Goal: Information Seeking & Learning: Learn about a topic

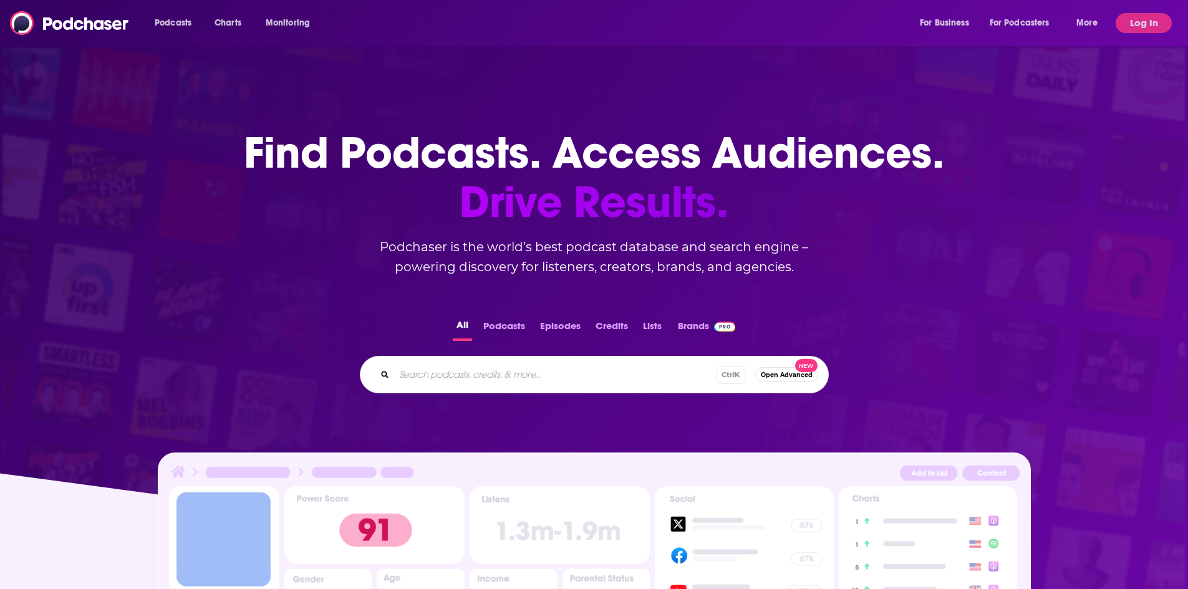
click at [546, 376] on input "Search podcasts, credits, & more..." at bounding box center [555, 375] width 322 height 20
type input "talk commerce"
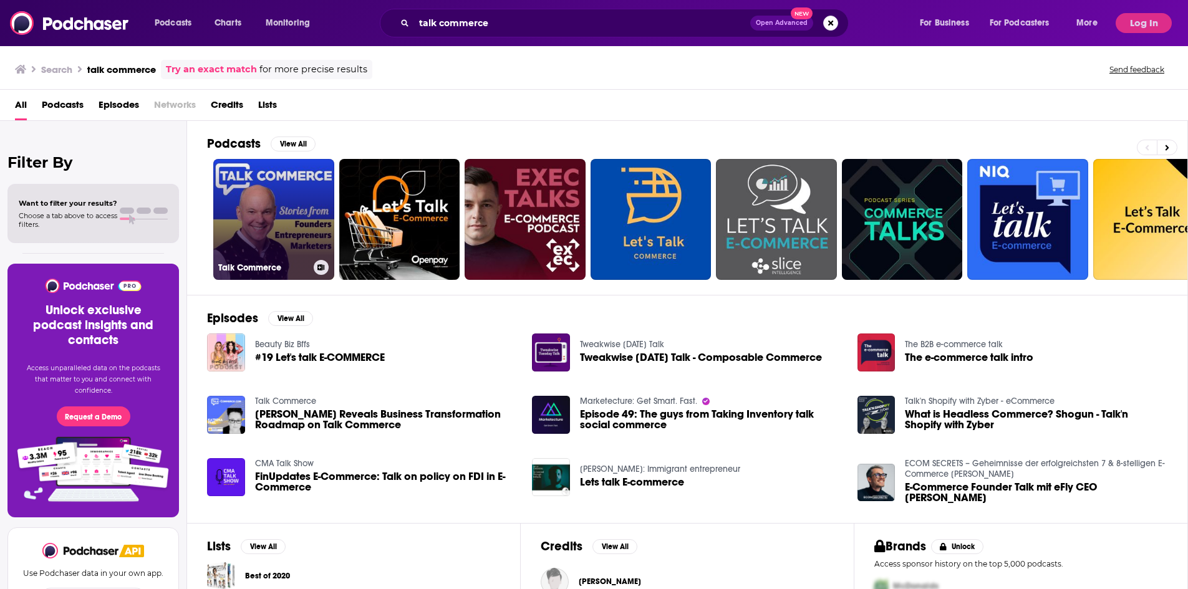
click at [253, 228] on link "Talk Commerce" at bounding box center [273, 219] width 121 height 121
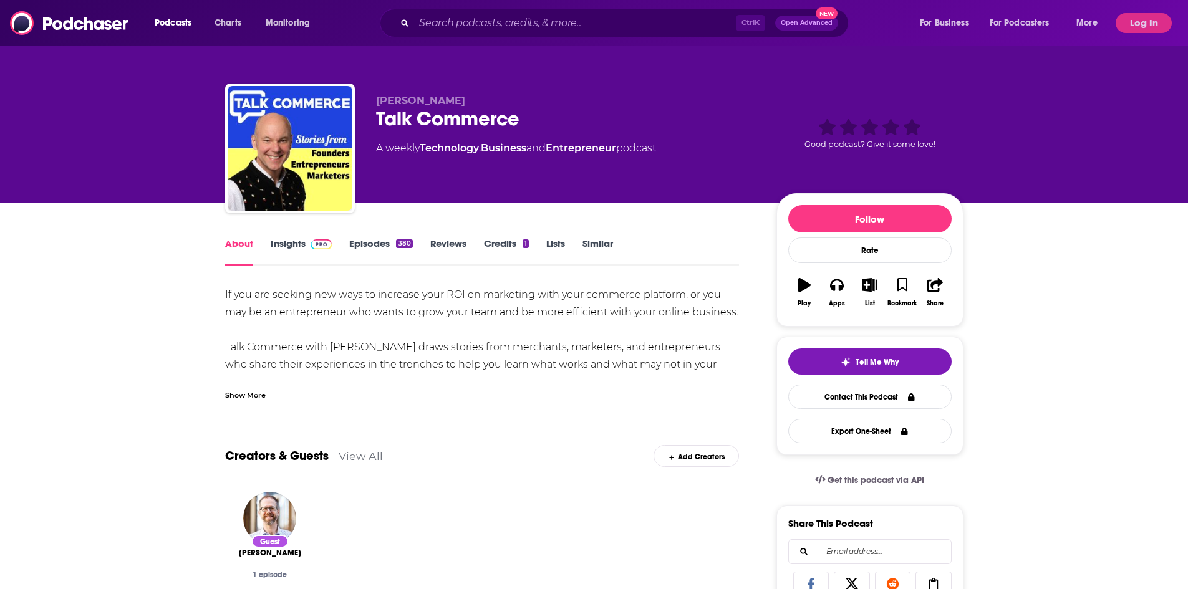
click at [306, 244] on link "Insights" at bounding box center [302, 252] width 62 height 29
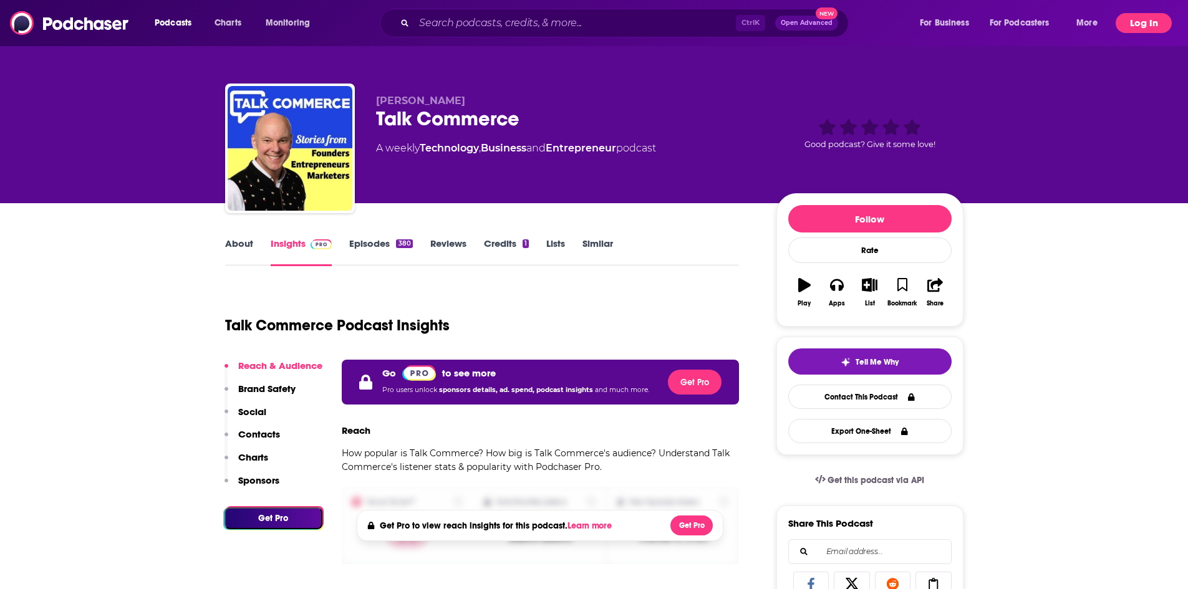
click at [1144, 27] on button "Log In" at bounding box center [1143, 23] width 56 height 20
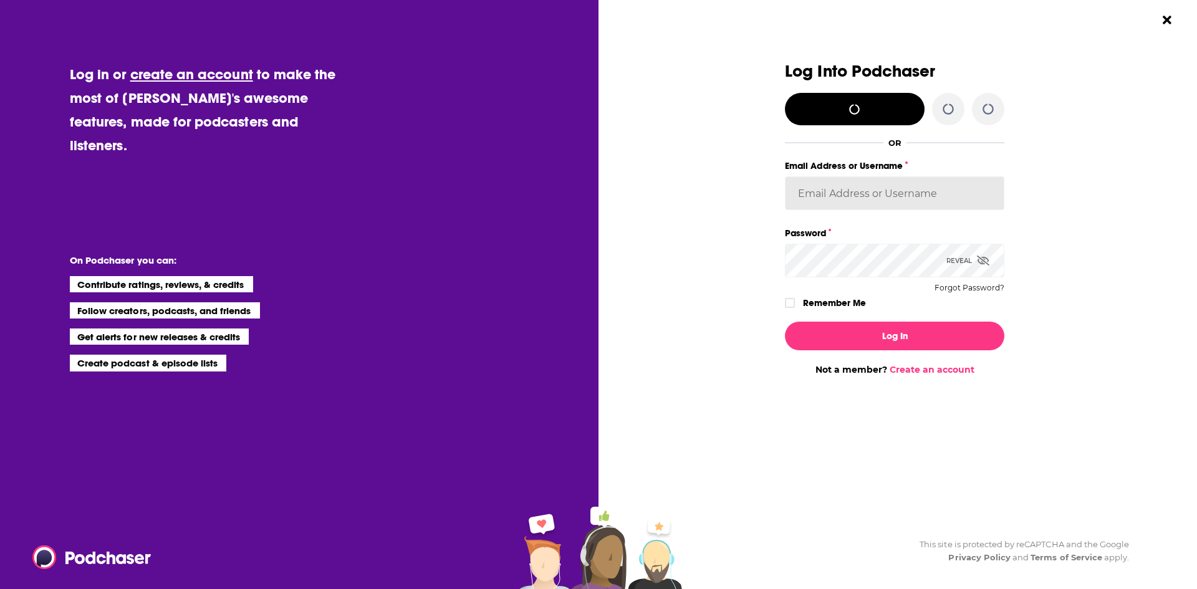
type input "BWeinstein"
click at [833, 296] on label "Remember Me" at bounding box center [834, 303] width 63 height 16
click at [794, 309] on input "rememberMe" at bounding box center [789, 309] width 7 height 0
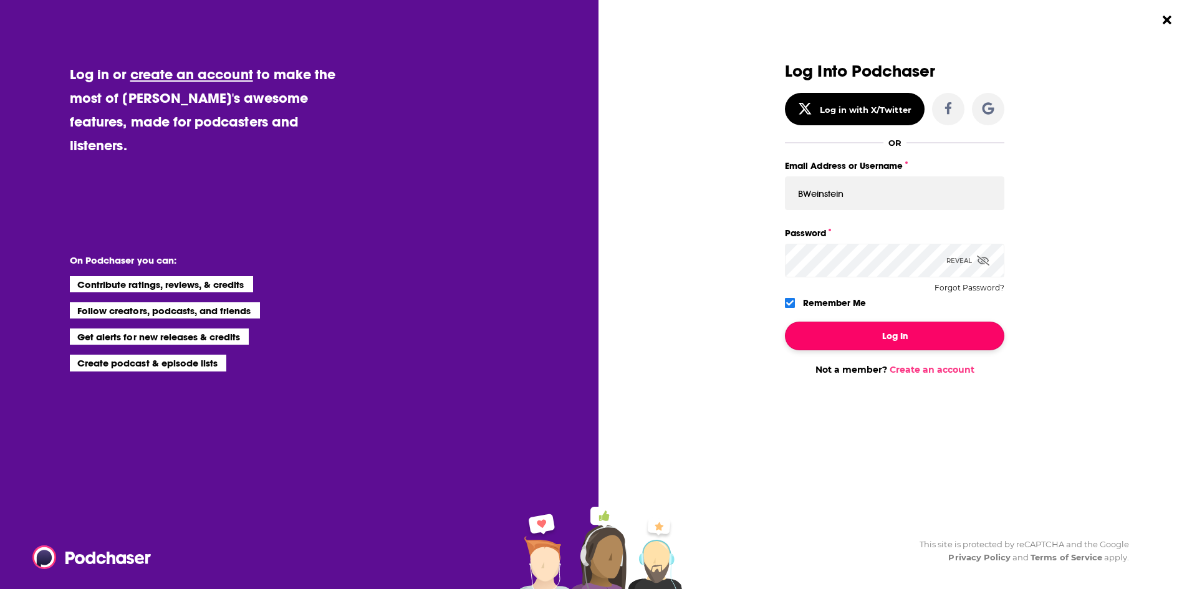
click at [874, 340] on button "Log In" at bounding box center [894, 336] width 219 height 29
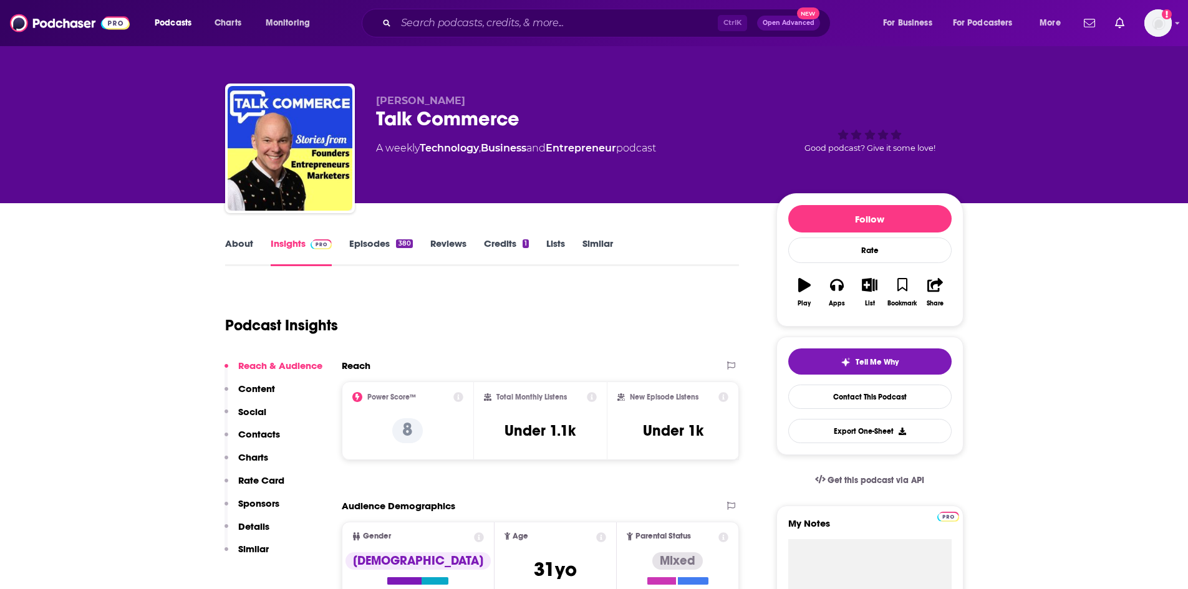
click at [633, 323] on div "Podcast Insights" at bounding box center [477, 318] width 504 height 64
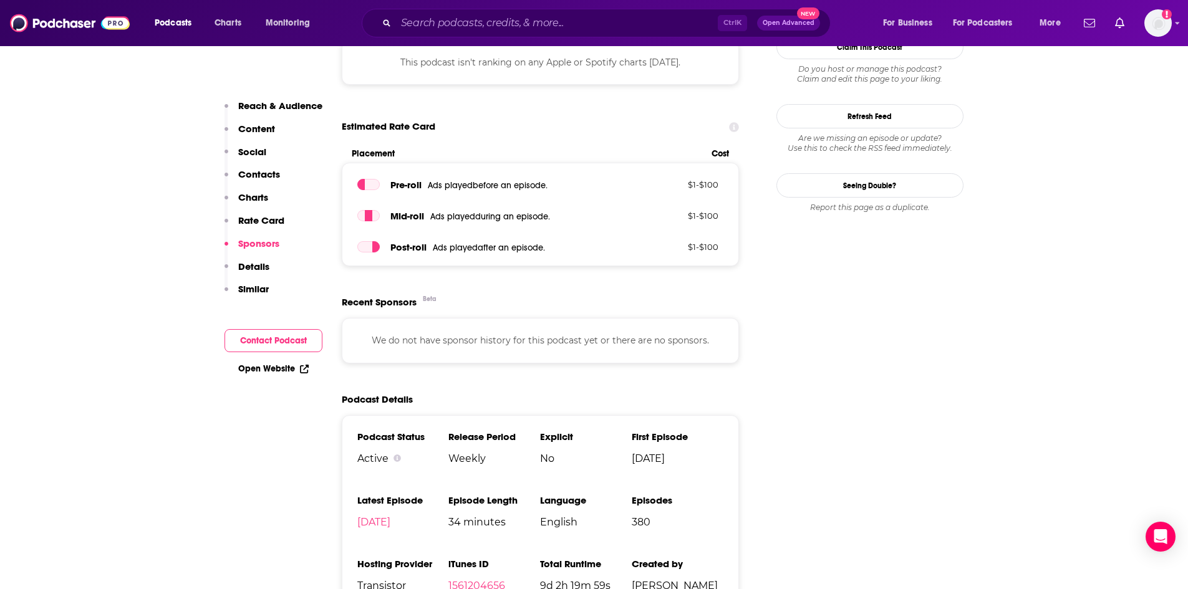
scroll to position [1372, 0]
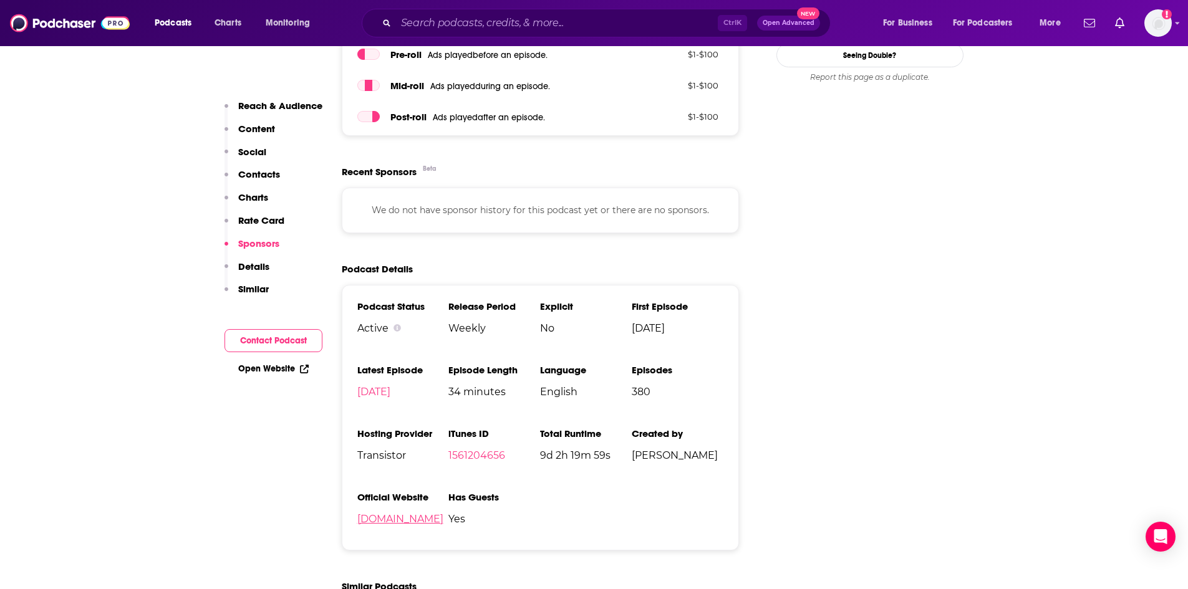
click at [397, 525] on link "[DOMAIN_NAME]" at bounding box center [400, 519] width 86 height 12
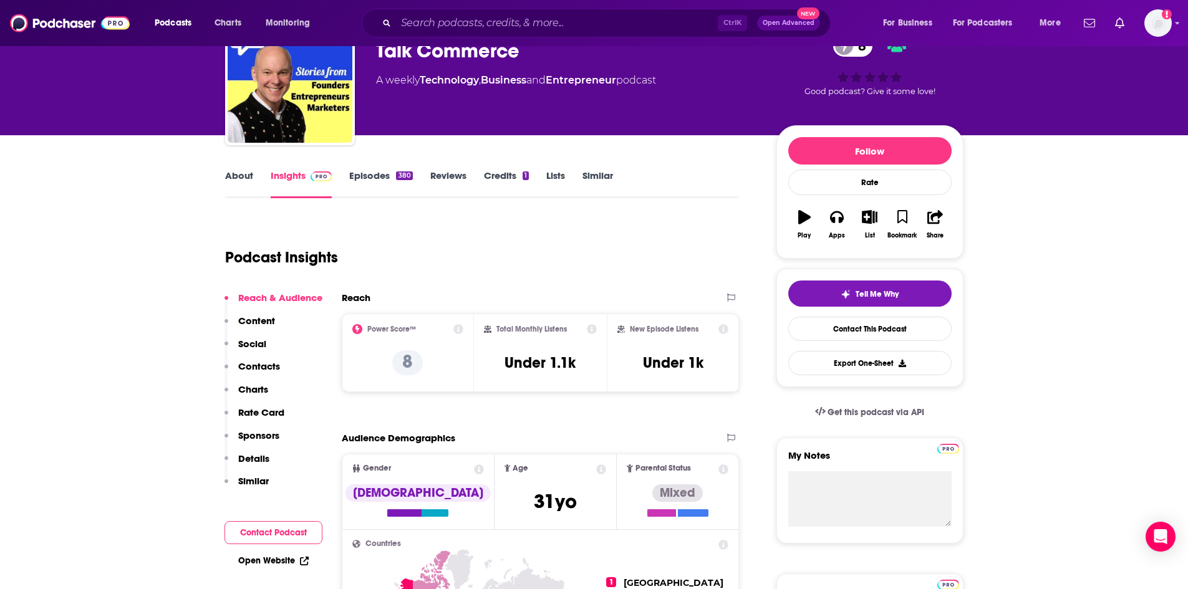
scroll to position [0, 0]
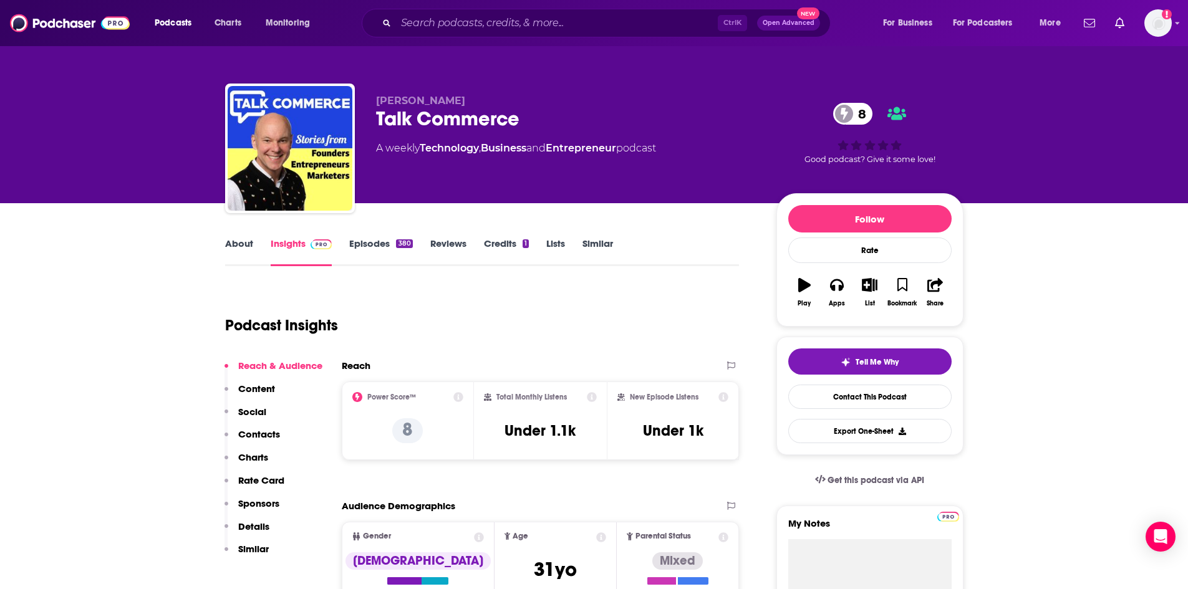
click at [232, 251] on link "About" at bounding box center [239, 252] width 28 height 29
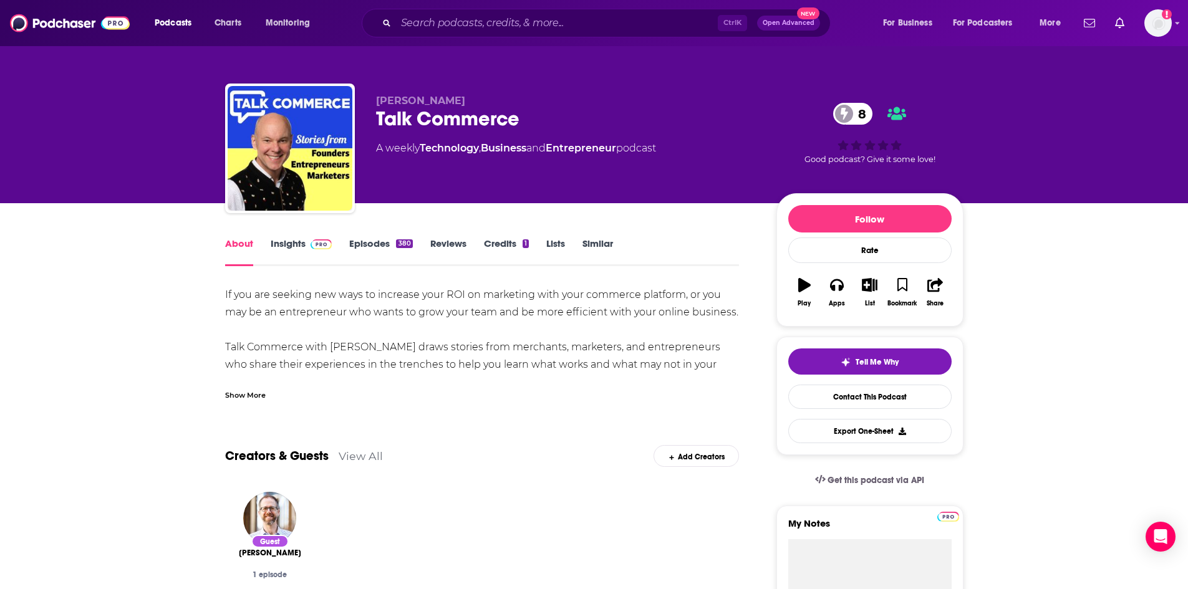
click at [230, 394] on div "Show More" at bounding box center [245, 394] width 41 height 12
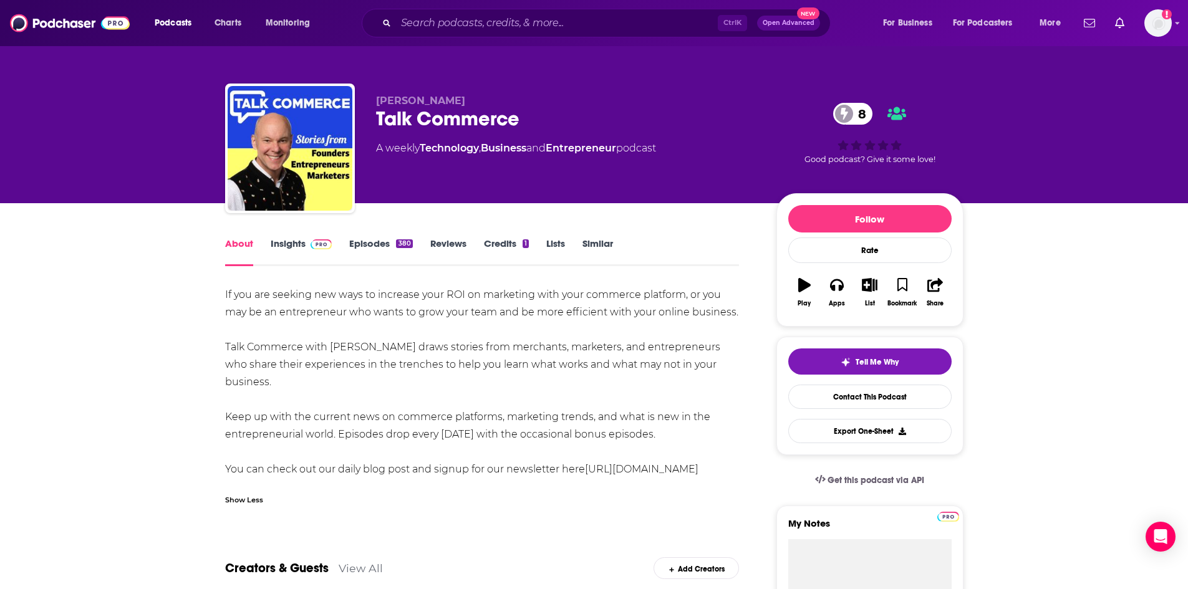
drag, startPoint x: 457, startPoint y: 349, endPoint x: 421, endPoint y: 376, distance: 45.0
click at [421, 376] on div "If you are seeking new ways to increase your ROI on marketing with your commerc…" at bounding box center [482, 382] width 514 height 192
copy div "tories from merchants, marketers, and entrepreneurs who share their experiences…"
click at [368, 241] on link "Episodes 380" at bounding box center [380, 252] width 63 height 29
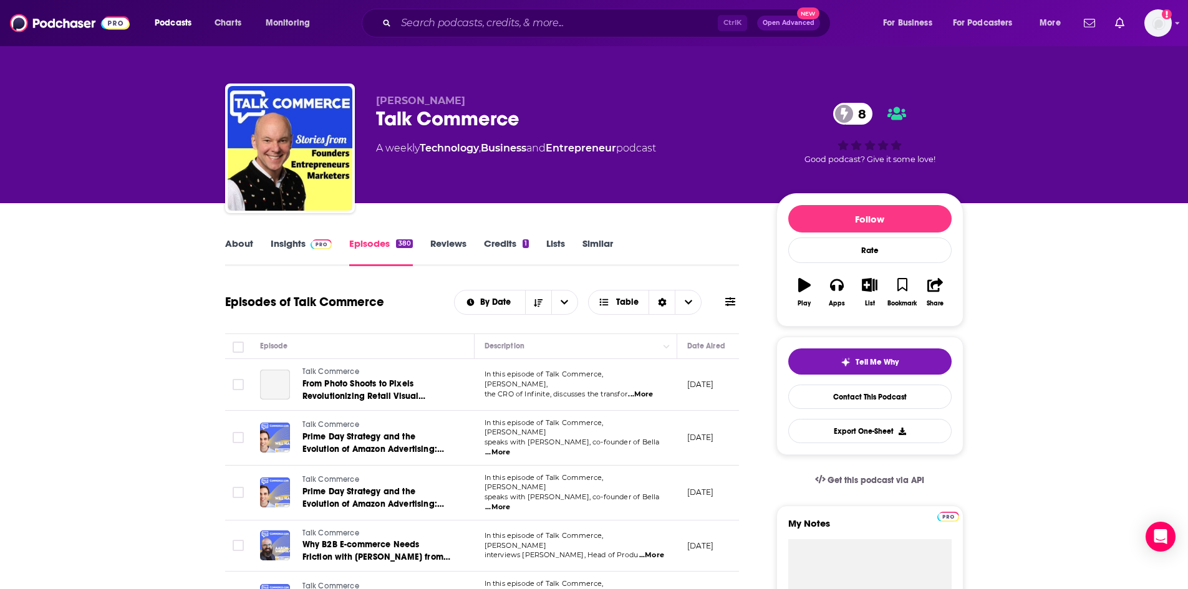
click at [650, 390] on span "...More" at bounding box center [640, 395] width 25 height 10
drag, startPoint x: 612, startPoint y: 387, endPoint x: 571, endPoint y: 381, distance: 42.2
click at [640, 390] on span "...More" at bounding box center [640, 395] width 25 height 10
drag, startPoint x: 554, startPoint y: 373, endPoint x: 577, endPoint y: 373, distance: 22.4
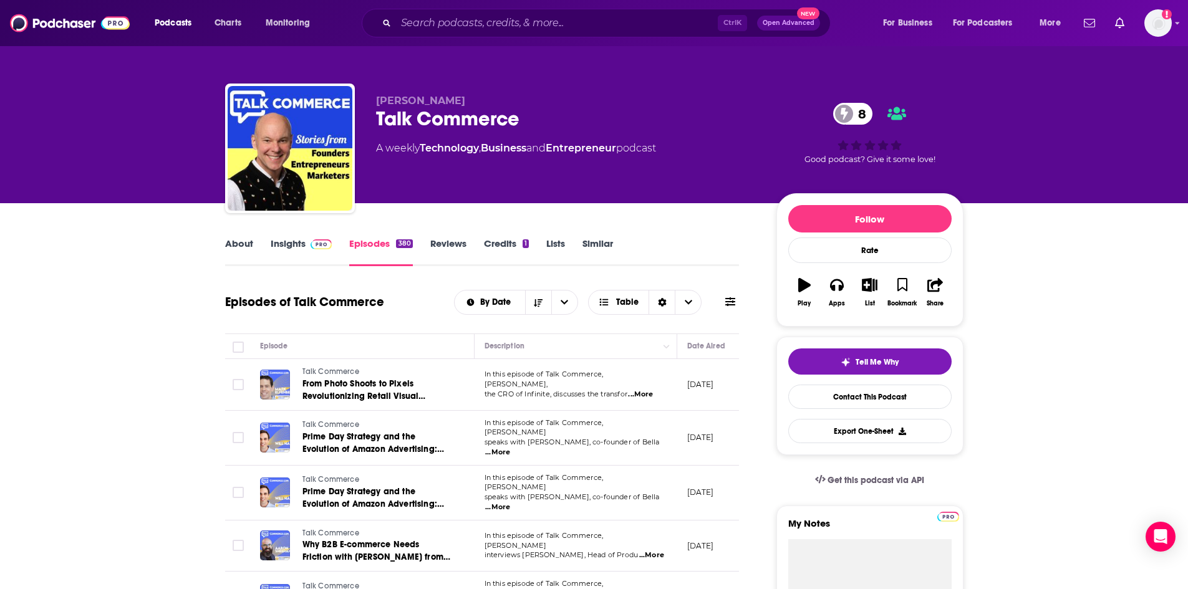
click at [510, 448] on span "...More" at bounding box center [497, 453] width 25 height 10
drag, startPoint x: 597, startPoint y: 409, endPoint x: 556, endPoint y: 408, distance: 41.2
click at [510, 448] on span "...More" at bounding box center [497, 453] width 25 height 10
drag, startPoint x: 647, startPoint y: 437, endPoint x: 615, endPoint y: 437, distance: 31.2
click at [510, 448] on span "...More" at bounding box center [497, 453] width 25 height 10
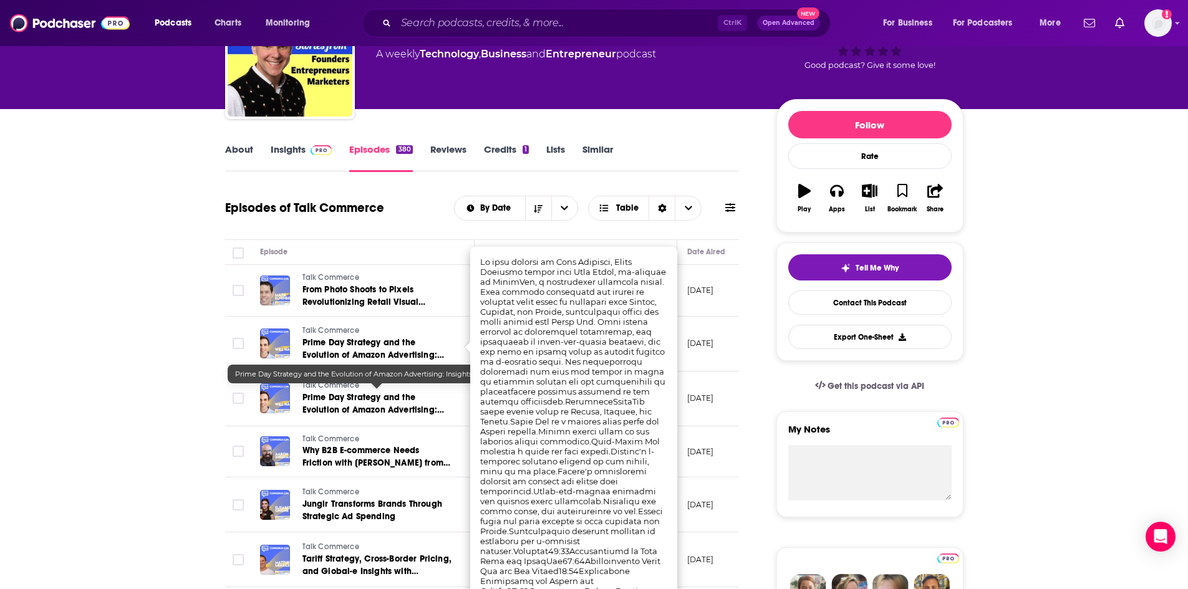
scroll to position [125, 0]
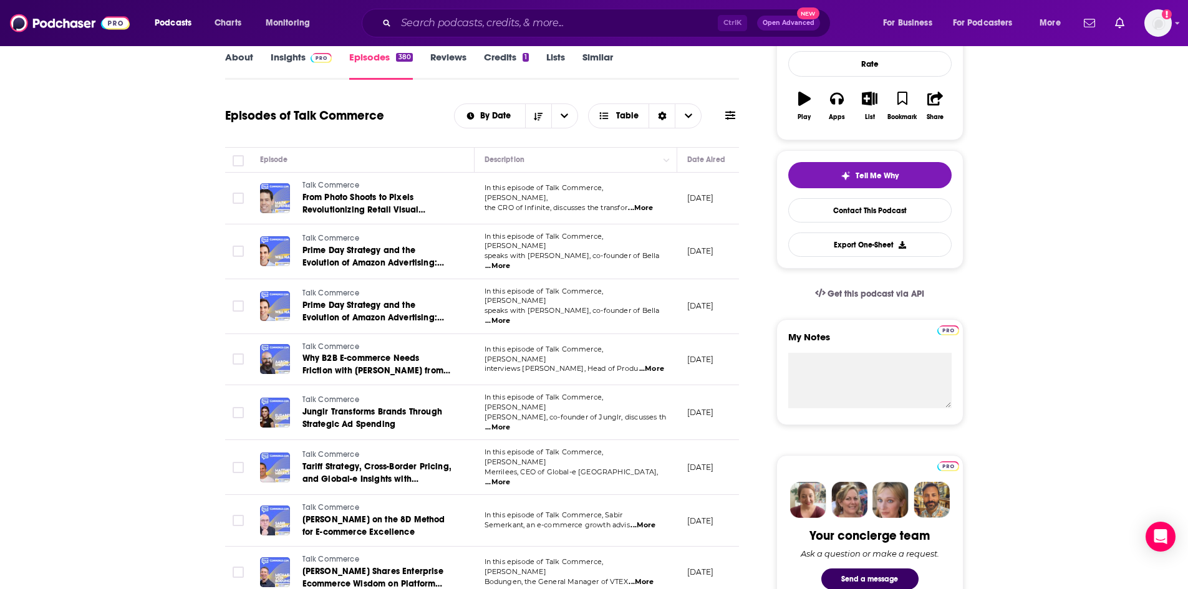
scroll to position [249, 0]
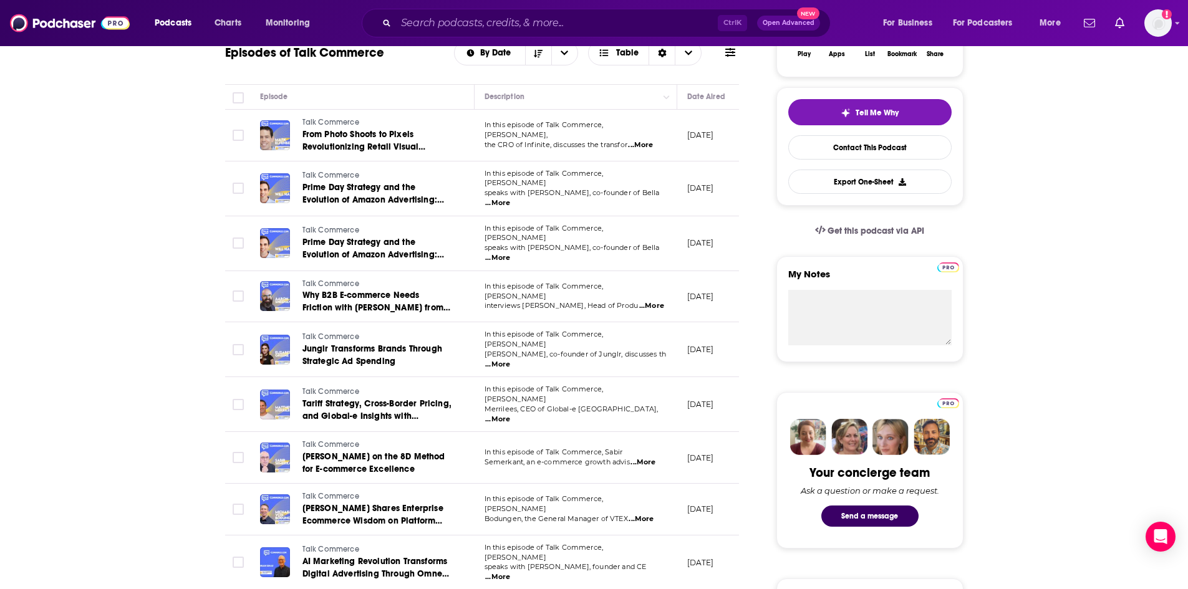
click at [652, 458] on span "...More" at bounding box center [642, 463] width 25 height 10
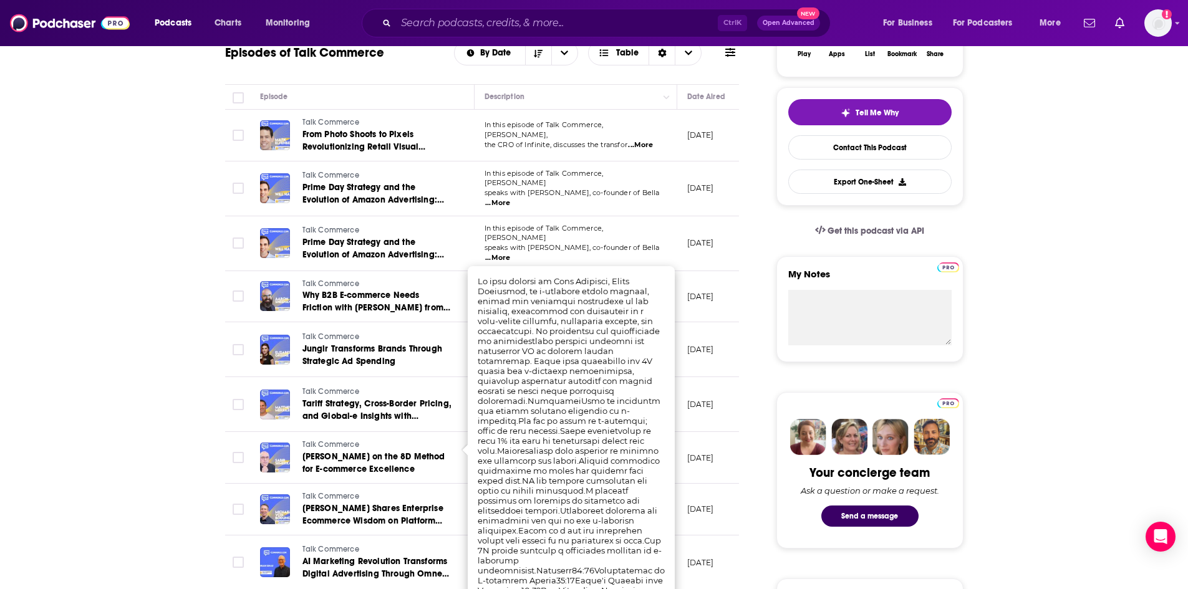
click at [682, 355] on td "[DATE]" at bounding box center [717, 349] width 81 height 55
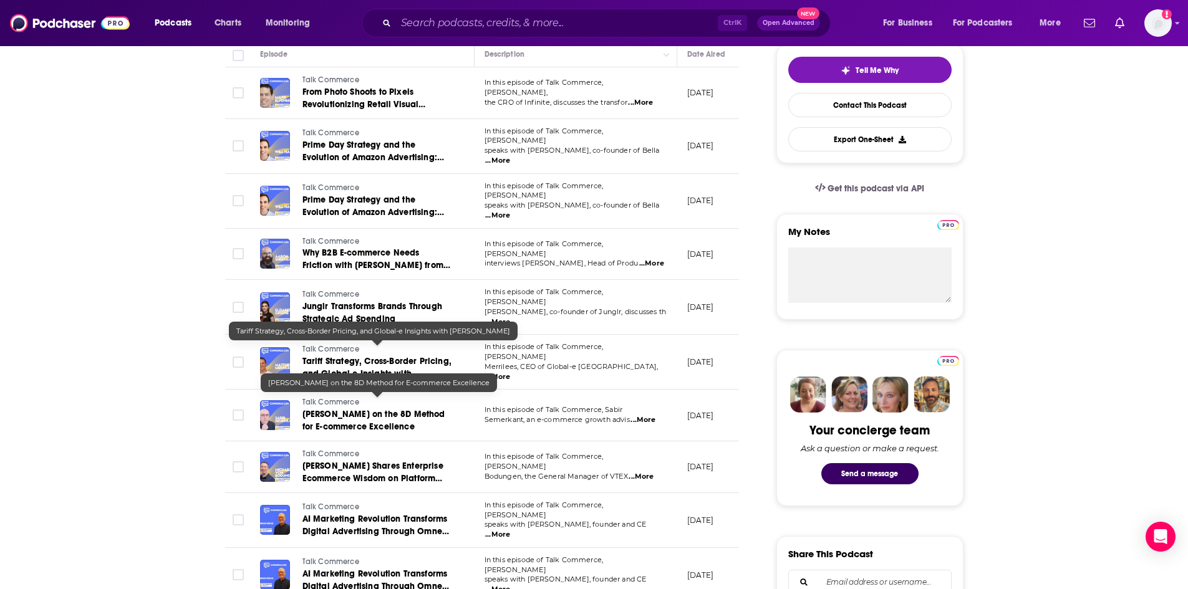
scroll to position [312, 0]
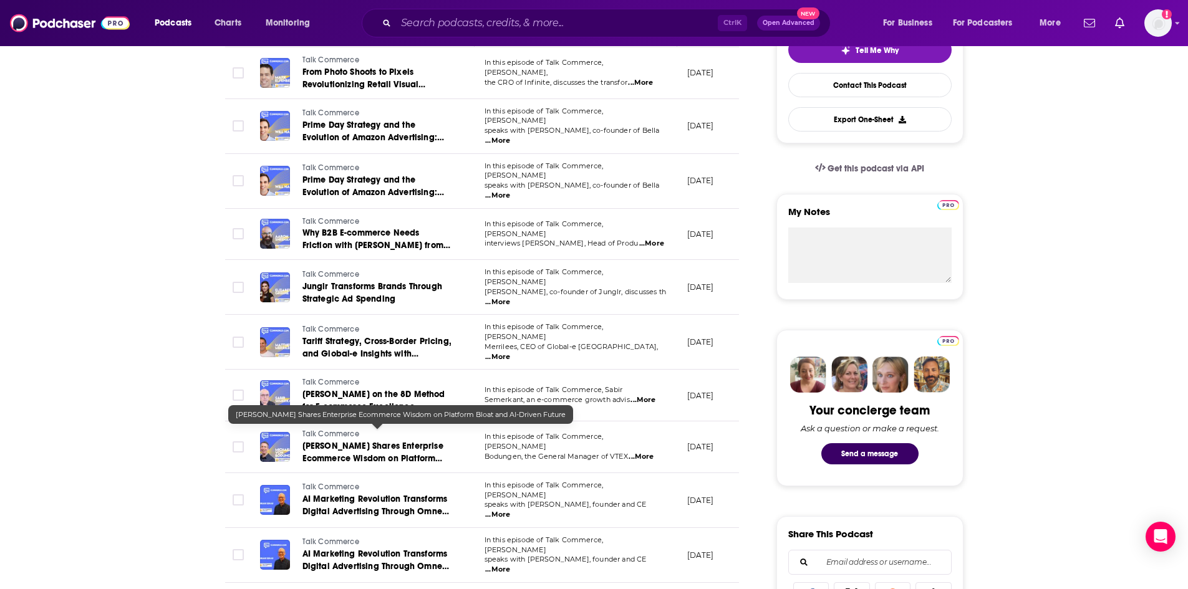
click at [398, 441] on span "[PERSON_NAME] Shares Enterprise Ecommerce Wisdom on Platform Bloat and AI-Drive…" at bounding box center [372, 459] width 141 height 36
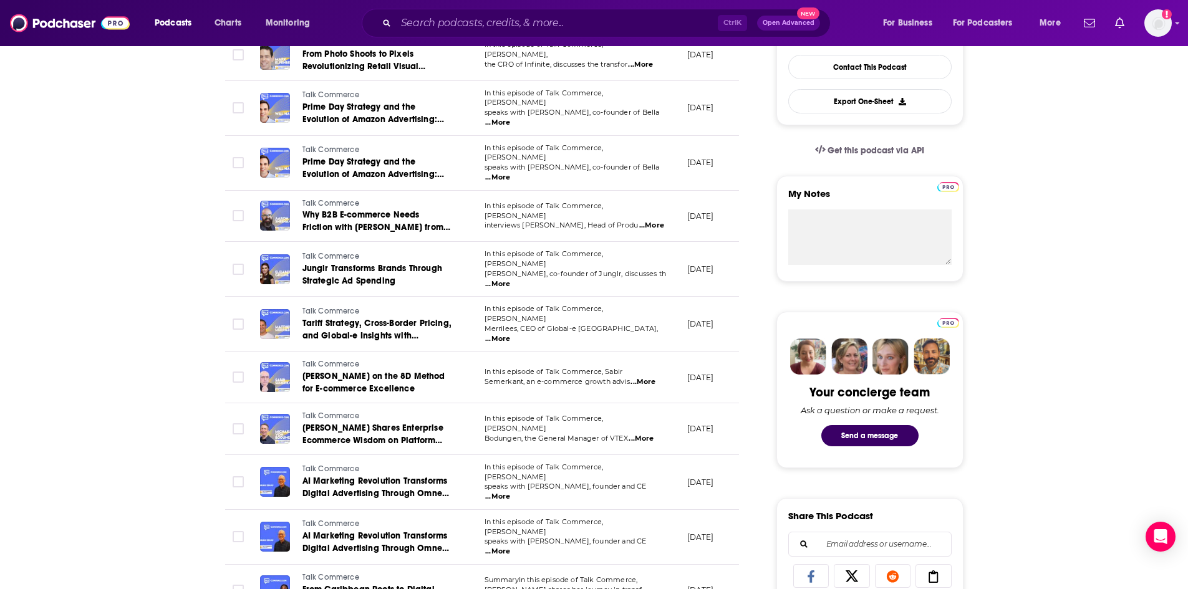
scroll to position [436, 0]
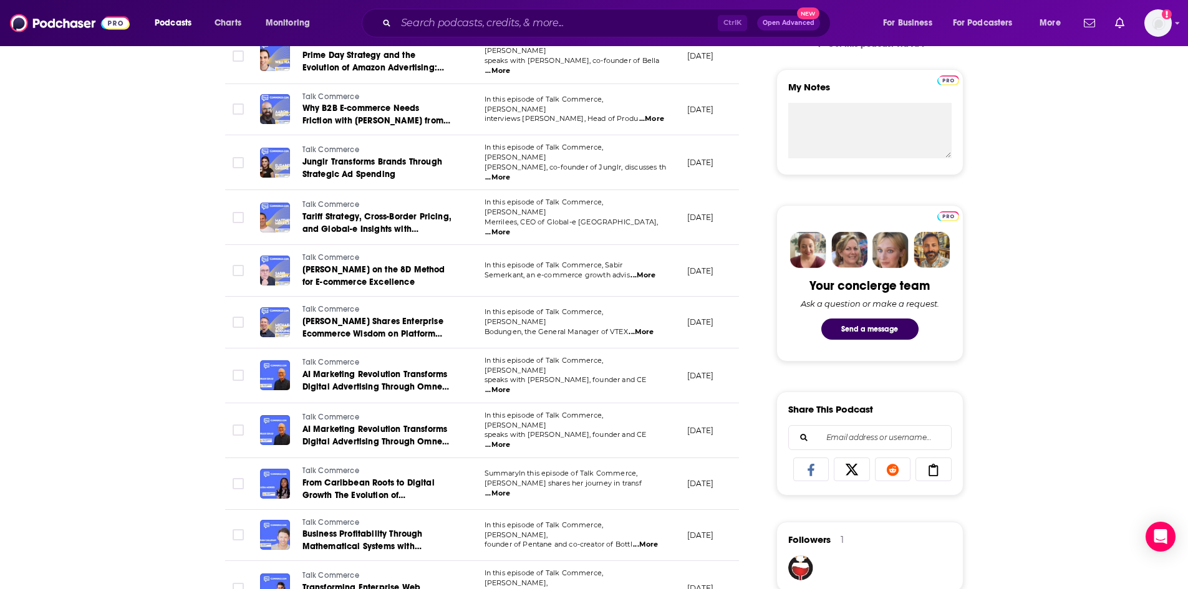
click at [510, 440] on span "...More" at bounding box center [497, 445] width 25 height 10
click at [647, 219] on td "In this episode of Talk Commerce, [PERSON_NAME], CEO of Global-e [GEOGRAPHIC_DA…" at bounding box center [575, 217] width 203 height 55
click at [510, 489] on span "...More" at bounding box center [497, 494] width 25 height 10
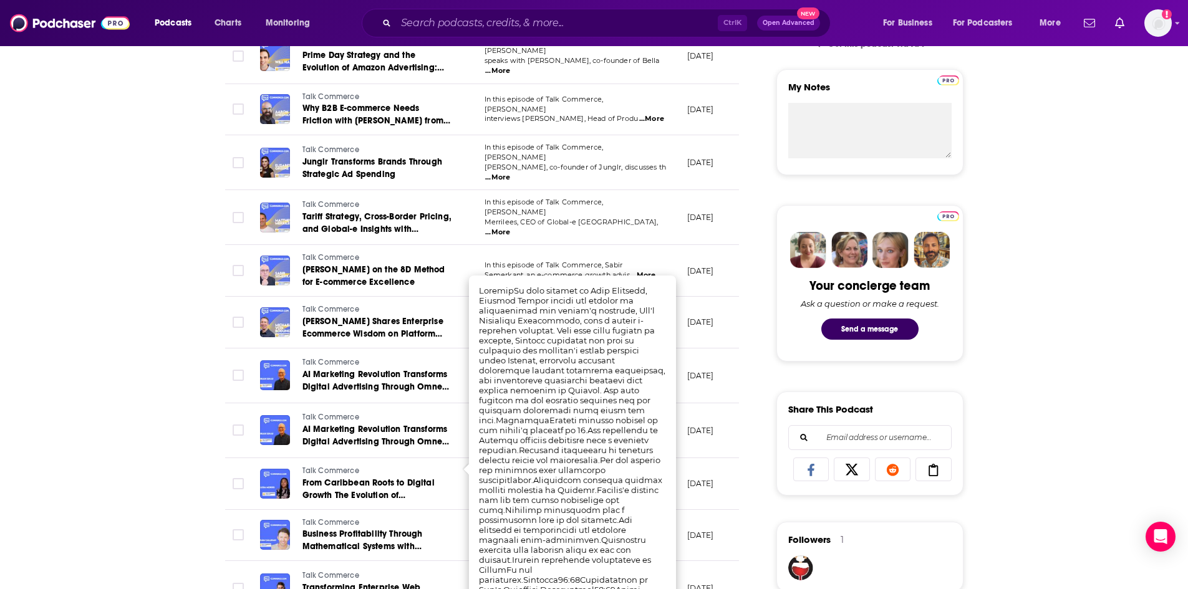
click at [529, 261] on span "In this episode of Talk Commerce, Sabir" at bounding box center [553, 265] width 138 height 9
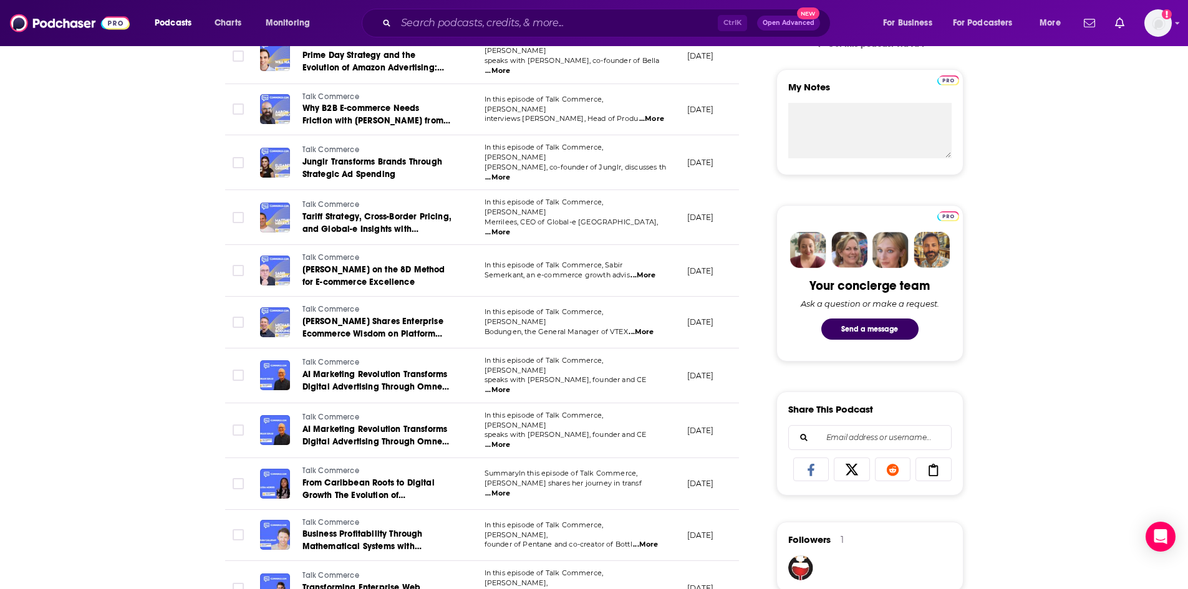
click at [510, 173] on span "...More" at bounding box center [497, 178] width 25 height 10
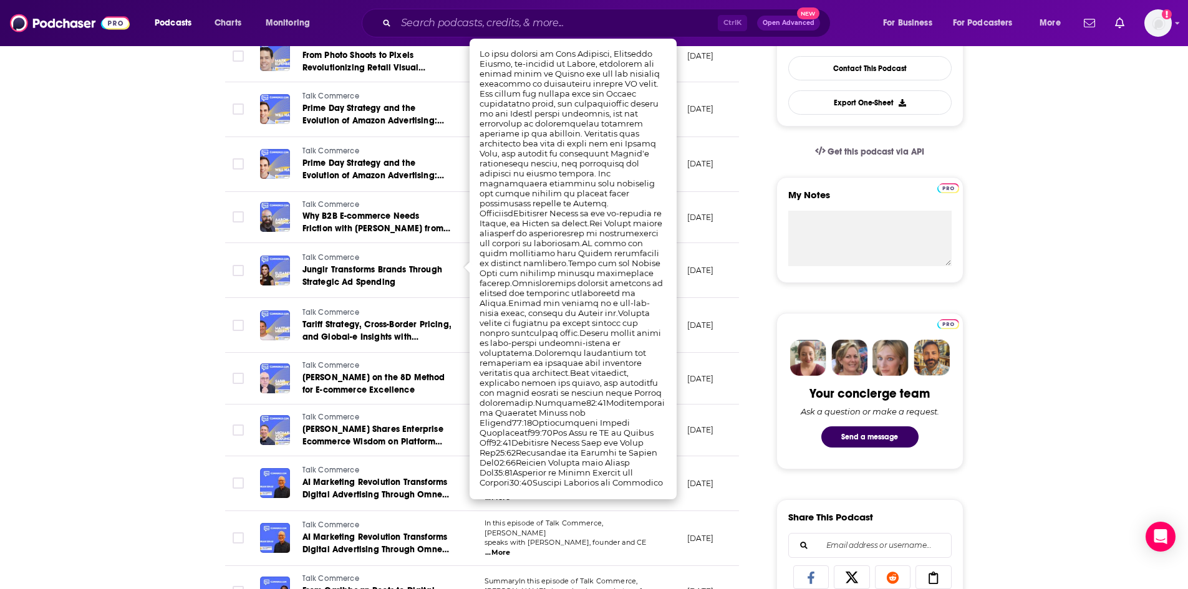
scroll to position [249, 0]
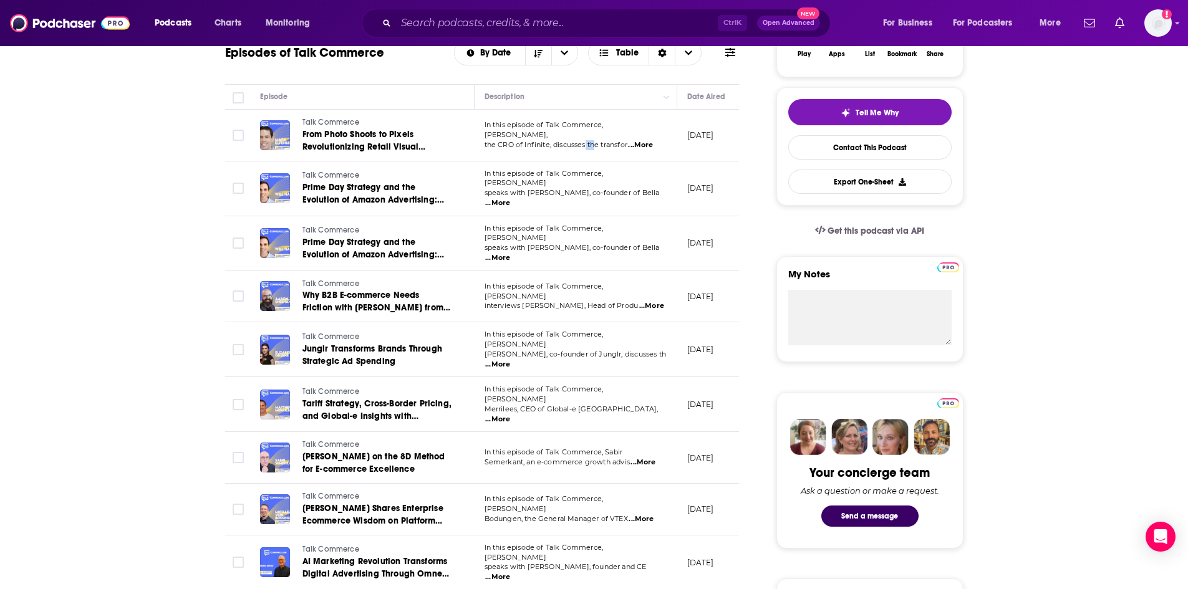
drag, startPoint x: 597, startPoint y: 142, endPoint x: 587, endPoint y: 140, distance: 9.5
click at [640, 301] on span "...More" at bounding box center [651, 306] width 25 height 10
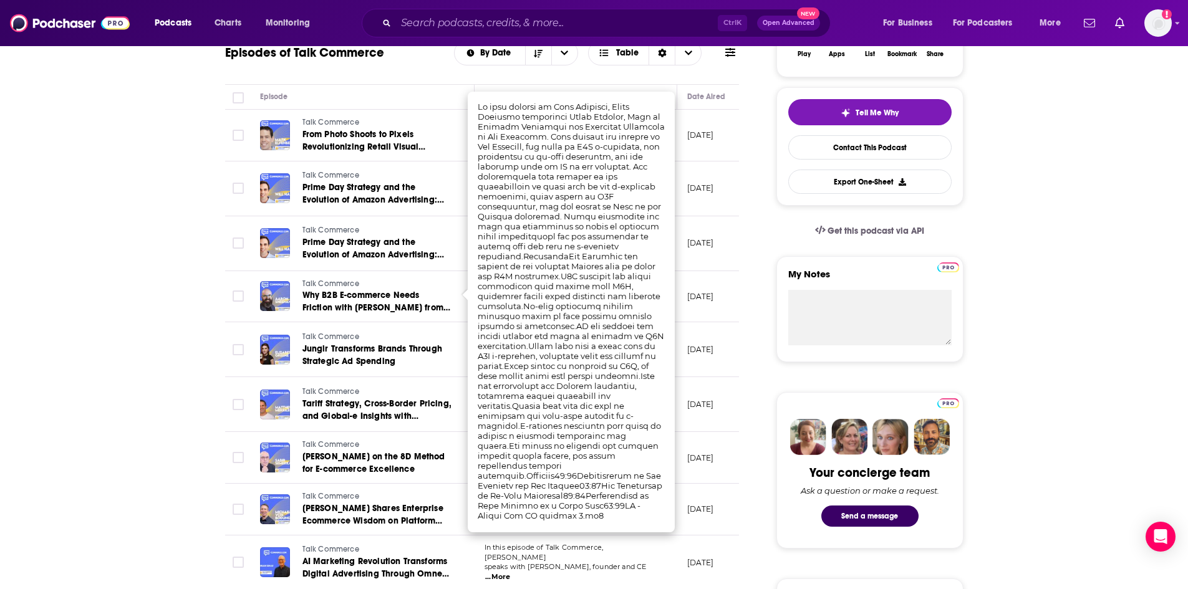
click at [697, 304] on td "[DATE]" at bounding box center [717, 297] width 81 height 52
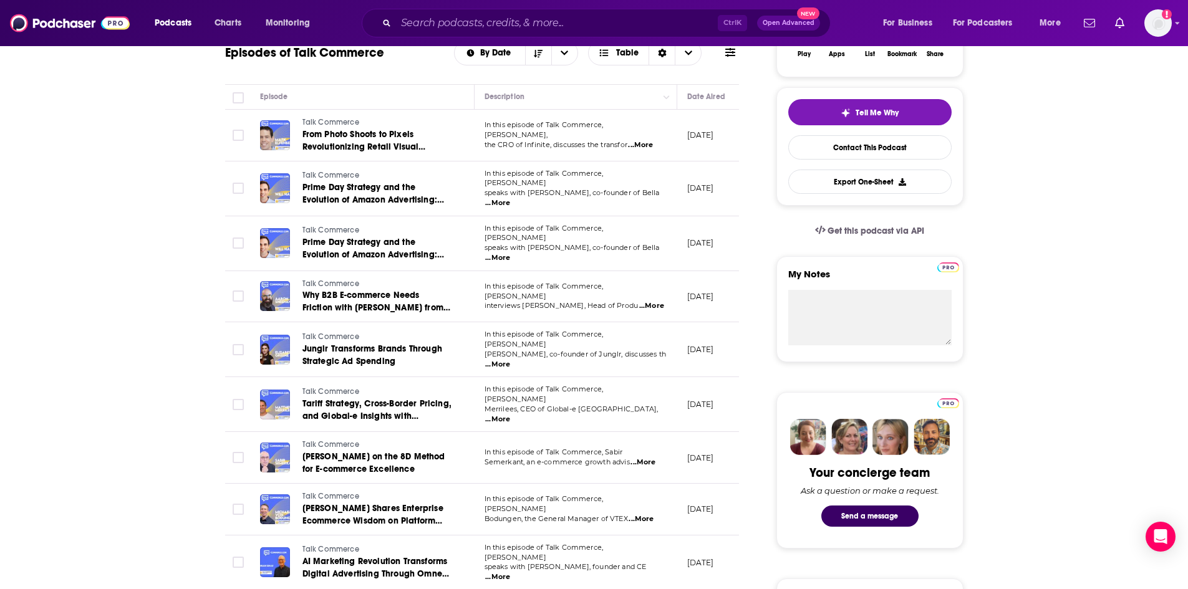
click at [510, 253] on span "...More" at bounding box center [497, 258] width 25 height 10
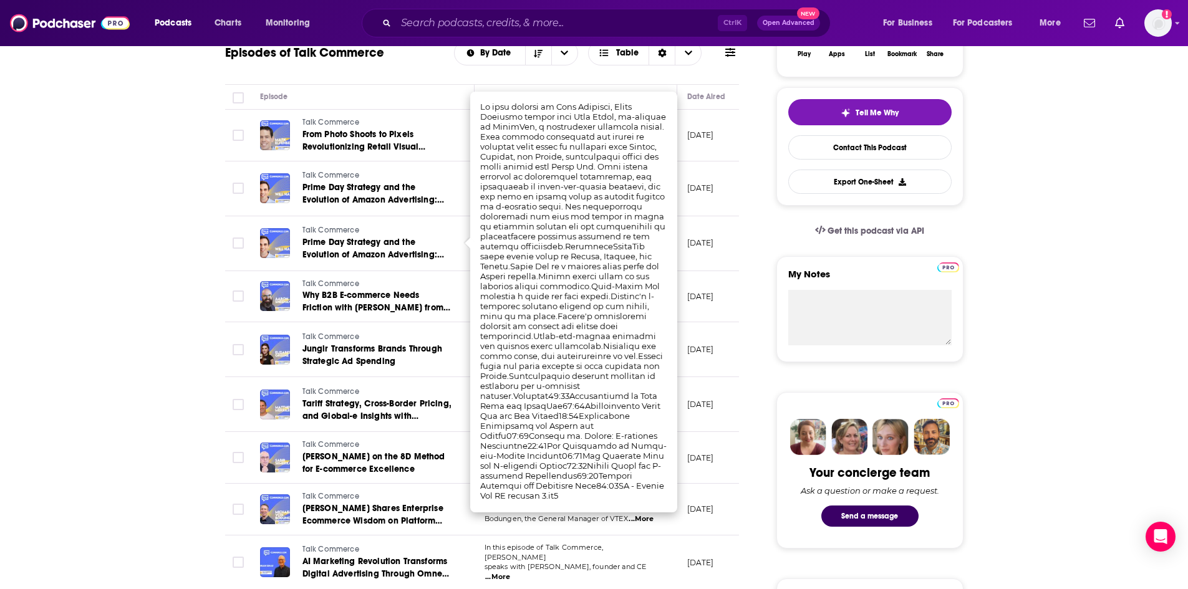
click at [701, 261] on td "[DATE]" at bounding box center [717, 243] width 81 height 55
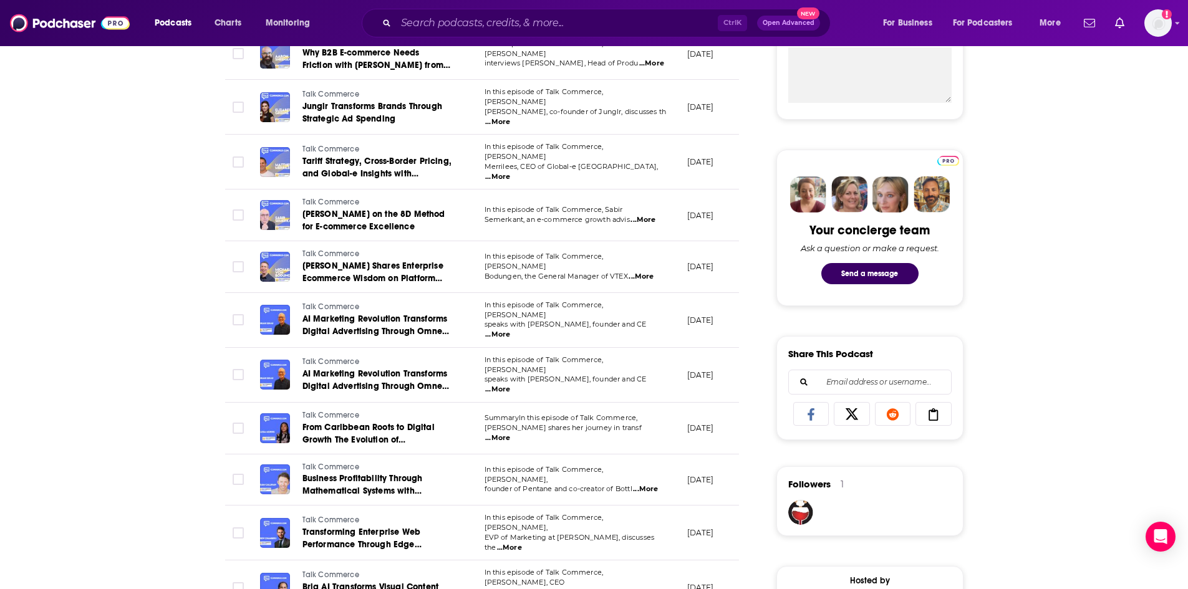
scroll to position [499, 0]
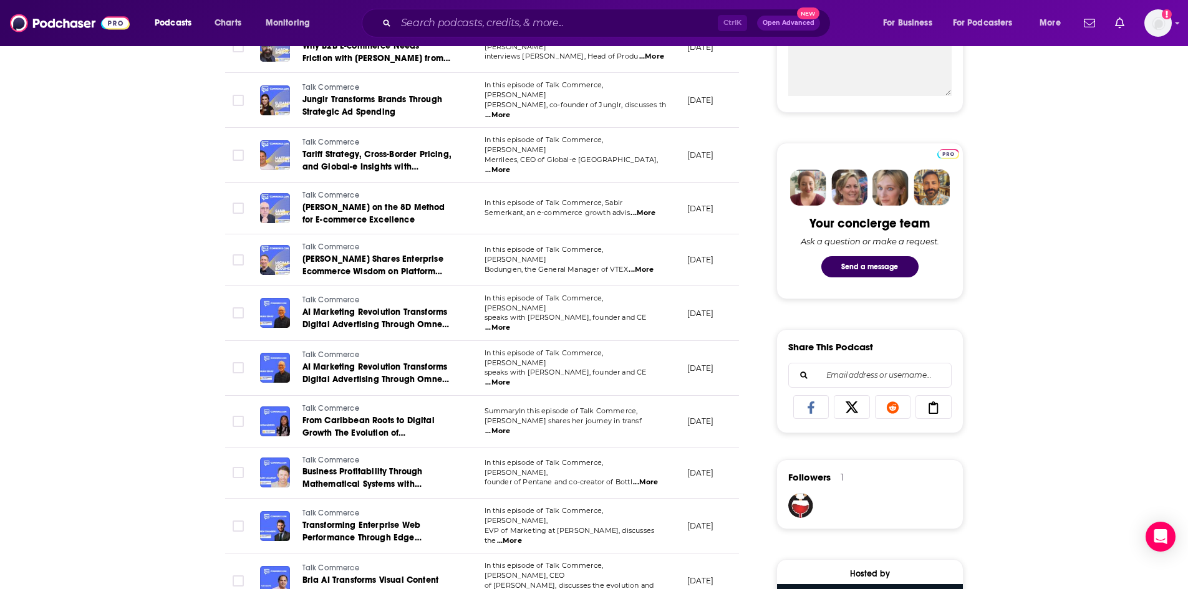
click at [522, 536] on span "...More" at bounding box center [509, 541] width 25 height 10
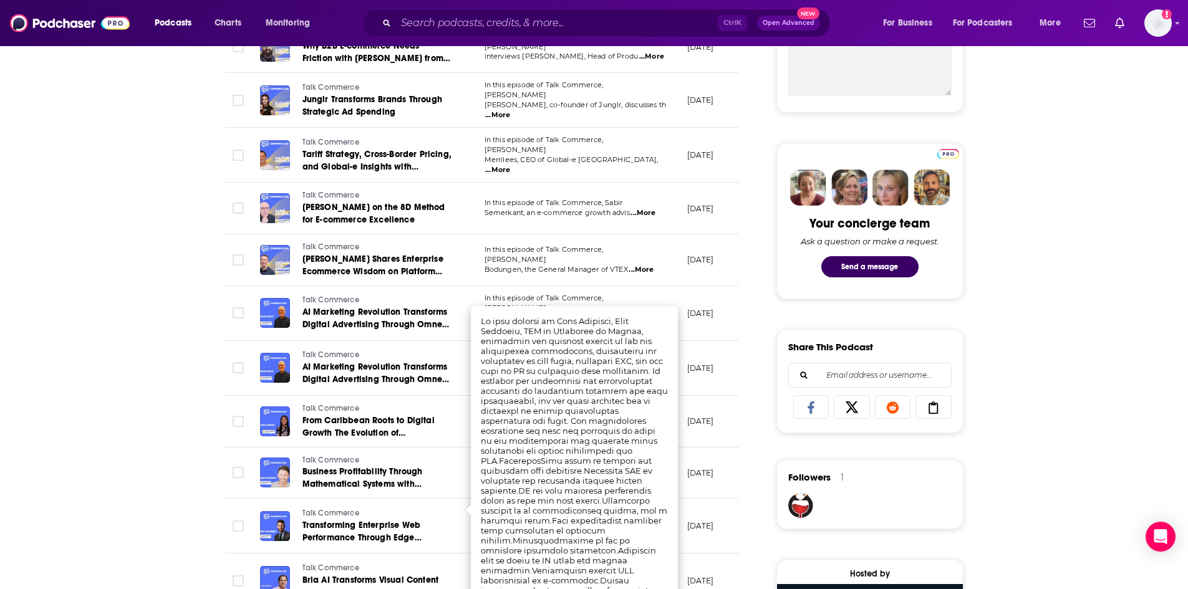
click at [685, 499] on td "[DATE]" at bounding box center [717, 526] width 81 height 55
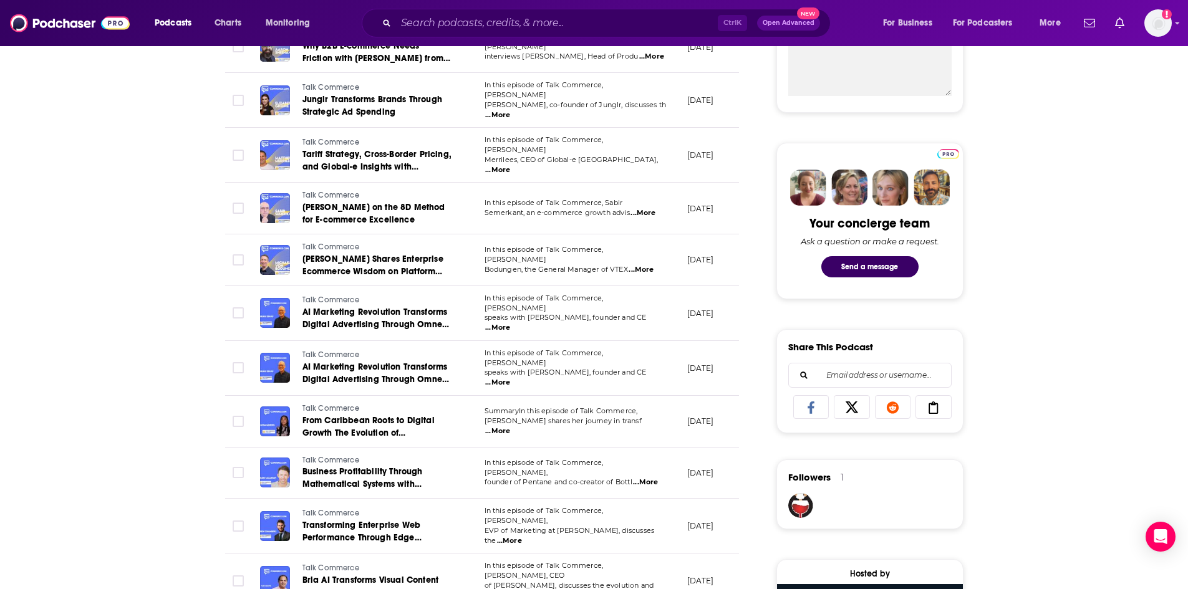
scroll to position [748, 0]
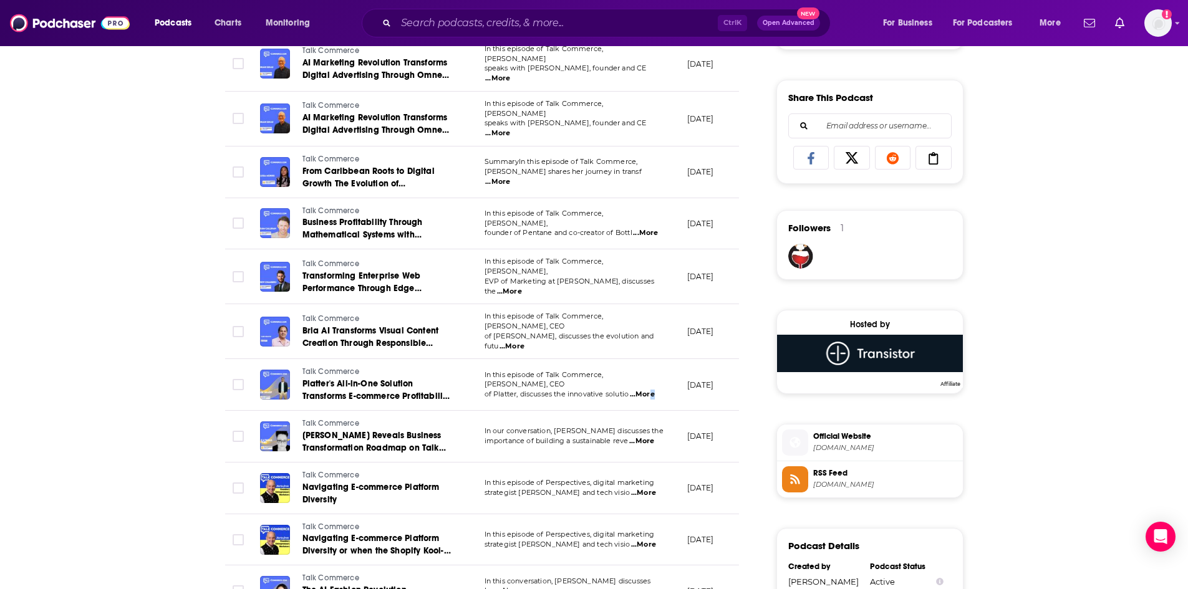
click at [650, 390] on span "...More" at bounding box center [642, 395] width 25 height 10
drag, startPoint x: 550, startPoint y: 216, endPoint x: 536, endPoint y: 214, distance: 14.4
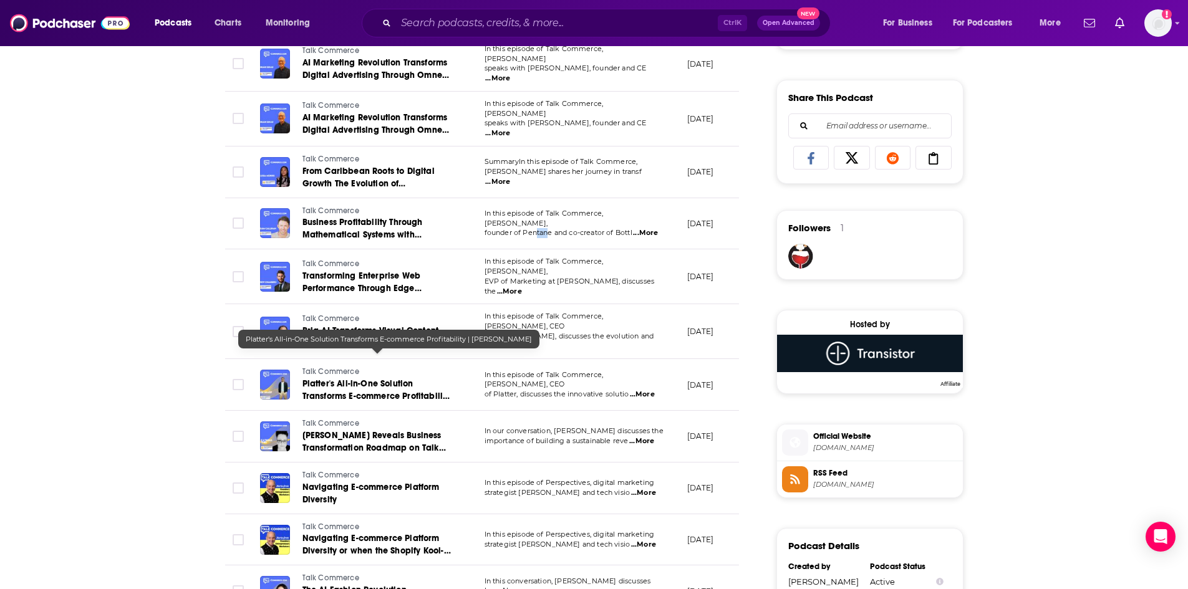
click at [374, 378] on link "Platter's All-in-One Solution Transforms E-commerce Profitability | [PERSON_NAM…" at bounding box center [377, 390] width 150 height 25
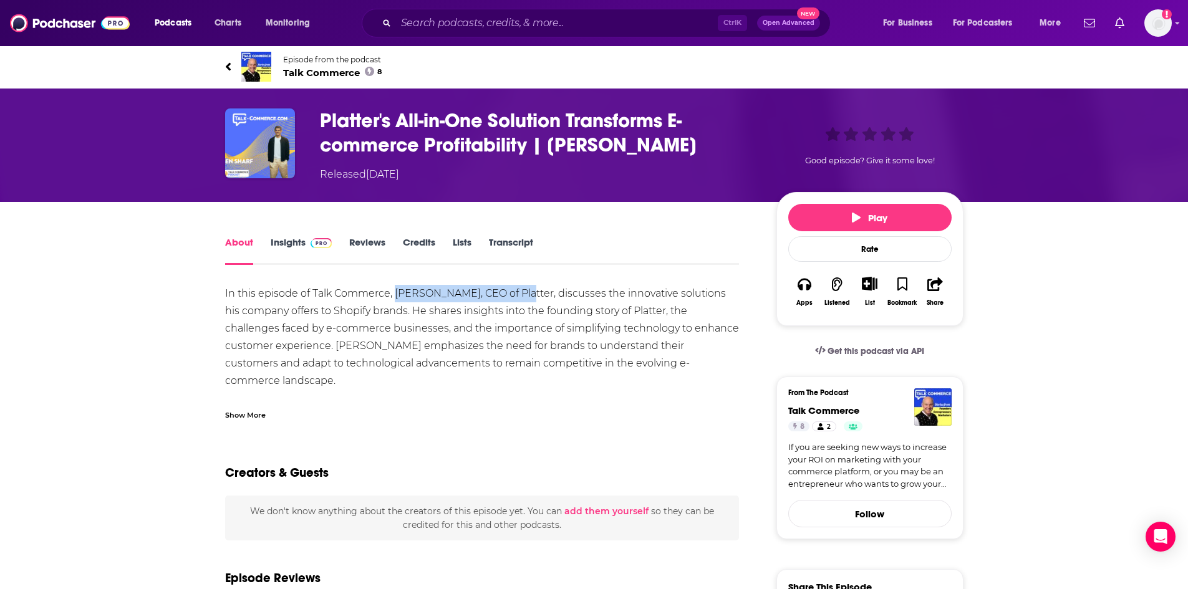
drag, startPoint x: 396, startPoint y: 291, endPoint x: 516, endPoint y: 290, distance: 119.7
click at [516, 290] on div "In this episode of Talk Commerce, [PERSON_NAME], CEO of Platter, discusses the …" at bounding box center [482, 590] width 514 height 611
copy div "[PERSON_NAME], CEO of Platter"
click at [600, 473] on div "Creators & Guests" at bounding box center [482, 465] width 514 height 60
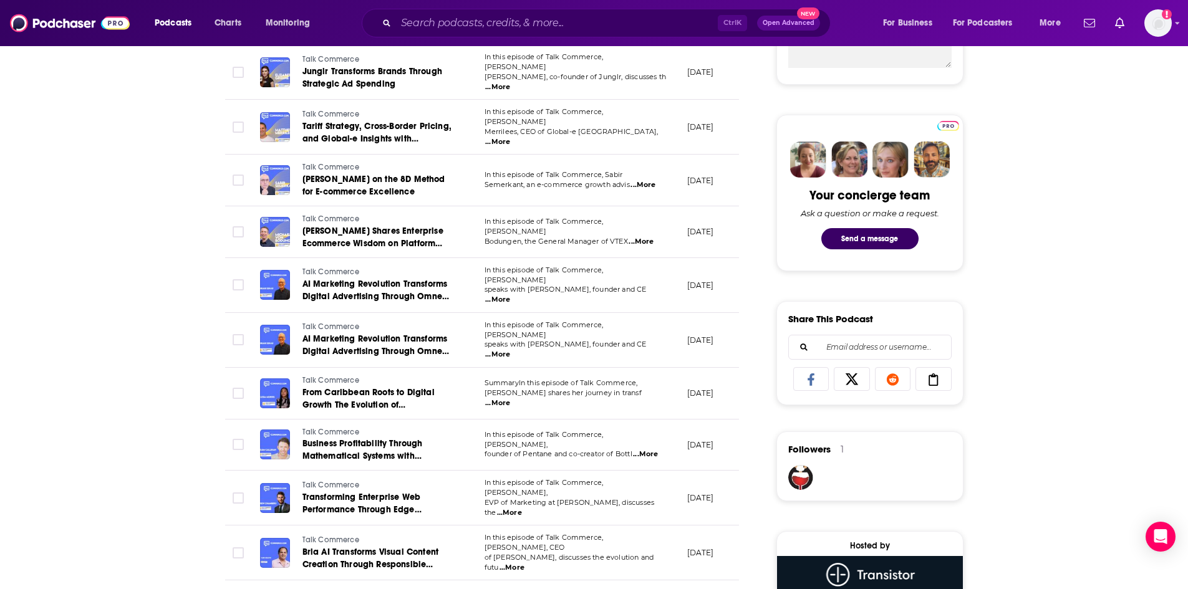
scroll to position [686, 0]
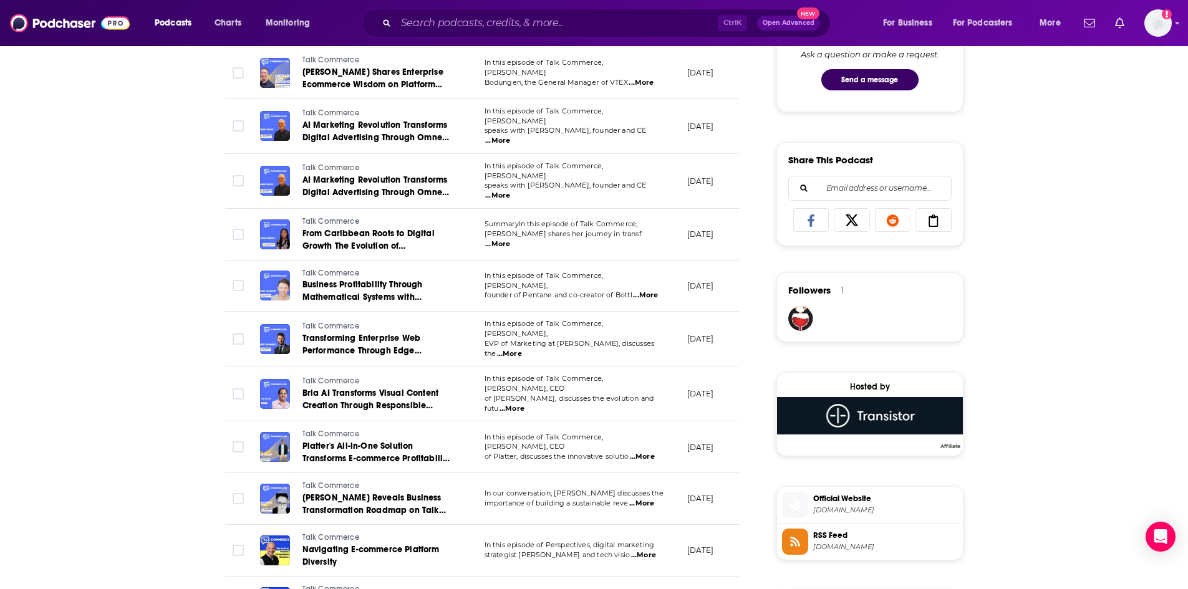
click at [646, 499] on span "...More" at bounding box center [641, 504] width 25 height 10
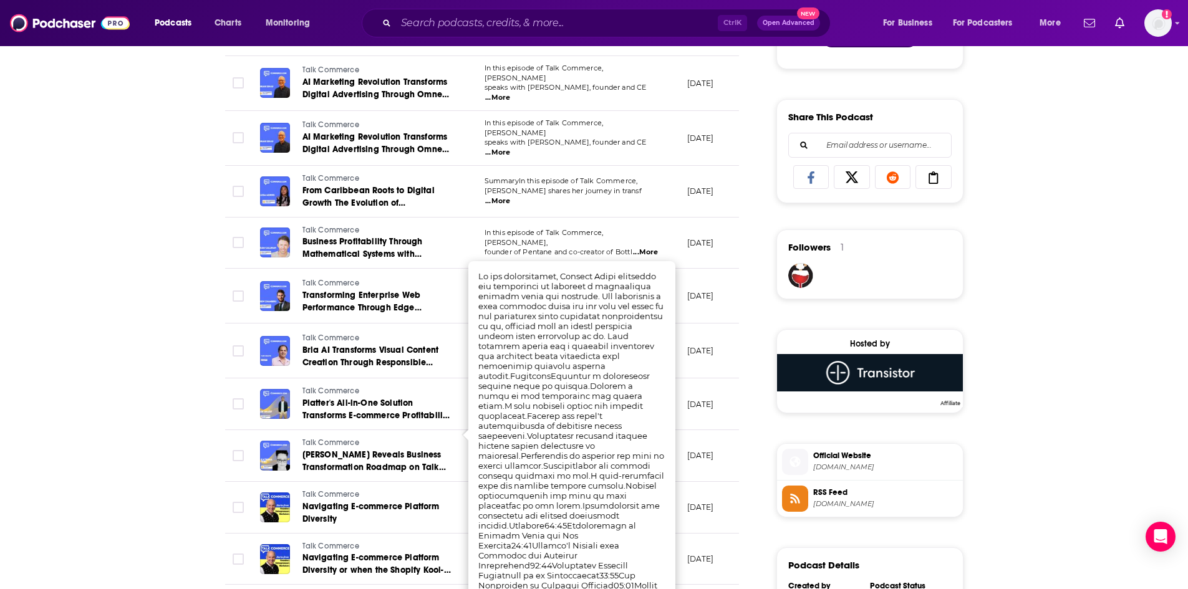
scroll to position [748, 0]
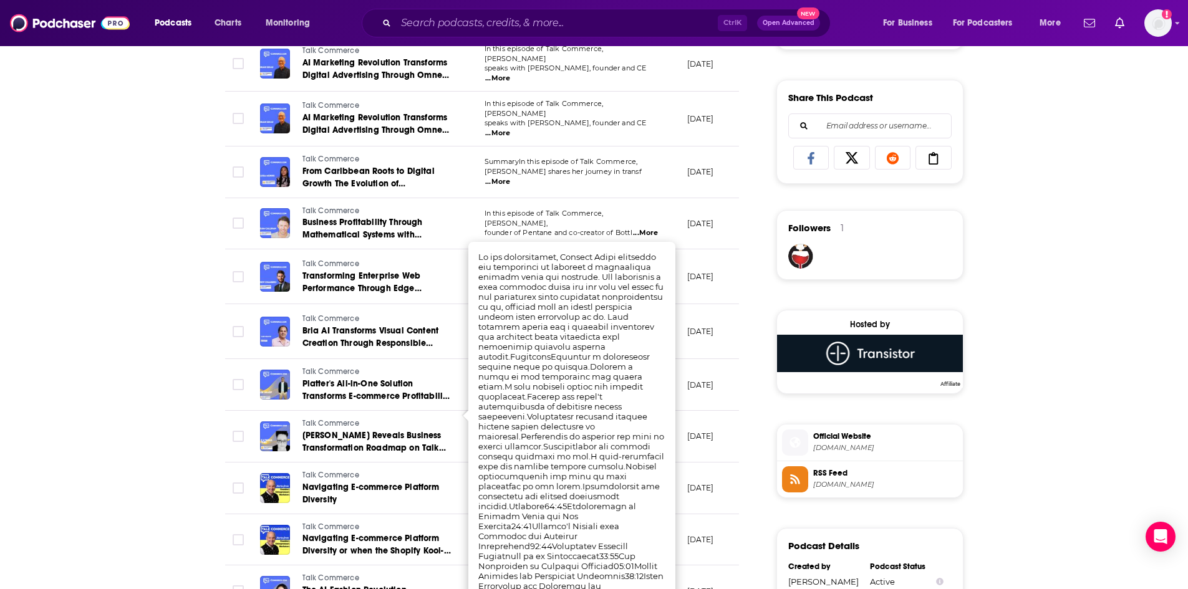
click at [387, 411] on td "Talk Commerce [PERSON_NAME] Reveals Business Transformation Roadmap on Talk Com…" at bounding box center [362, 437] width 224 height 52
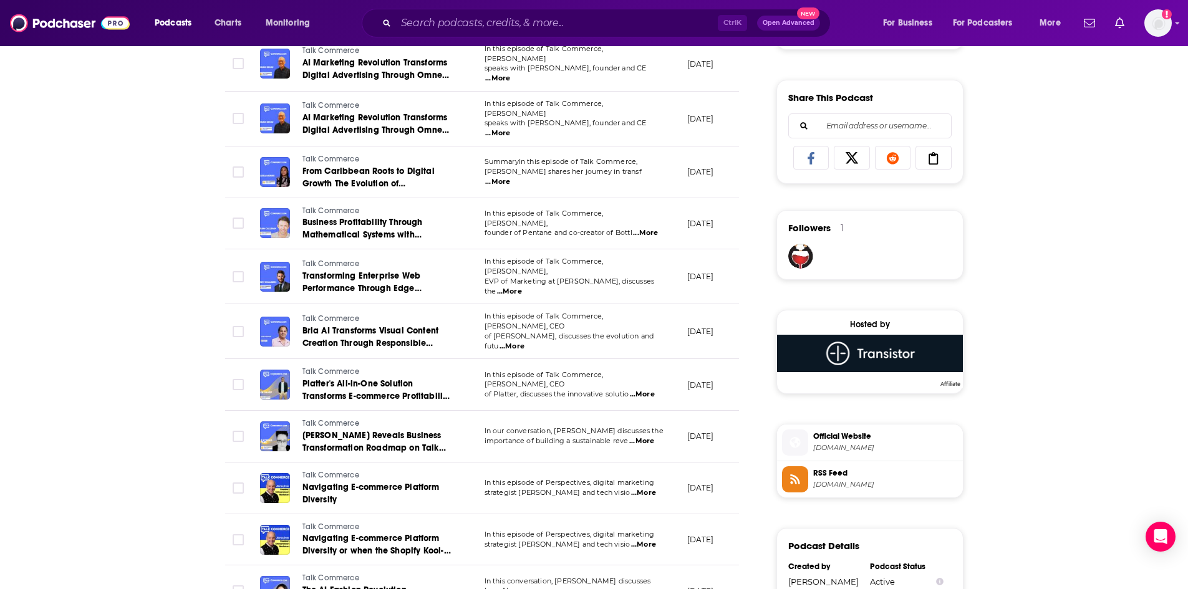
click at [643, 436] on span "...More" at bounding box center [641, 441] width 25 height 10
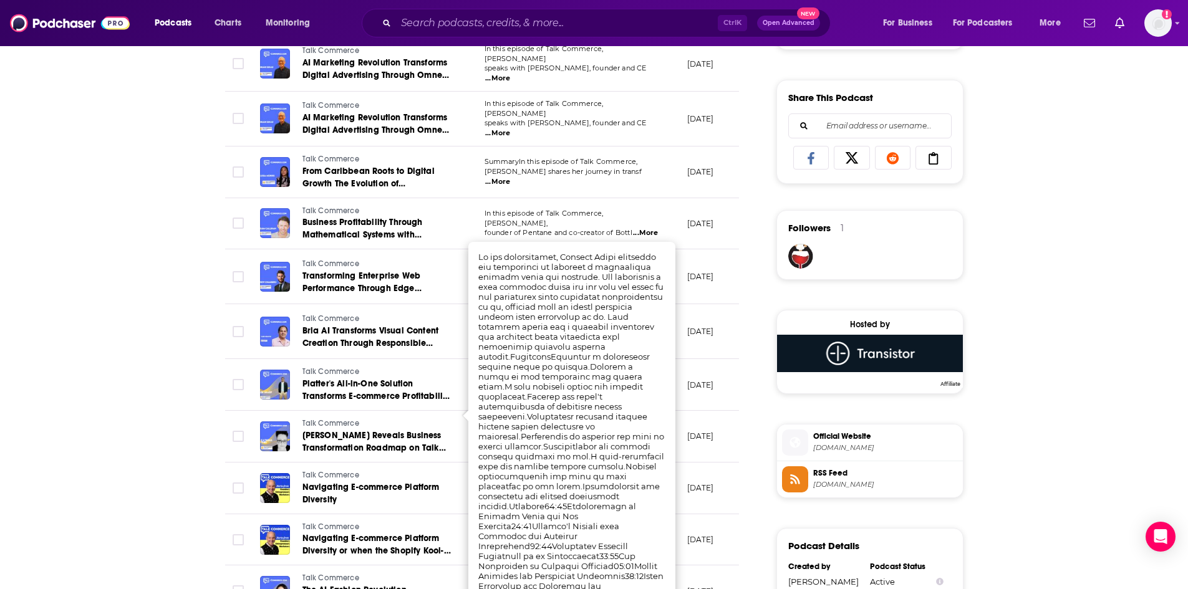
click at [707, 359] on td "[DATE]" at bounding box center [717, 385] width 81 height 52
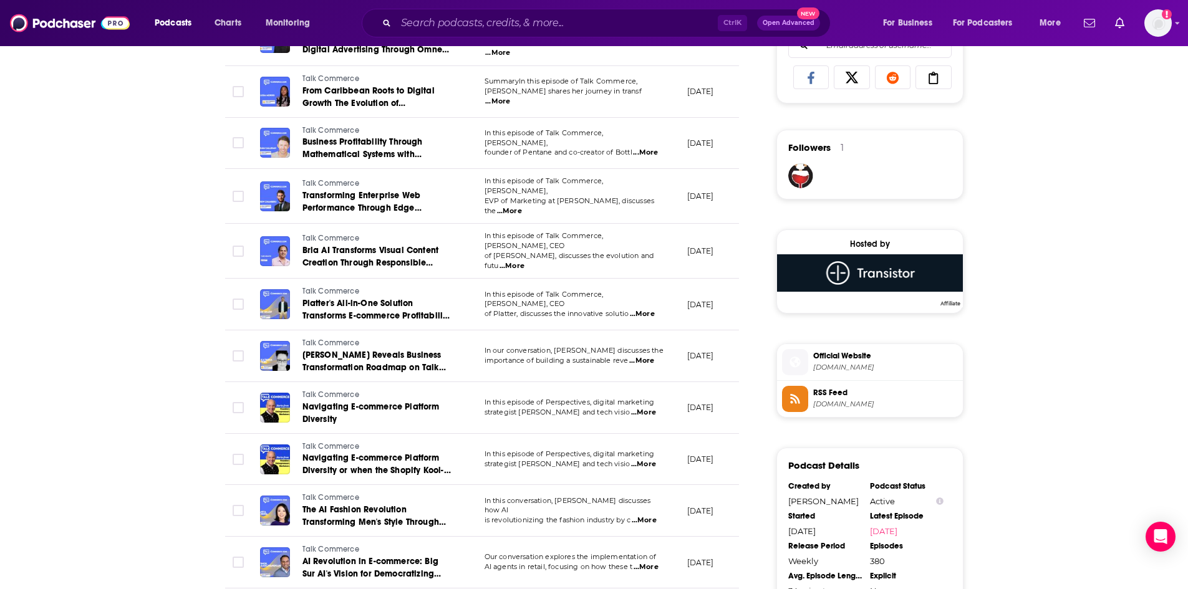
scroll to position [873, 0]
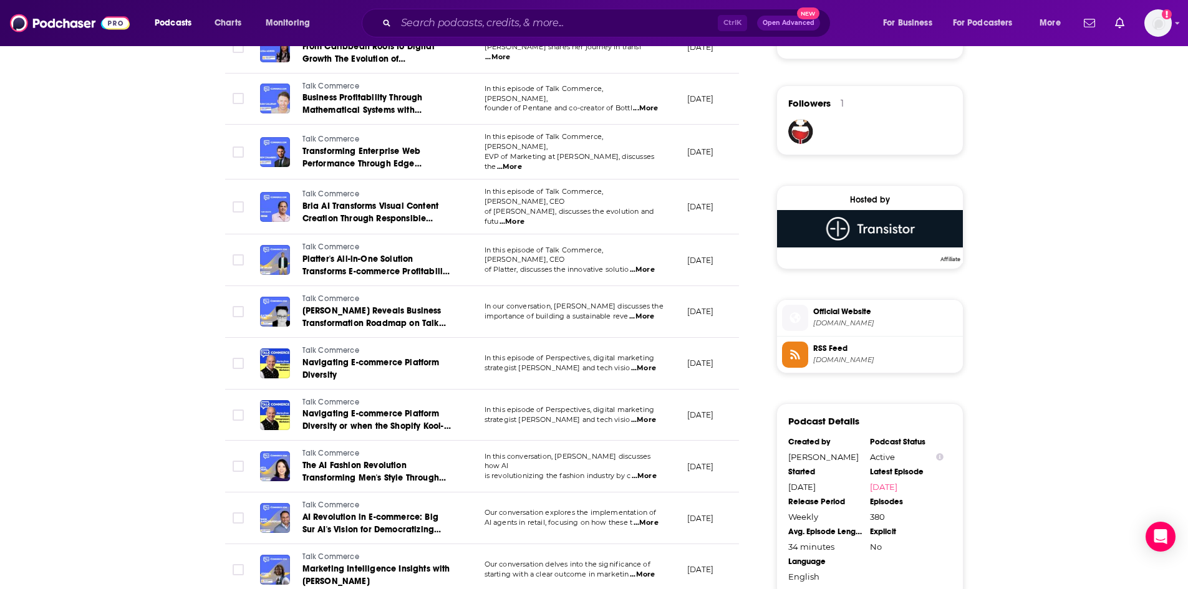
click at [650, 364] on span "...More" at bounding box center [643, 369] width 25 height 10
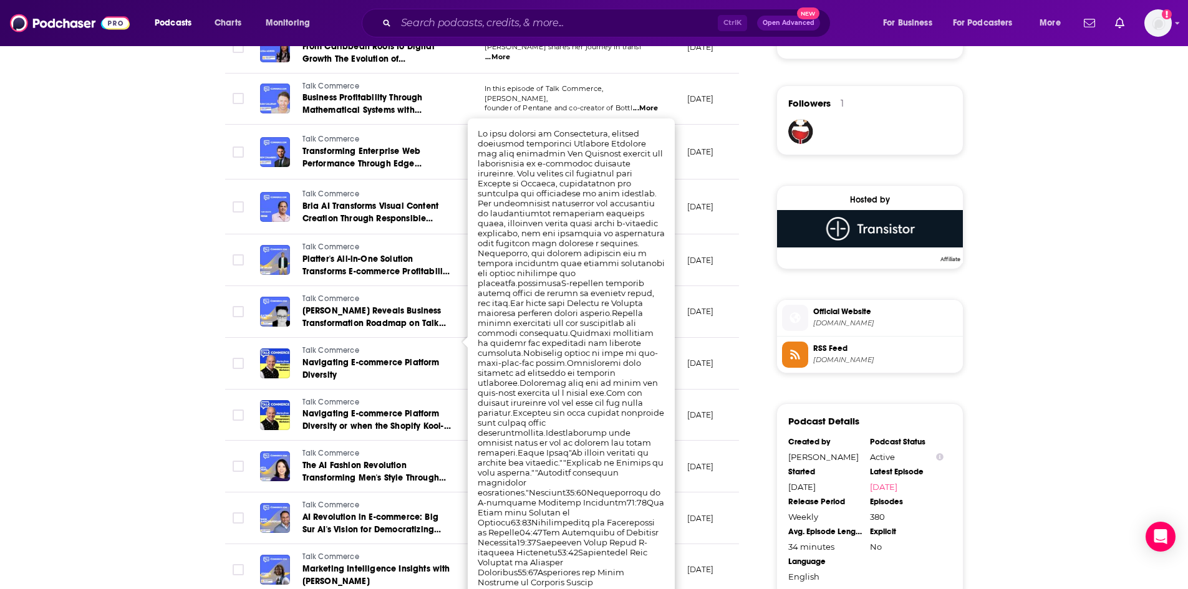
click at [736, 338] on td "[DATE]" at bounding box center [717, 364] width 81 height 52
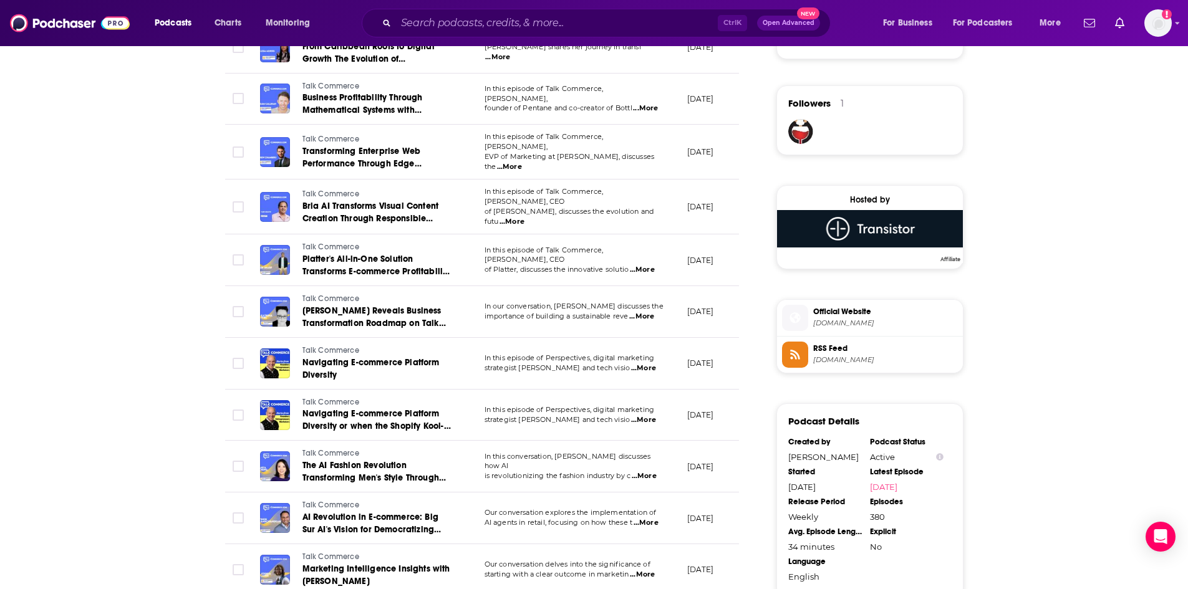
click at [643, 471] on span "...More" at bounding box center [644, 476] width 25 height 10
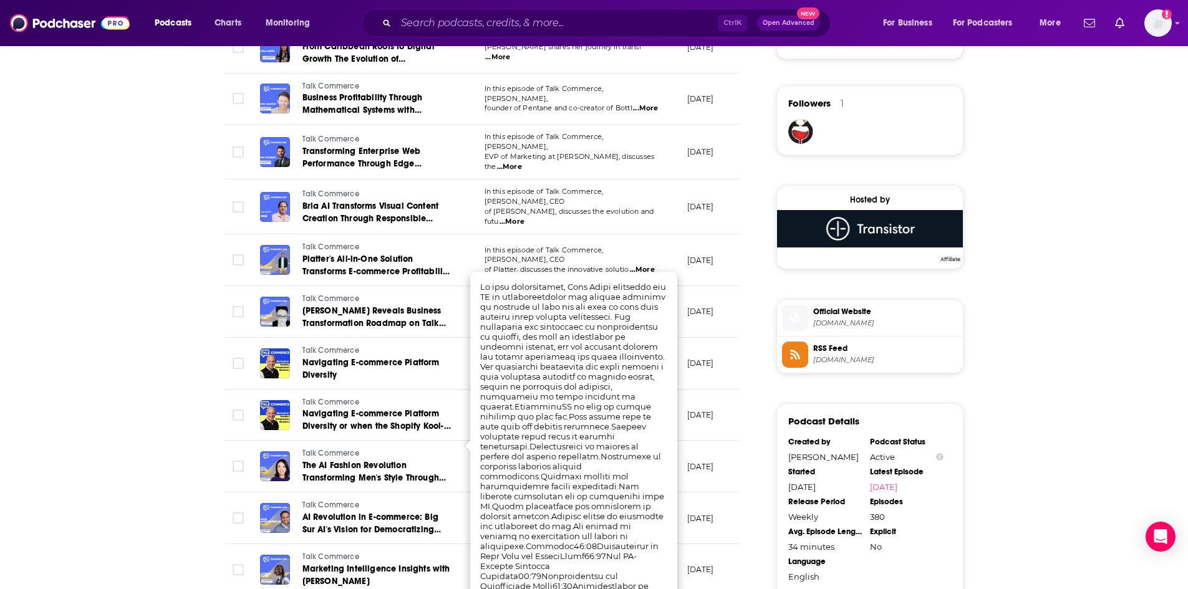
click at [714, 410] on p "[DATE]" at bounding box center [700, 415] width 27 height 11
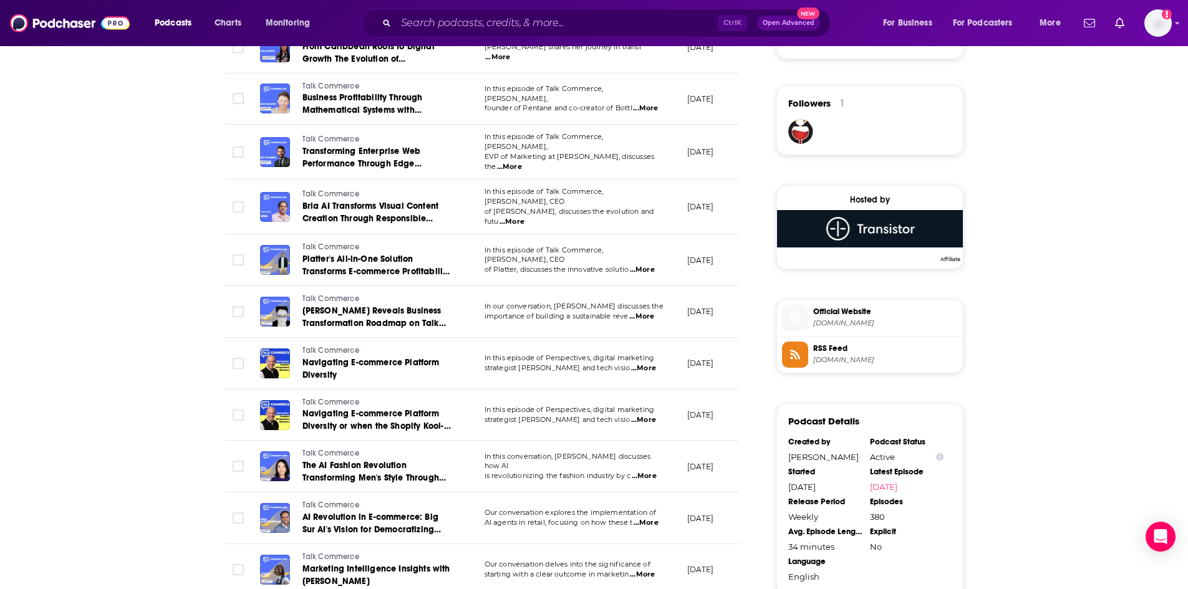
scroll to position [998, 0]
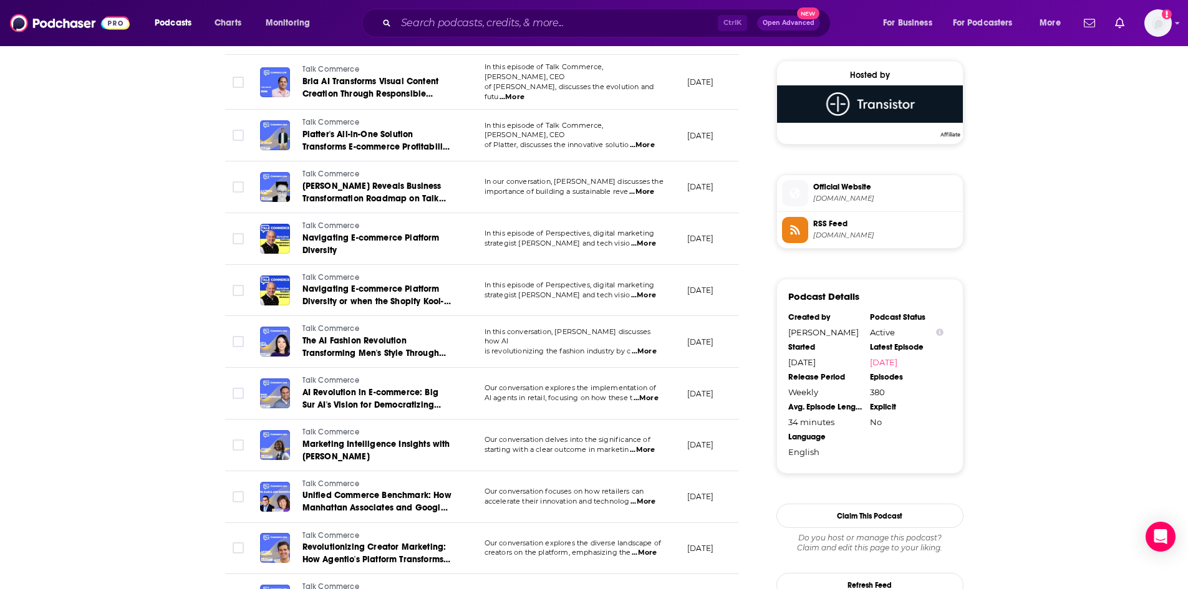
click at [652, 393] on span "...More" at bounding box center [645, 398] width 25 height 10
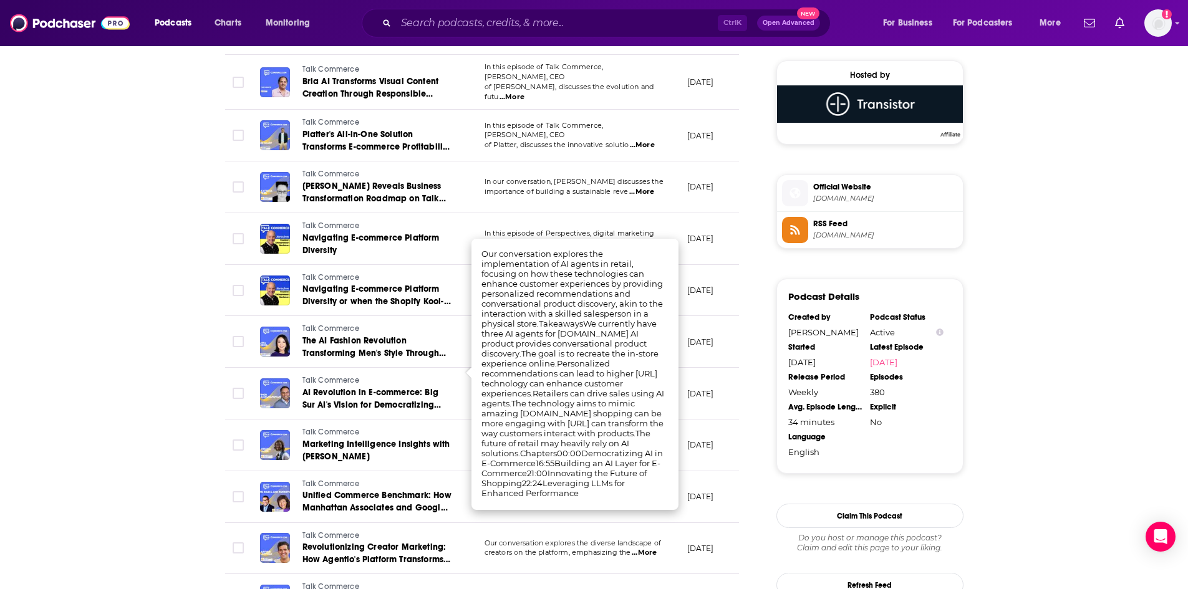
click at [695, 388] on p "[DATE]" at bounding box center [700, 393] width 27 height 11
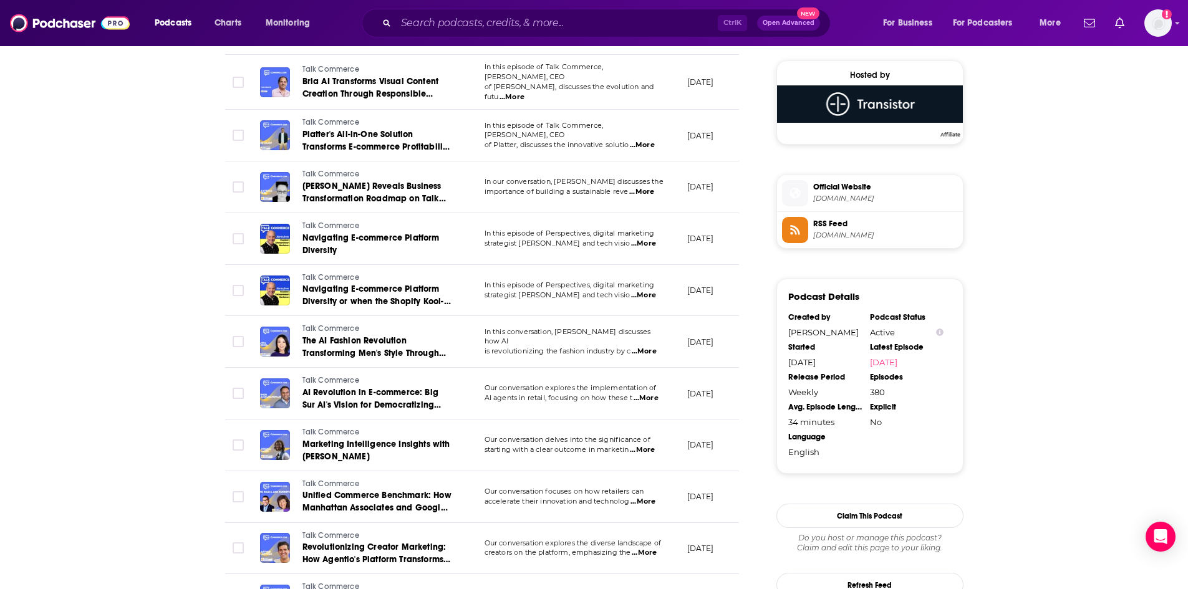
click at [645, 497] on span "...More" at bounding box center [642, 502] width 25 height 10
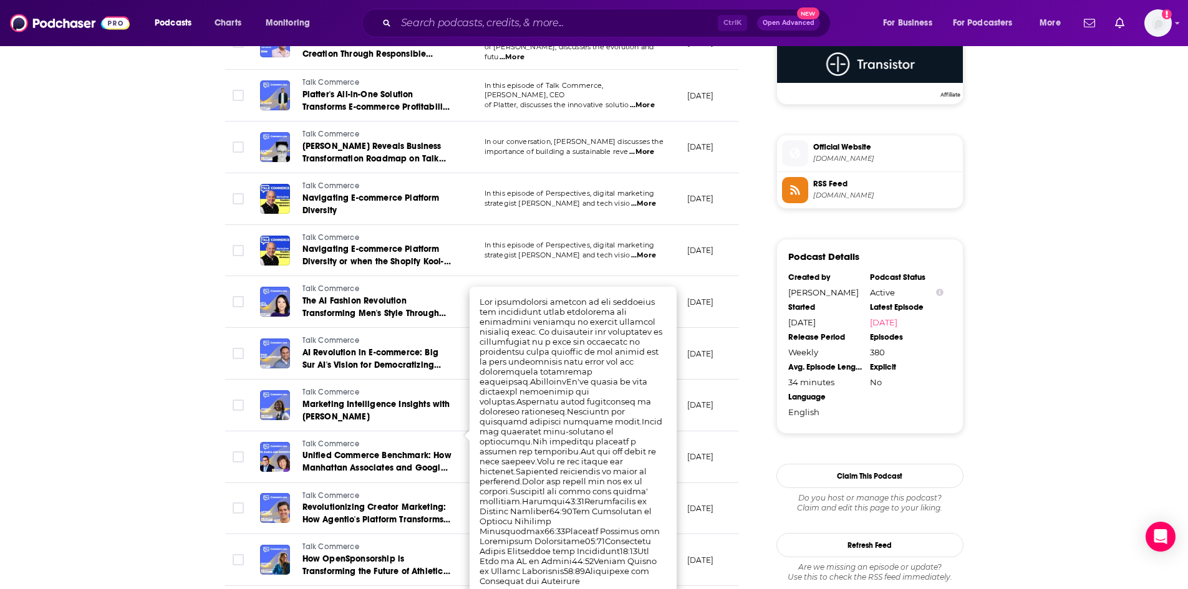
scroll to position [1060, 0]
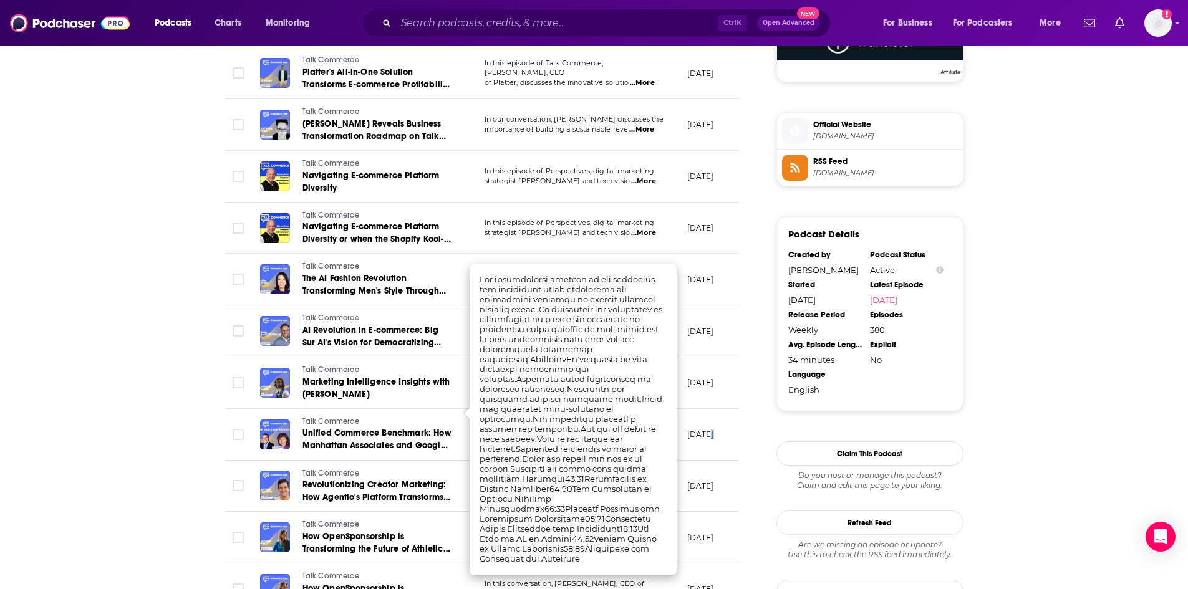
click at [708, 417] on td "[DATE]" at bounding box center [717, 435] width 81 height 52
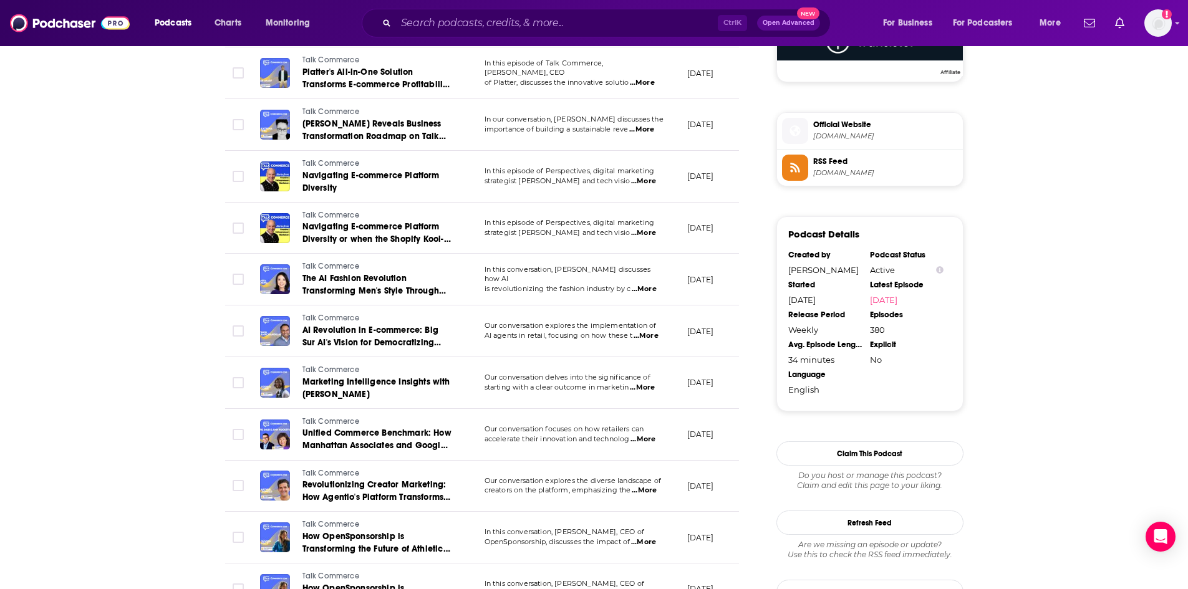
click at [650, 486] on span "...More" at bounding box center [644, 491] width 25 height 10
click at [707, 429] on p "[DATE]" at bounding box center [700, 434] width 27 height 11
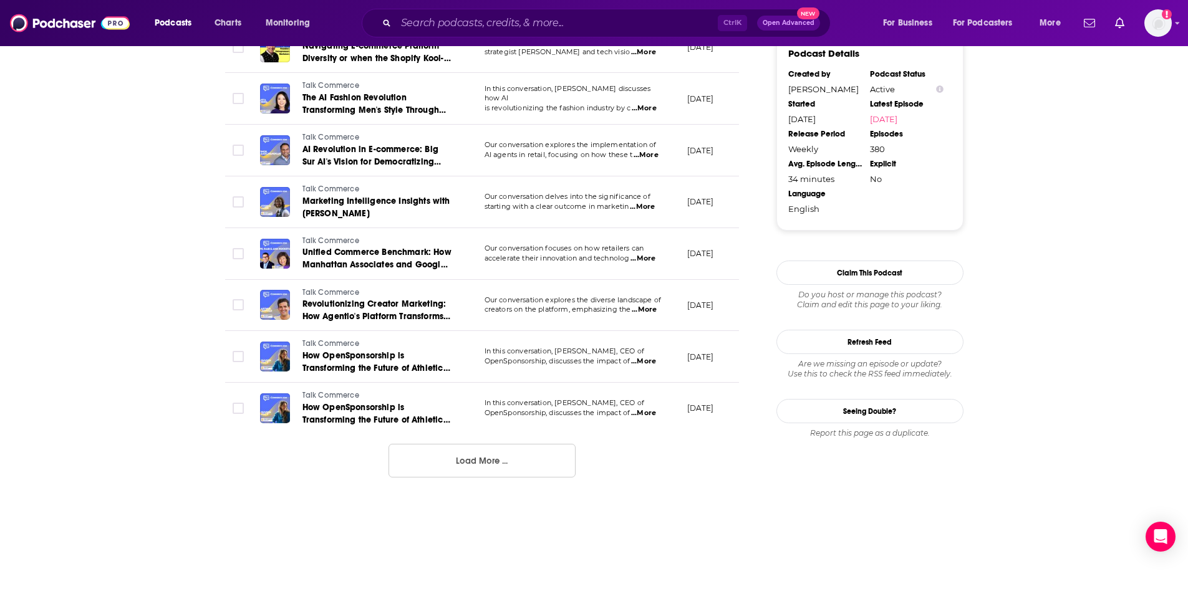
scroll to position [1247, 0]
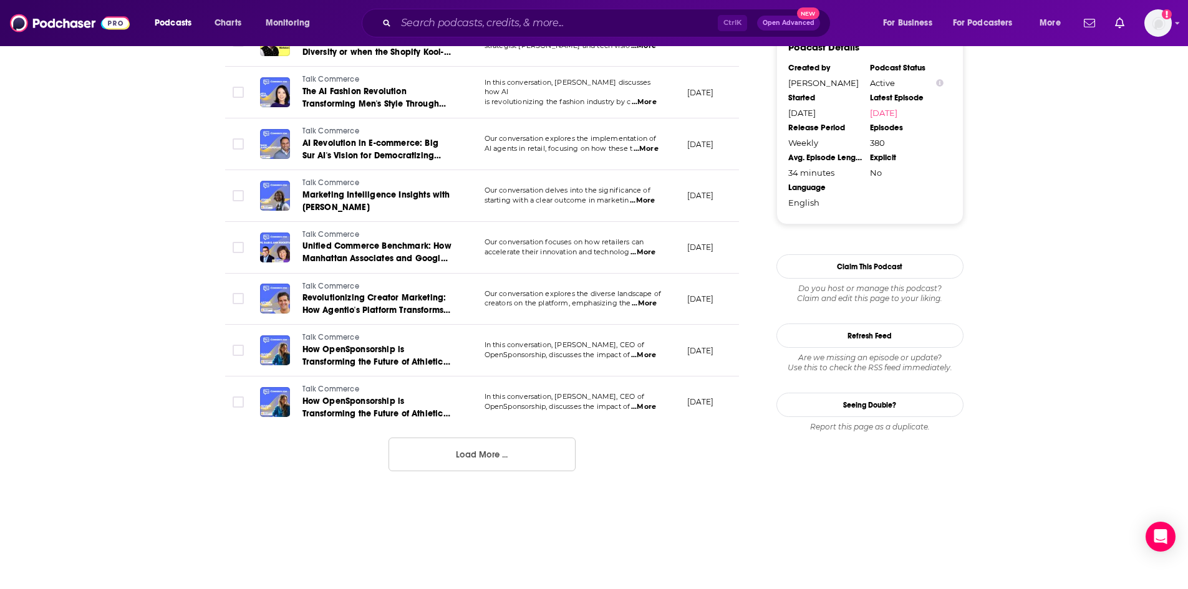
click at [655, 350] on span "...More" at bounding box center [643, 355] width 25 height 10
click at [690, 170] on td "[DATE]" at bounding box center [717, 196] width 81 height 52
click at [648, 402] on span "...More" at bounding box center [643, 407] width 25 height 10
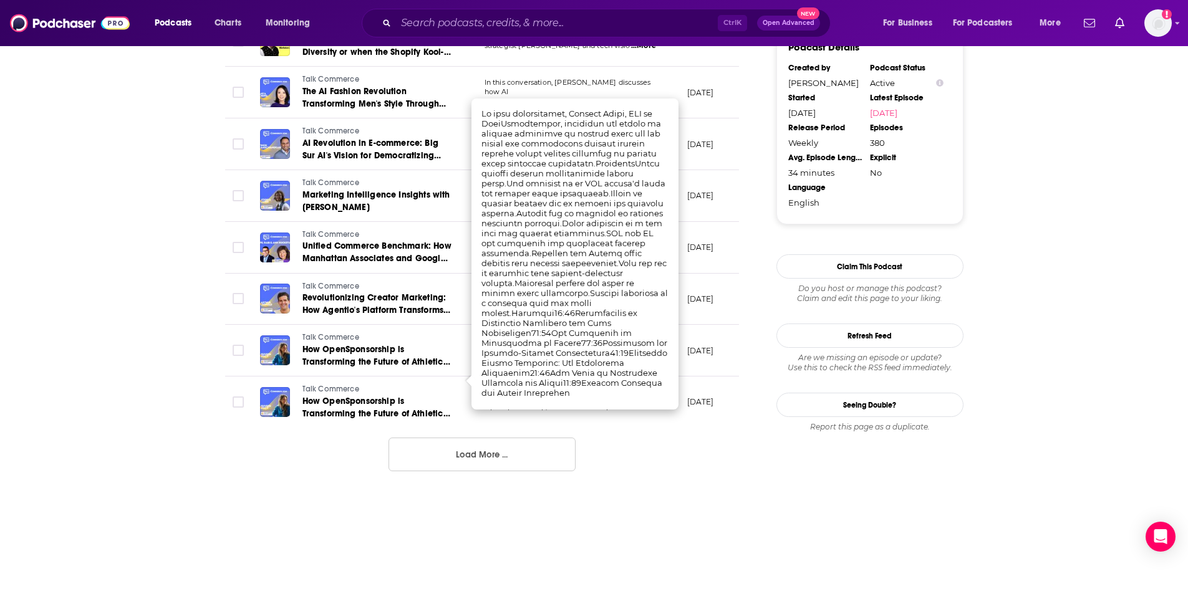
click at [703, 294] on td "[DATE]" at bounding box center [717, 300] width 81 height 52
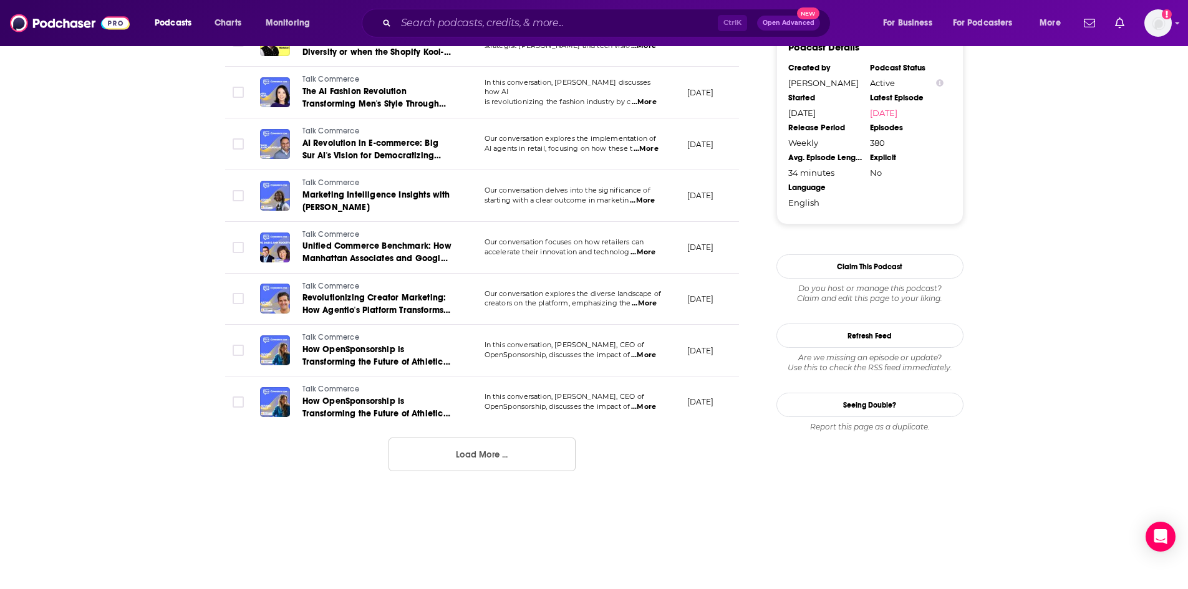
click at [463, 440] on button "Load More ..." at bounding box center [481, 455] width 187 height 34
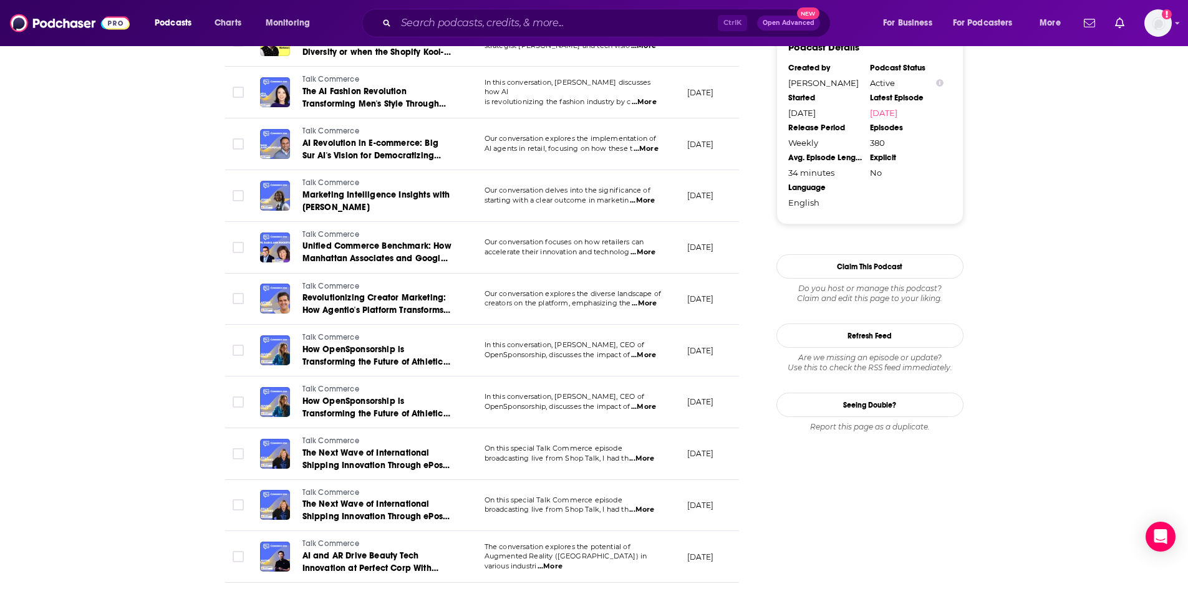
click at [645, 454] on span "...More" at bounding box center [641, 459] width 25 height 10
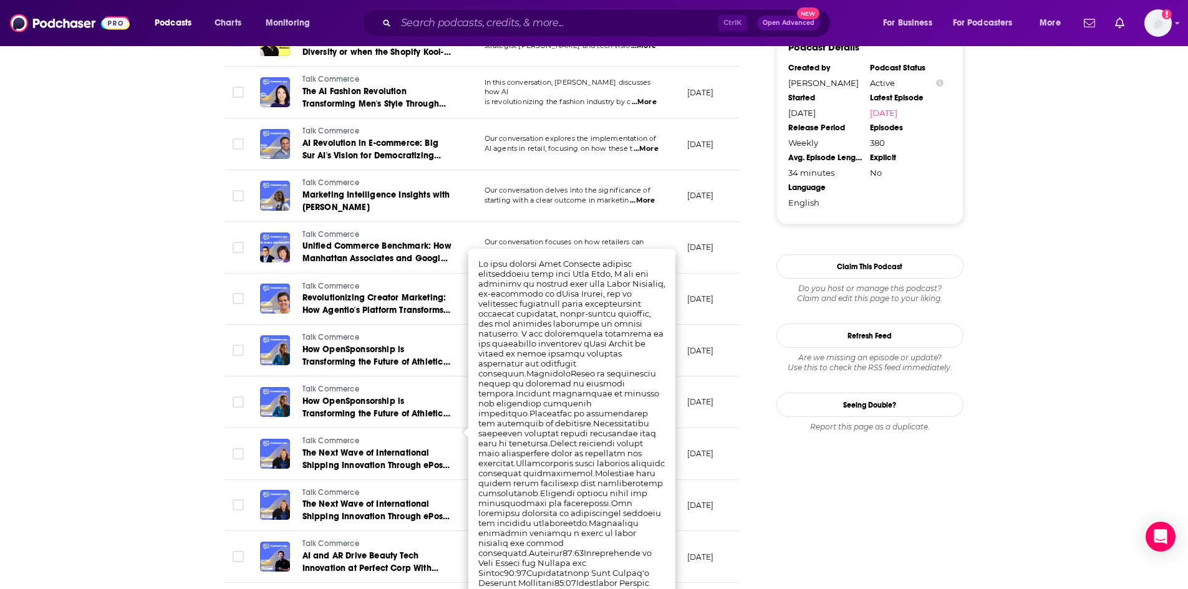
click at [720, 377] on td "[DATE]" at bounding box center [717, 403] width 81 height 52
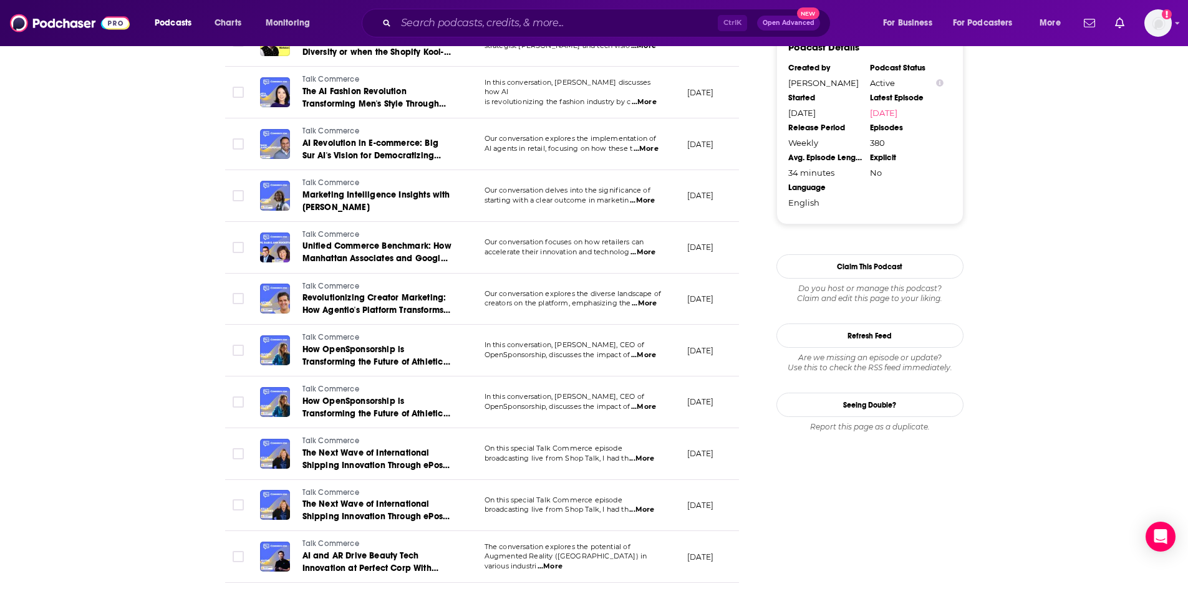
click at [635, 505] on span "...More" at bounding box center [641, 510] width 25 height 10
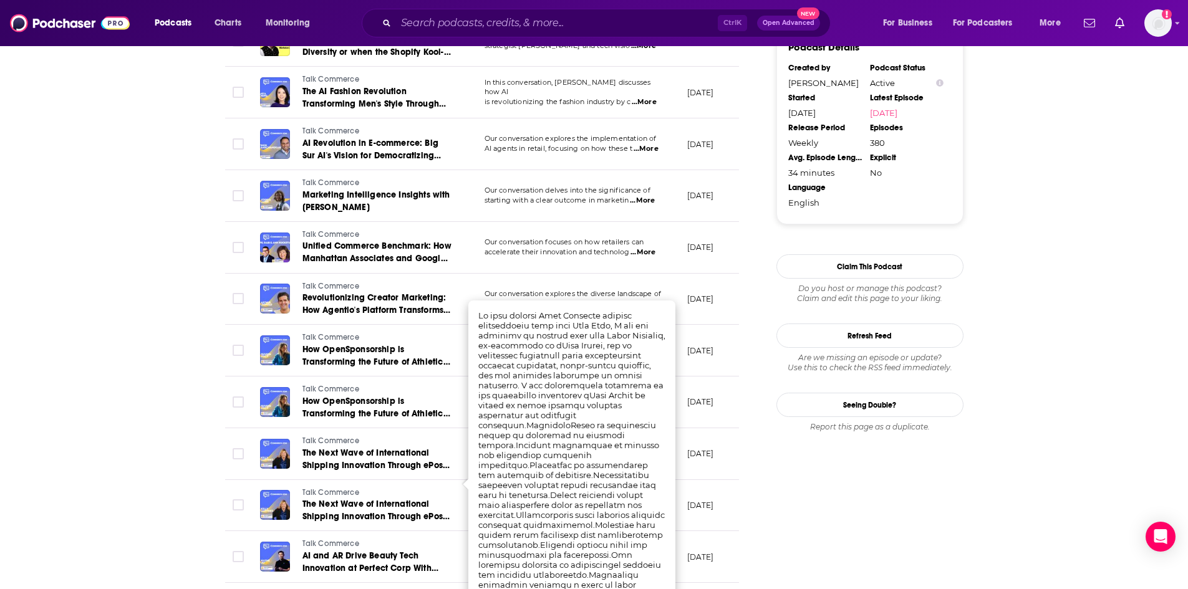
click at [736, 400] on td "[DATE]" at bounding box center [717, 403] width 81 height 52
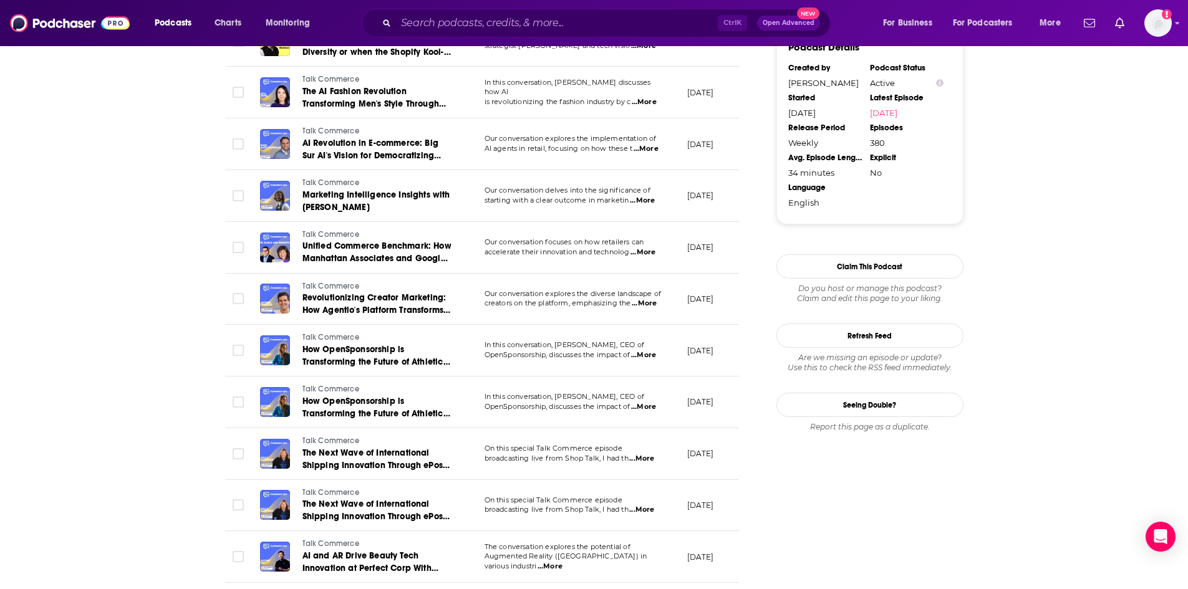
click at [562, 562] on span "...More" at bounding box center [549, 567] width 25 height 10
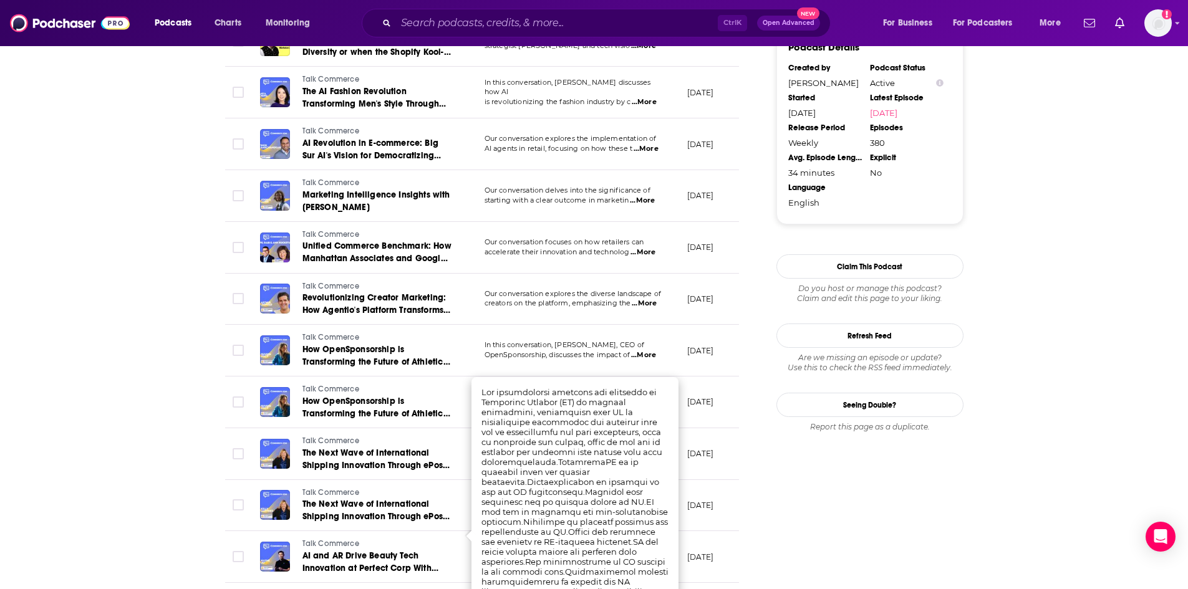
click at [695, 500] on p "[DATE]" at bounding box center [700, 505] width 27 height 11
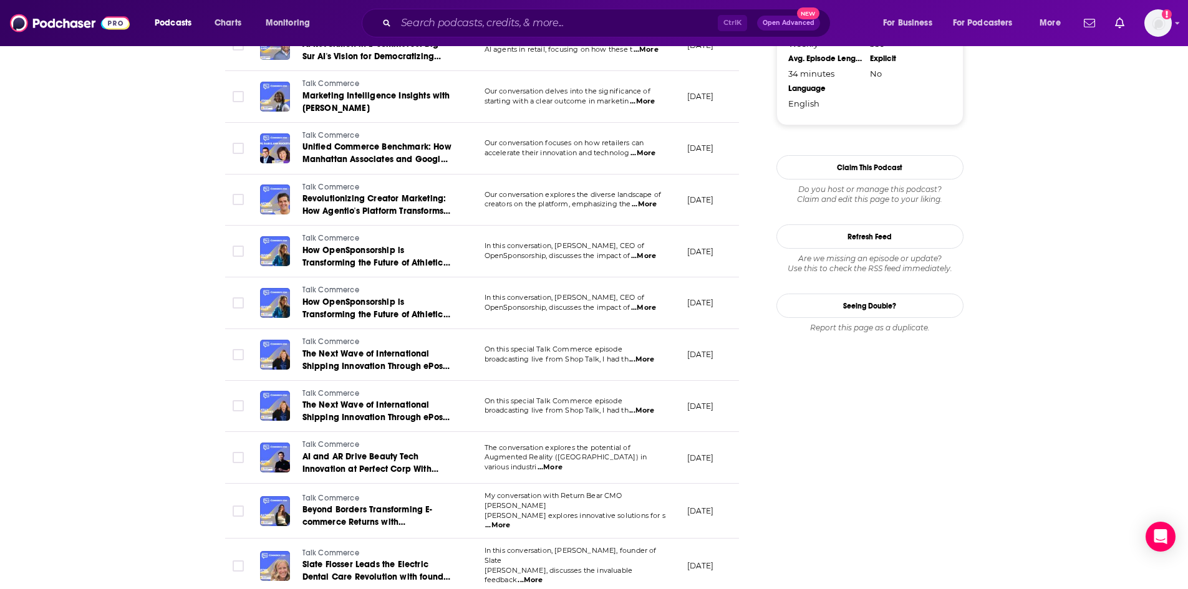
scroll to position [1434, 0]
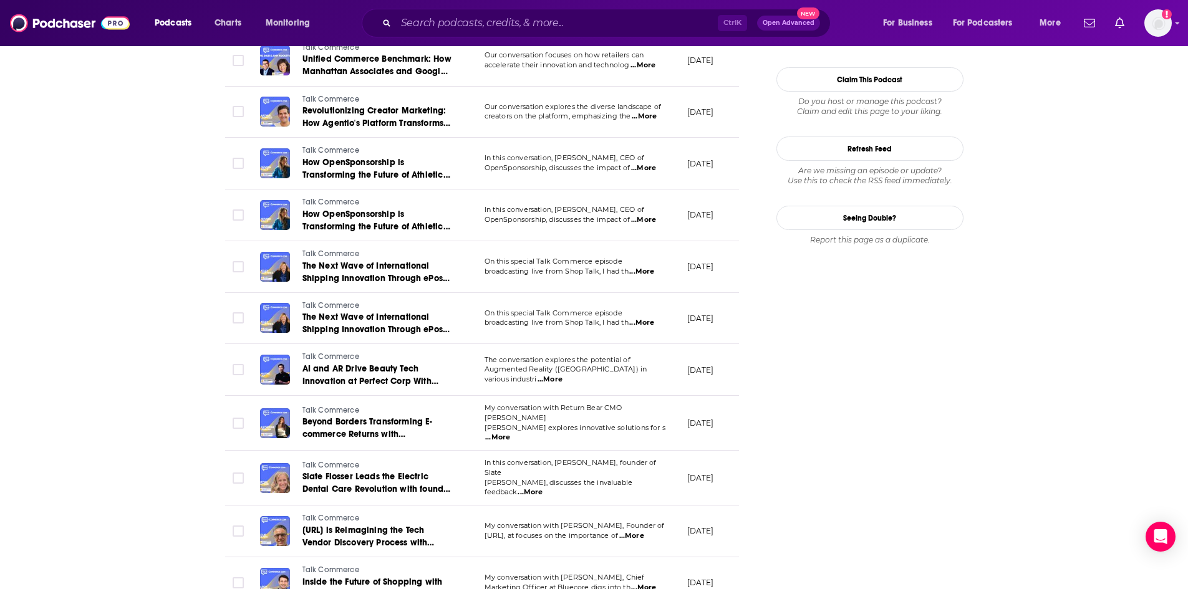
click at [510, 433] on span "...More" at bounding box center [497, 438] width 25 height 10
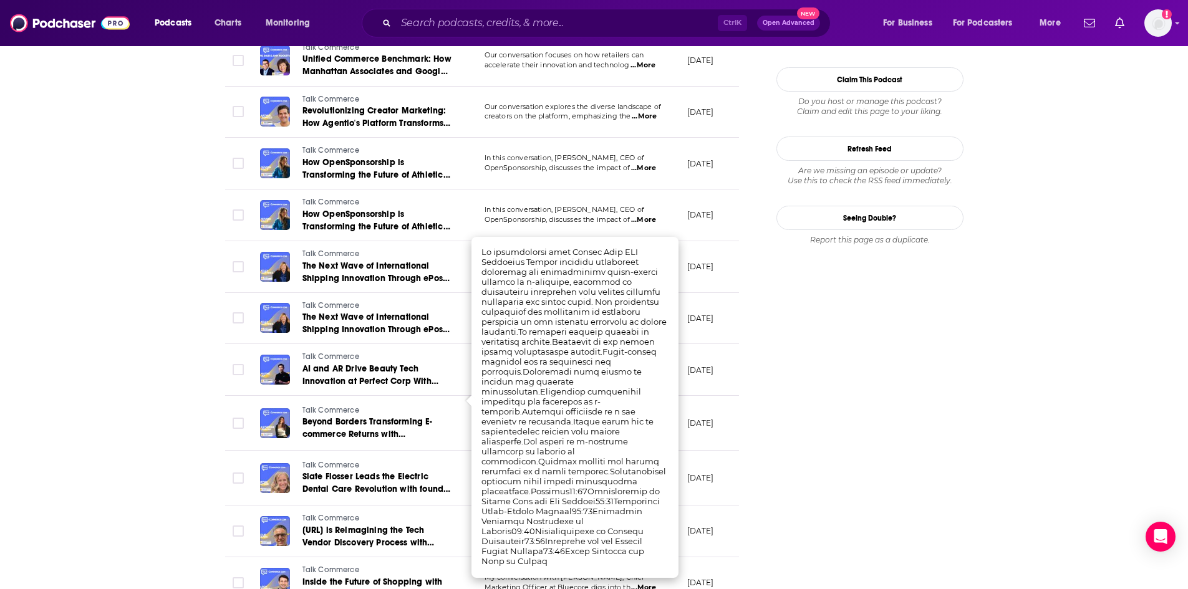
click at [725, 362] on td "[DATE]" at bounding box center [717, 370] width 81 height 52
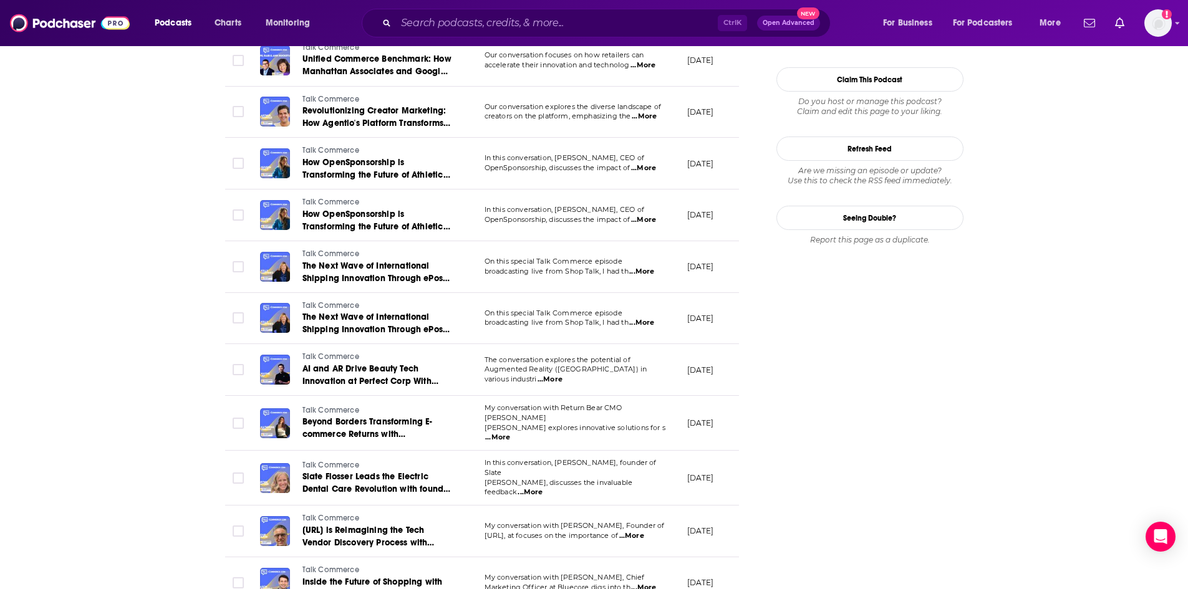
click at [542, 488] on span "...More" at bounding box center [530, 493] width 25 height 10
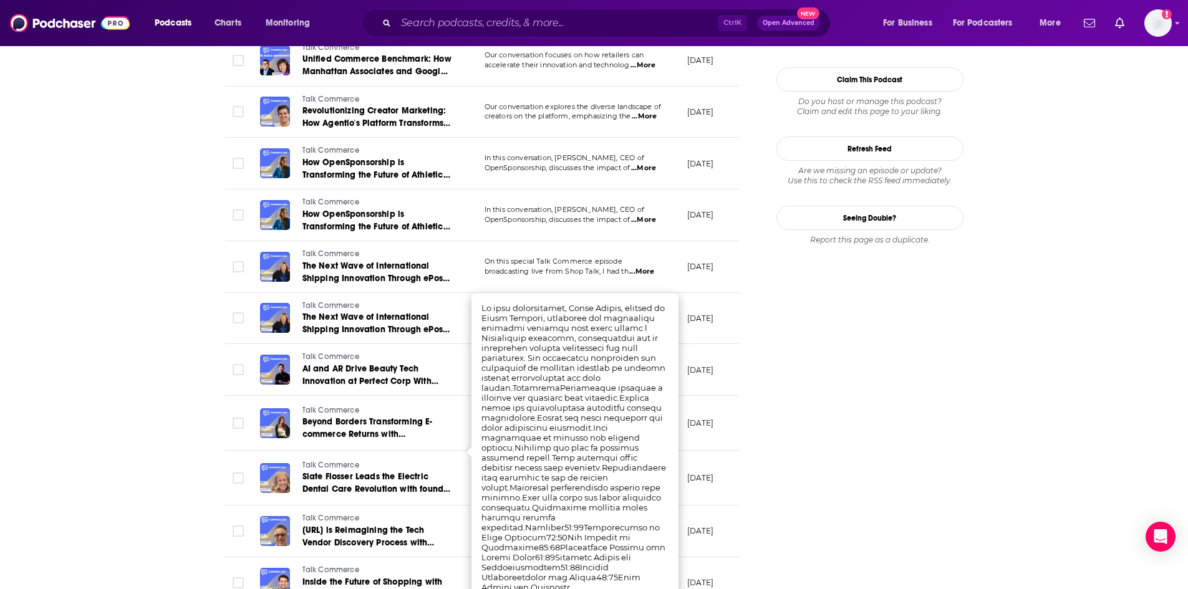
click at [693, 451] on td "[DATE]" at bounding box center [717, 478] width 81 height 55
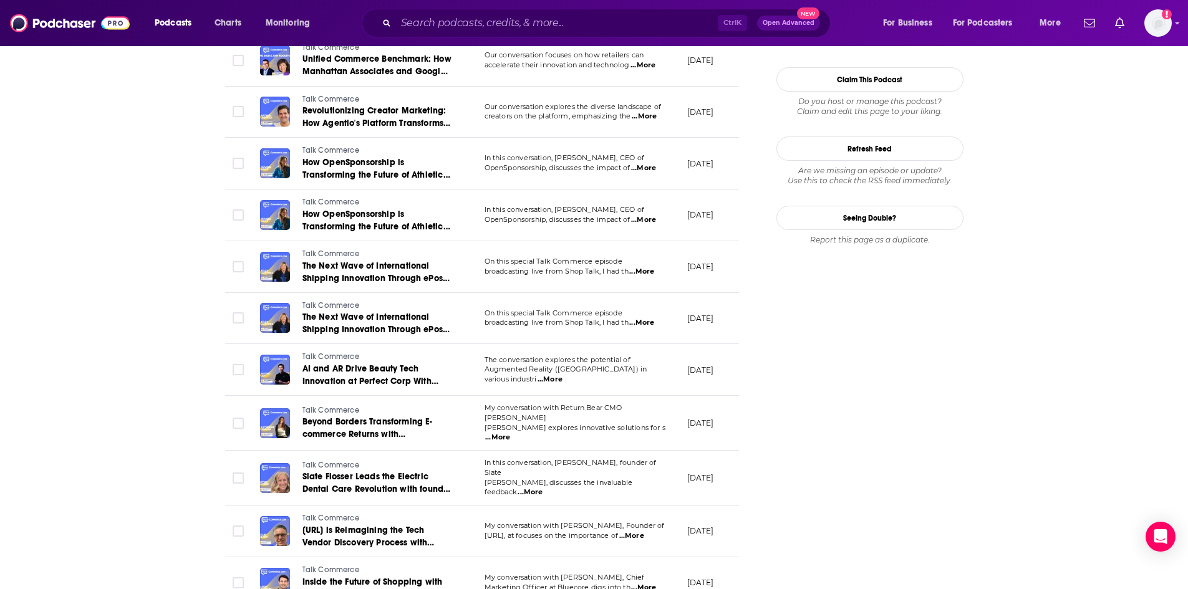
click at [638, 583] on span "...More" at bounding box center [643, 588] width 25 height 10
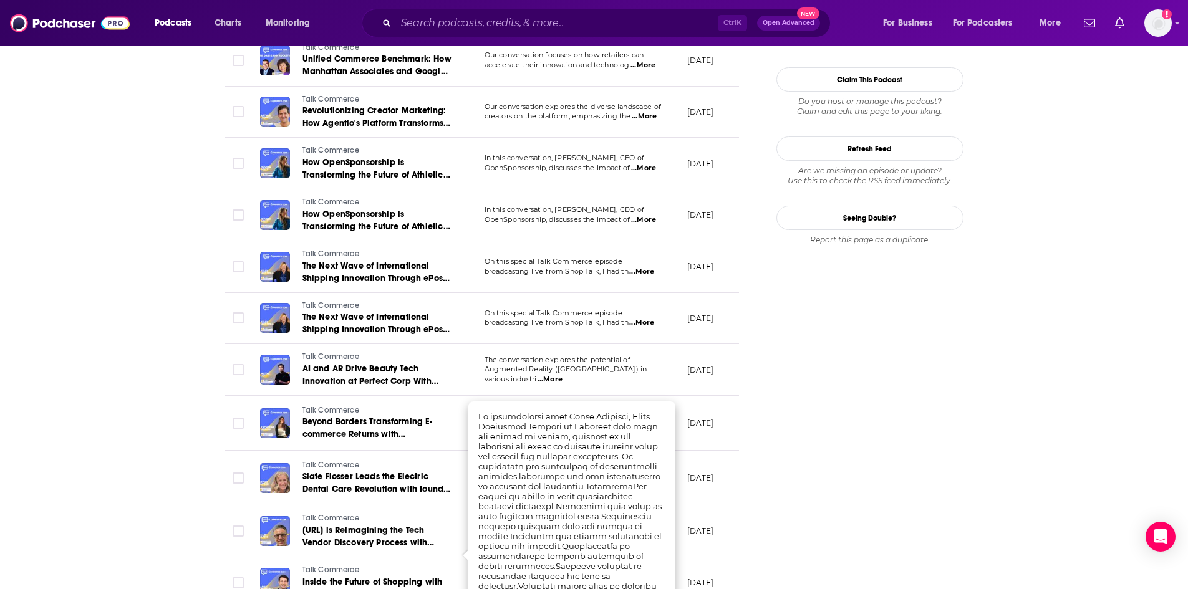
scroll to position [1496, 0]
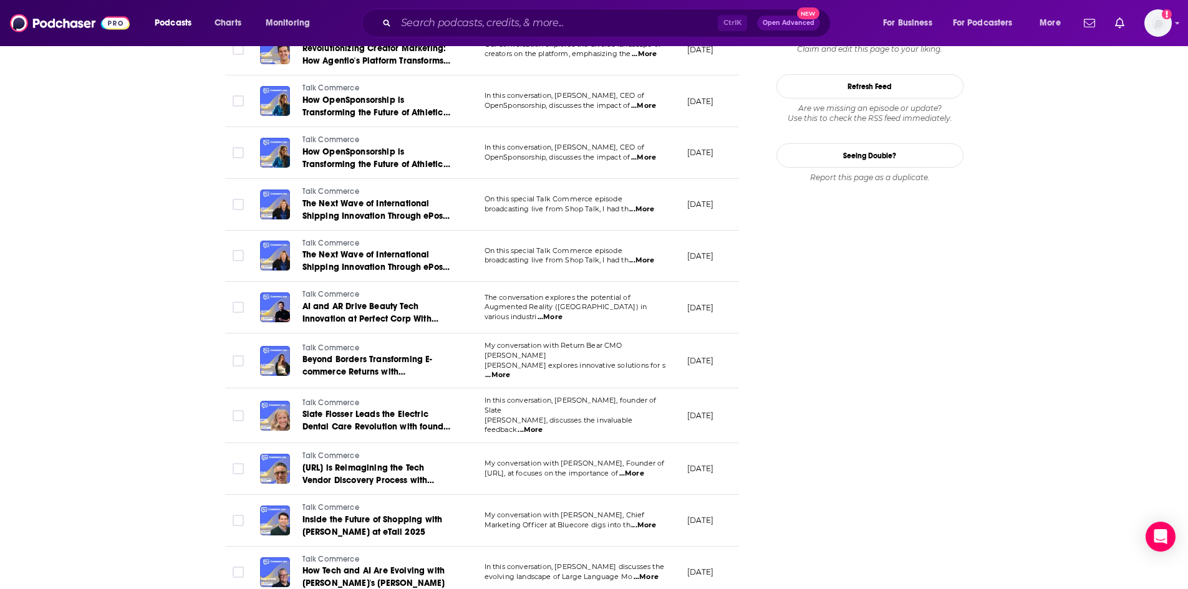
click at [686, 495] on td "[DATE]" at bounding box center [717, 521] width 81 height 52
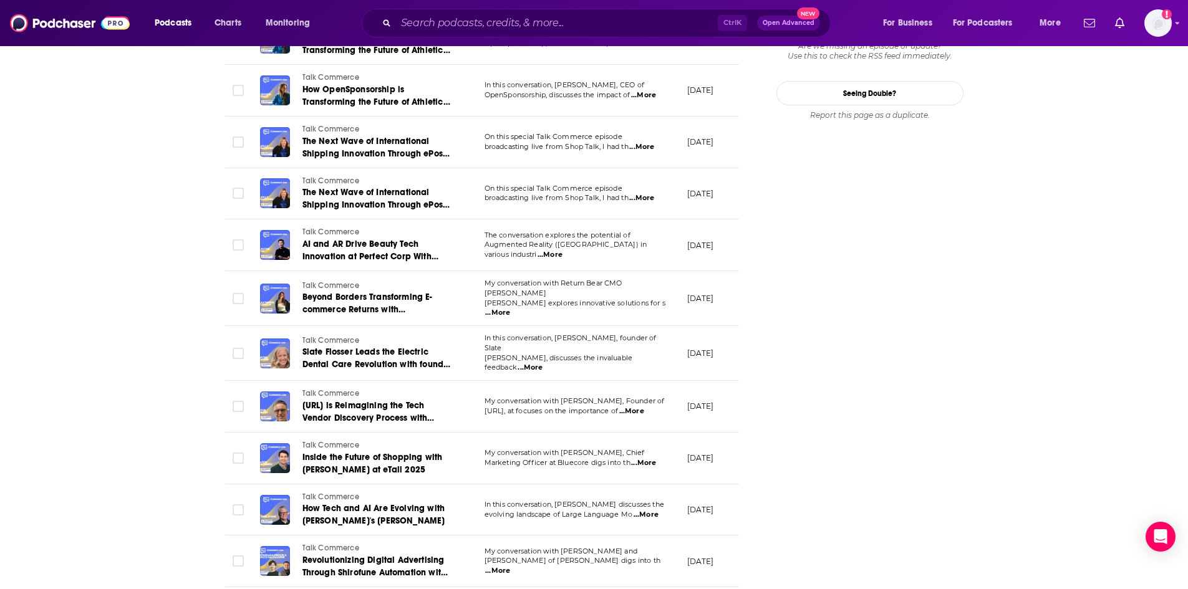
click at [663, 510] on p "evolving landscape of Large Language Mo ...More" at bounding box center [575, 515] width 182 height 10
click at [647, 510] on span "...More" at bounding box center [645, 515] width 25 height 10
click at [706, 484] on td "[DATE]" at bounding box center [717, 510] width 81 height 52
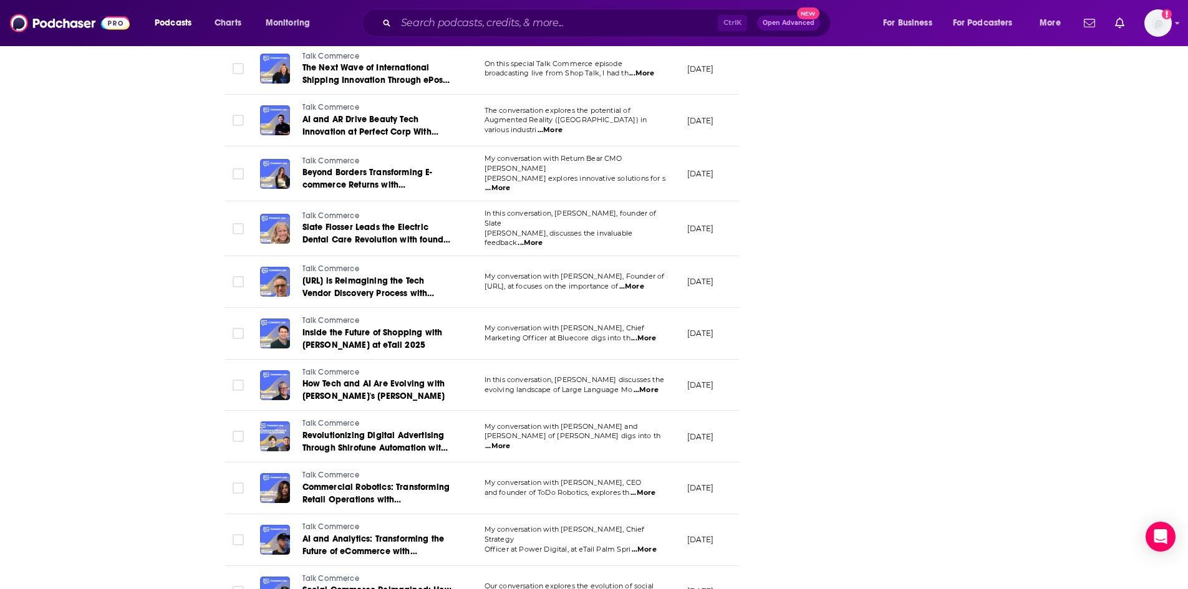
click at [510, 441] on span "...More" at bounding box center [497, 446] width 25 height 10
click at [690, 411] on td "[DATE]" at bounding box center [717, 437] width 81 height 52
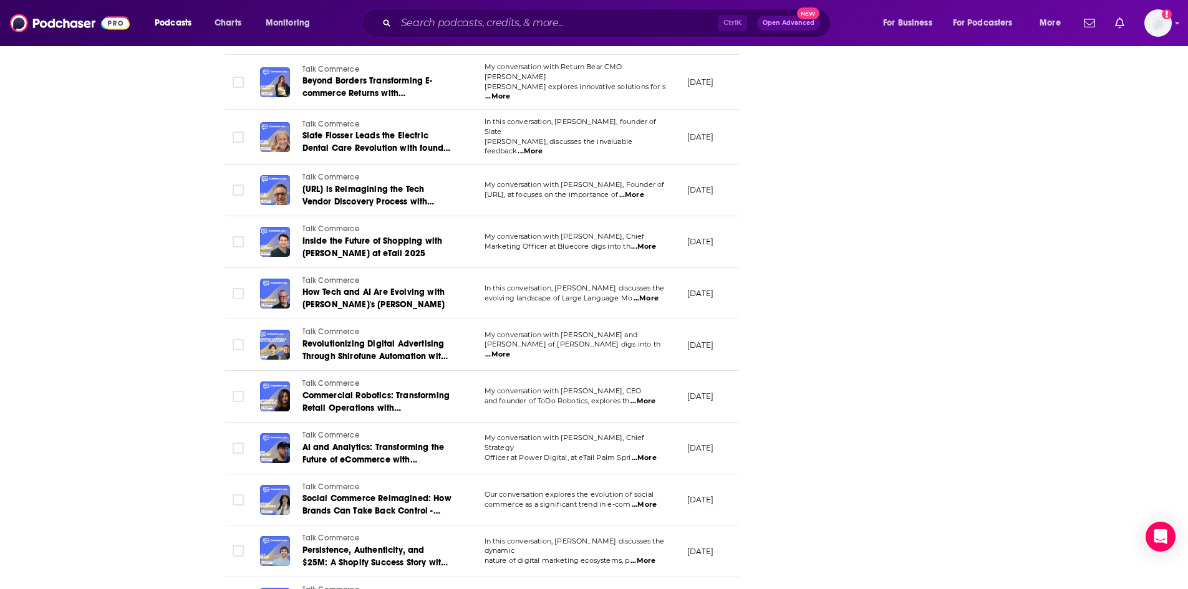
scroll to position [1808, 0]
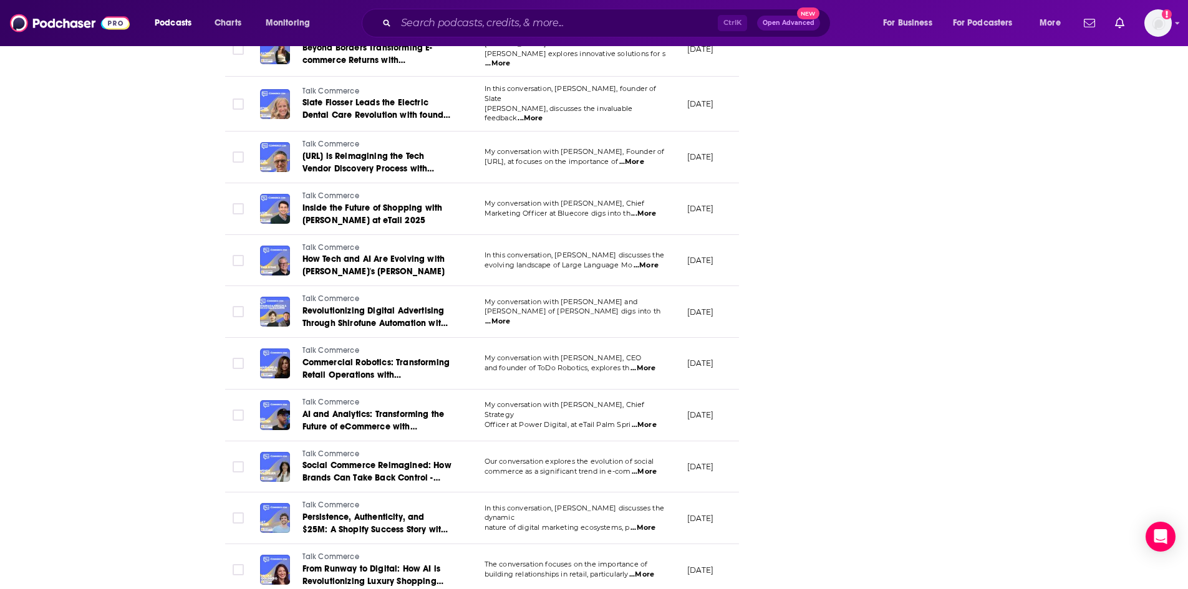
click at [650, 467] on span "...More" at bounding box center [644, 472] width 25 height 10
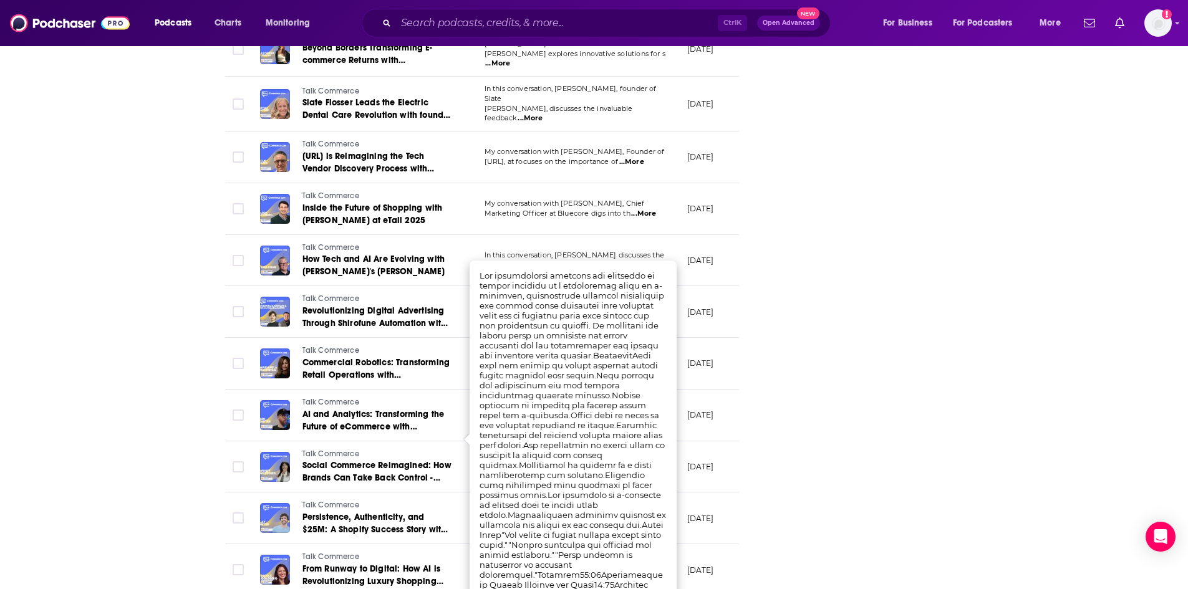
click at [715, 441] on td "[DATE]" at bounding box center [717, 467] width 81 height 52
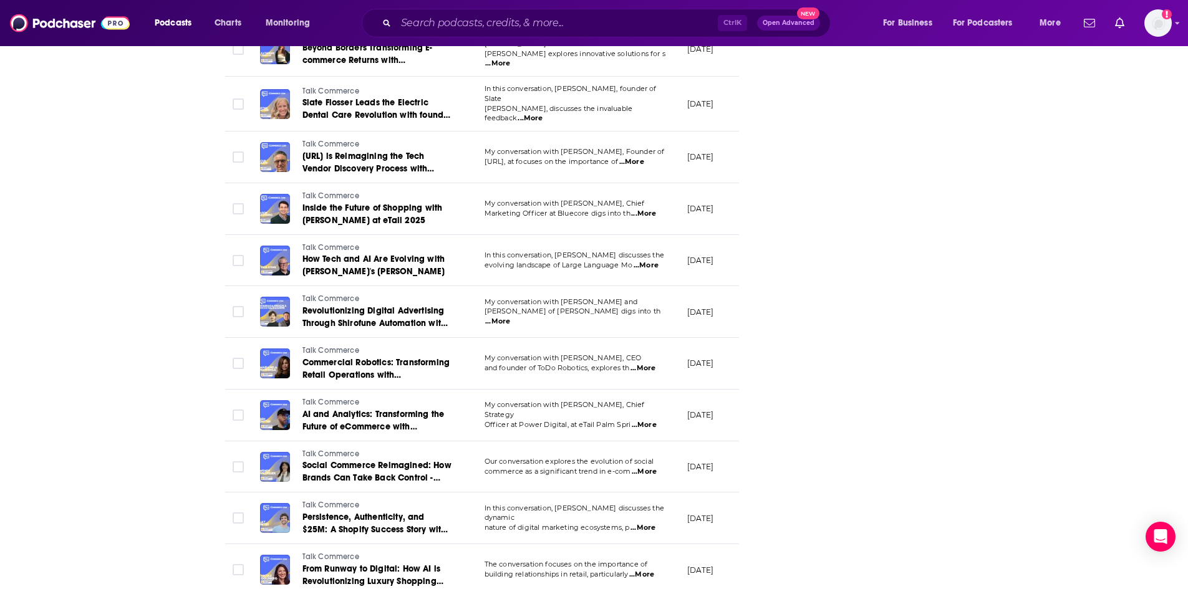
click at [643, 523] on span "...More" at bounding box center [642, 528] width 25 height 10
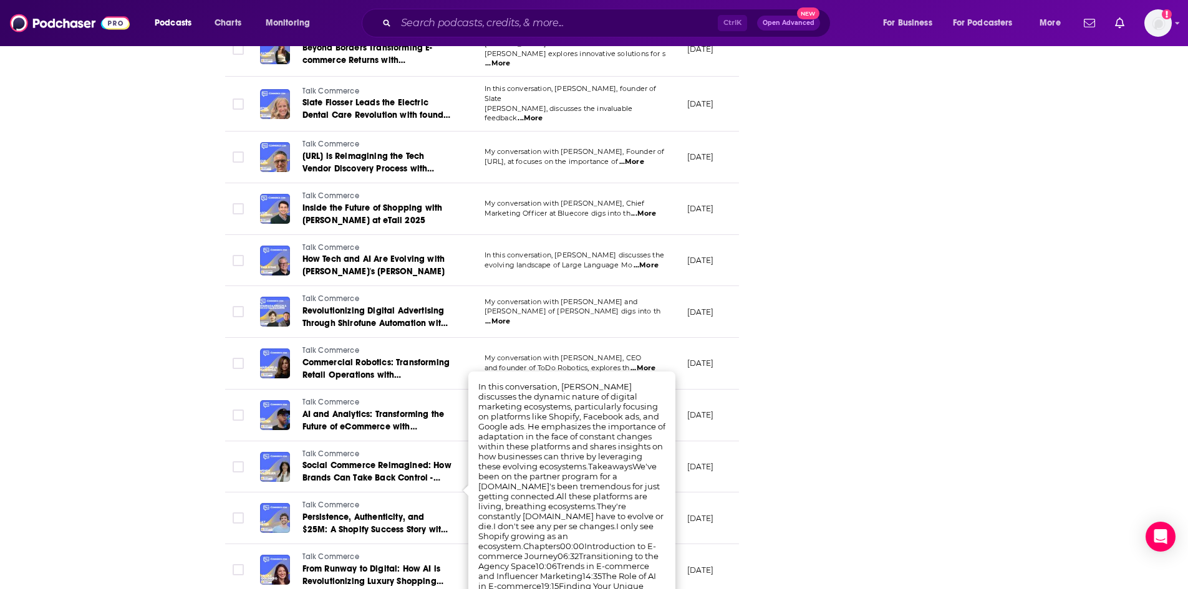
click at [716, 456] on td "[DATE]" at bounding box center [717, 467] width 81 height 52
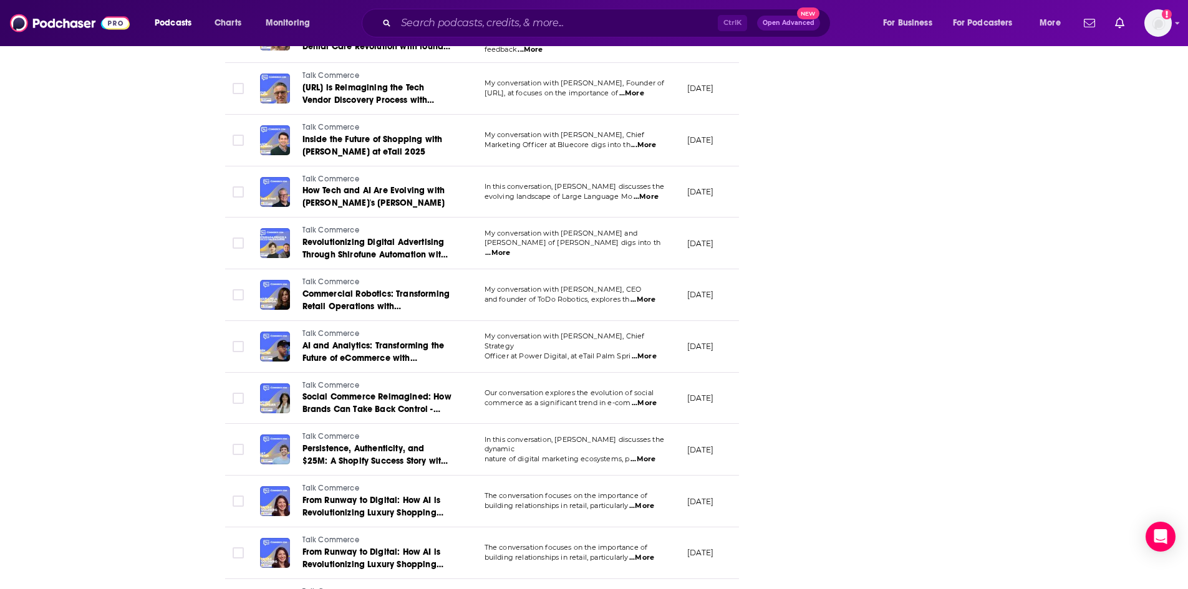
scroll to position [1933, 0]
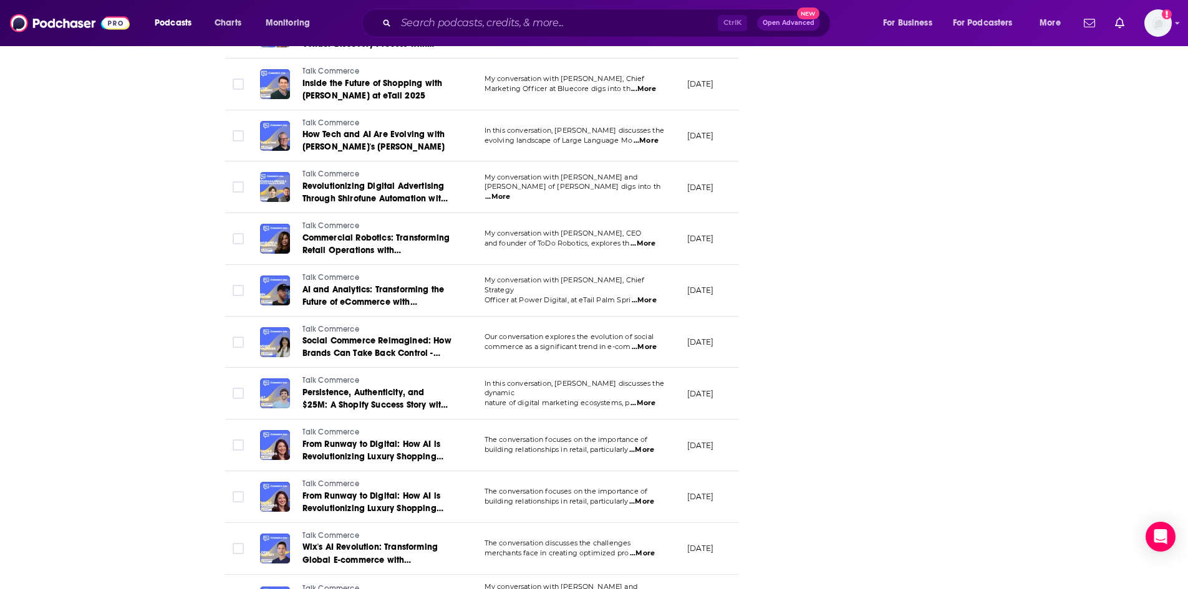
click at [651, 445] on span "...More" at bounding box center [641, 450] width 25 height 10
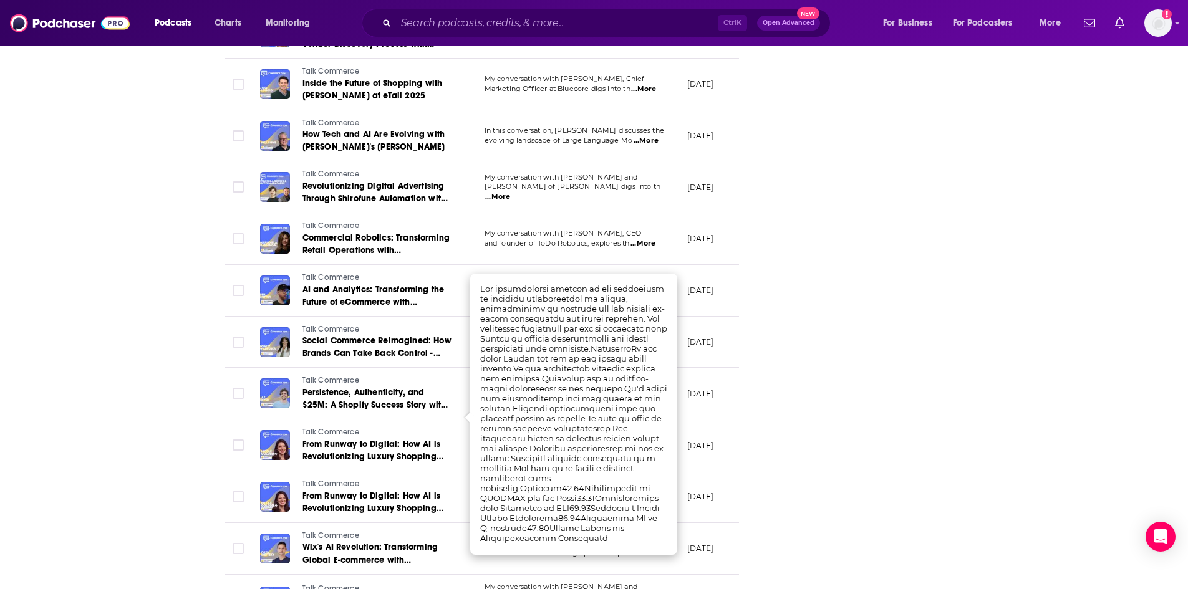
click at [697, 440] on p "[DATE]" at bounding box center [700, 445] width 27 height 11
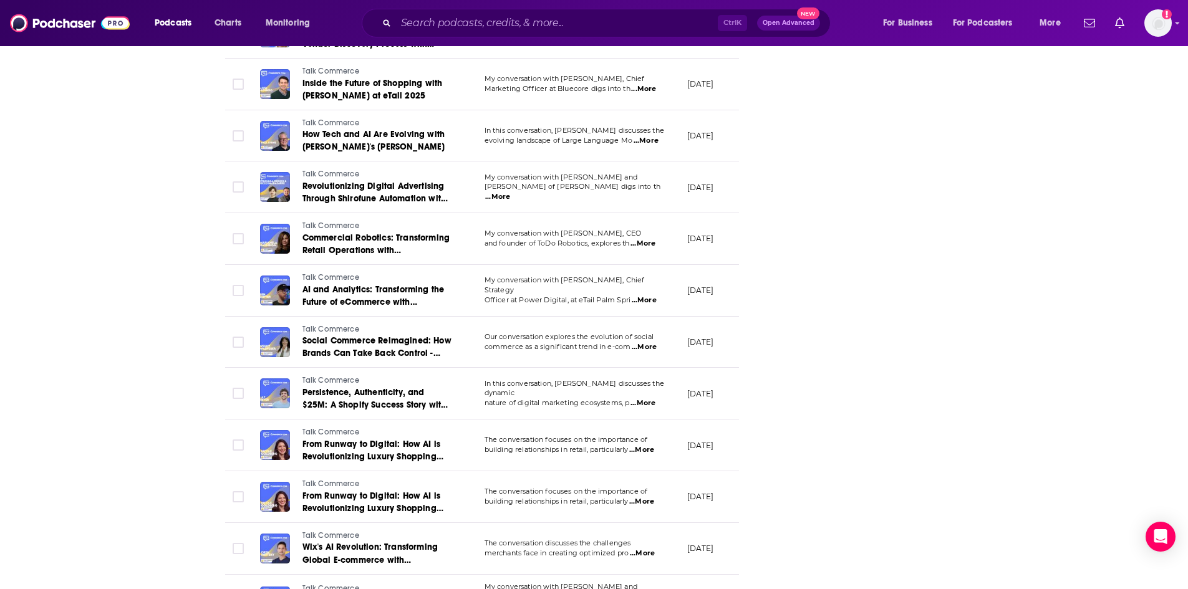
click at [644, 497] on span "...More" at bounding box center [641, 502] width 25 height 10
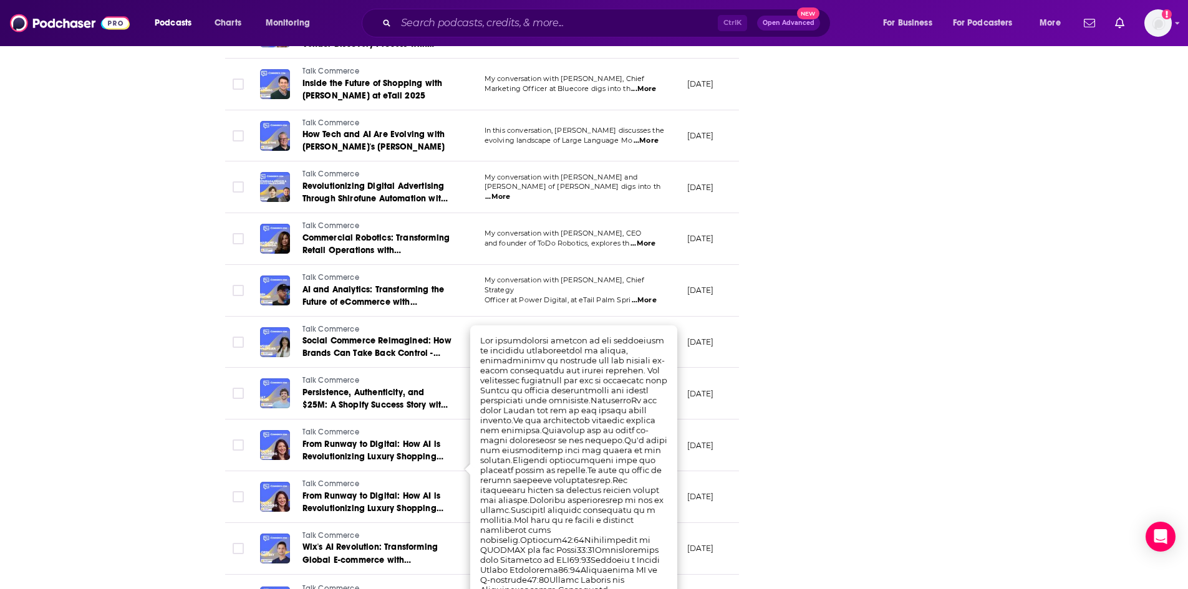
click at [711, 471] on td "[DATE]" at bounding box center [717, 497] width 81 height 52
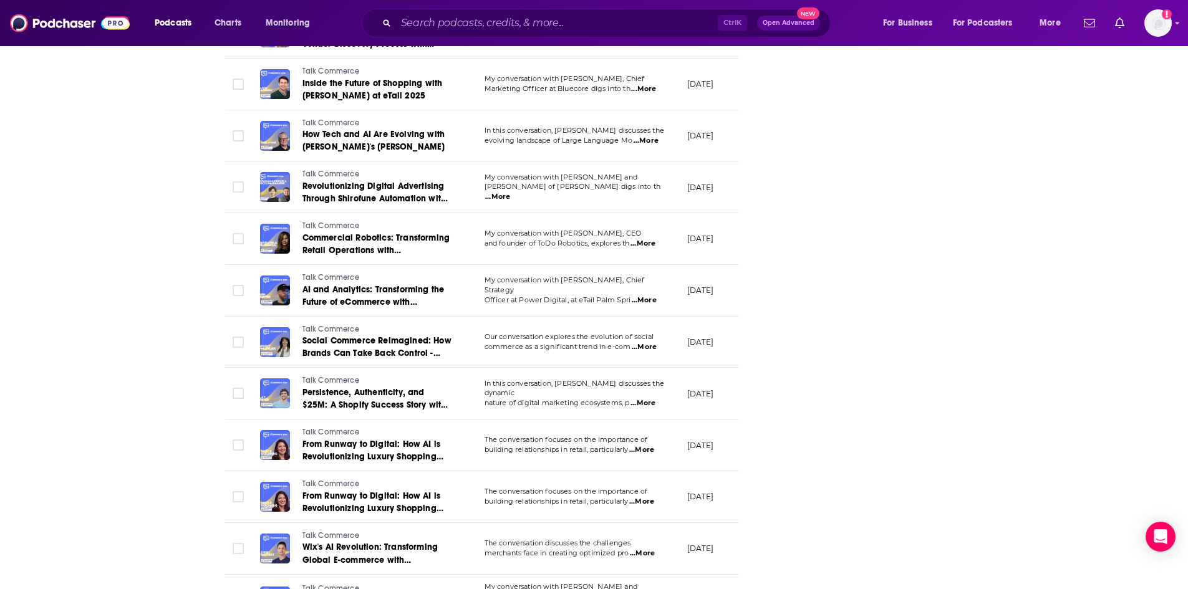
click at [635, 549] on span "...More" at bounding box center [642, 554] width 25 height 10
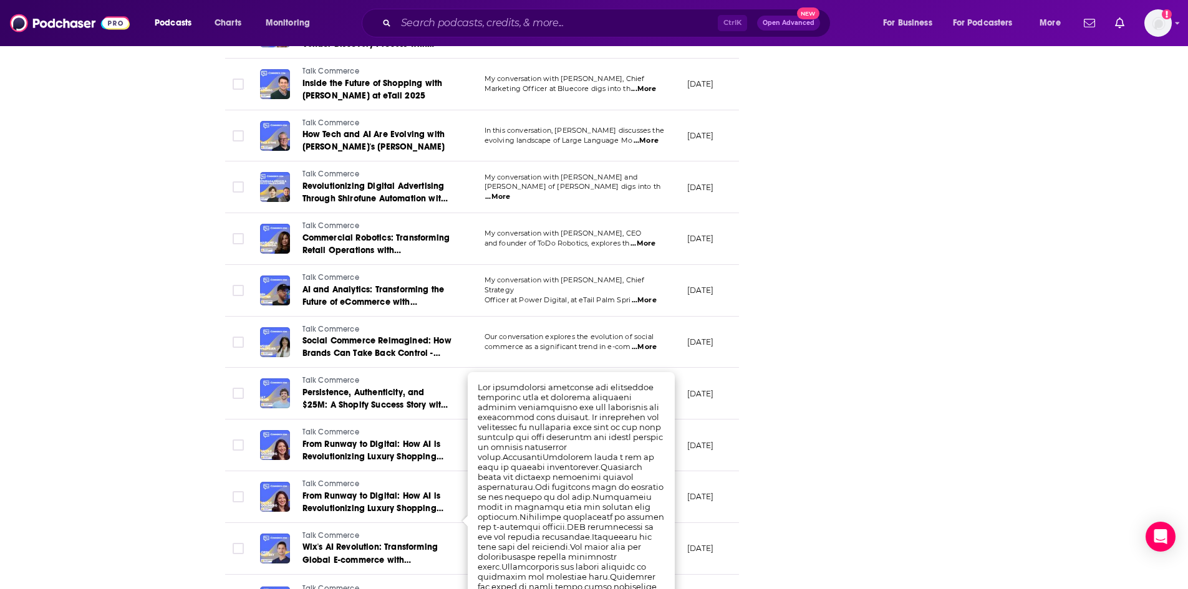
click at [704, 491] on p "[DATE]" at bounding box center [700, 496] width 27 height 11
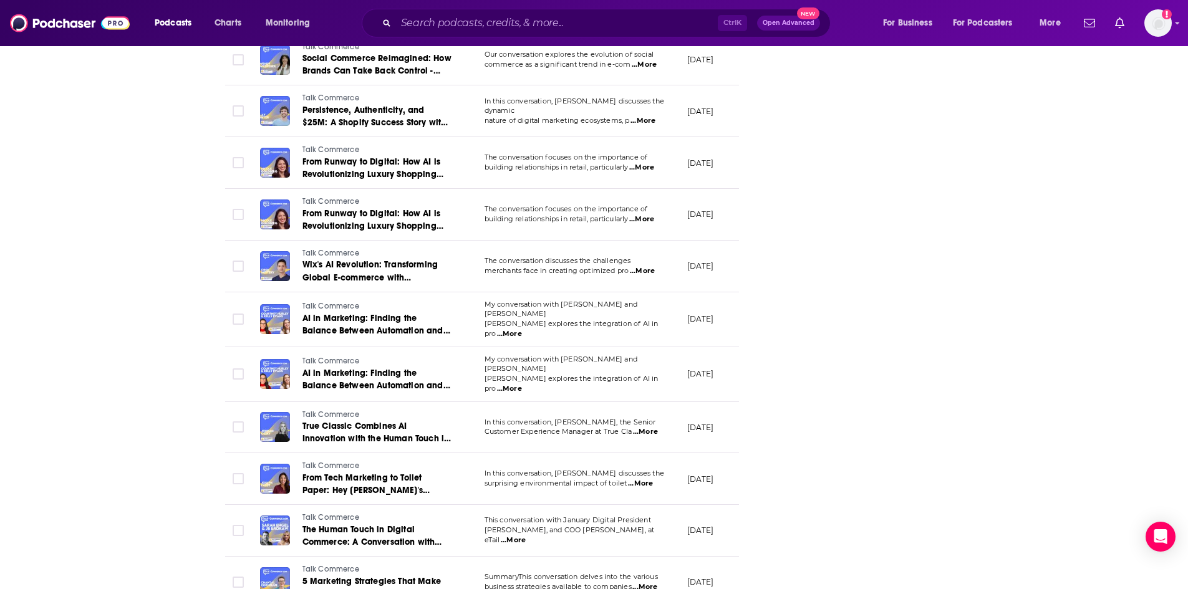
scroll to position [2245, 0]
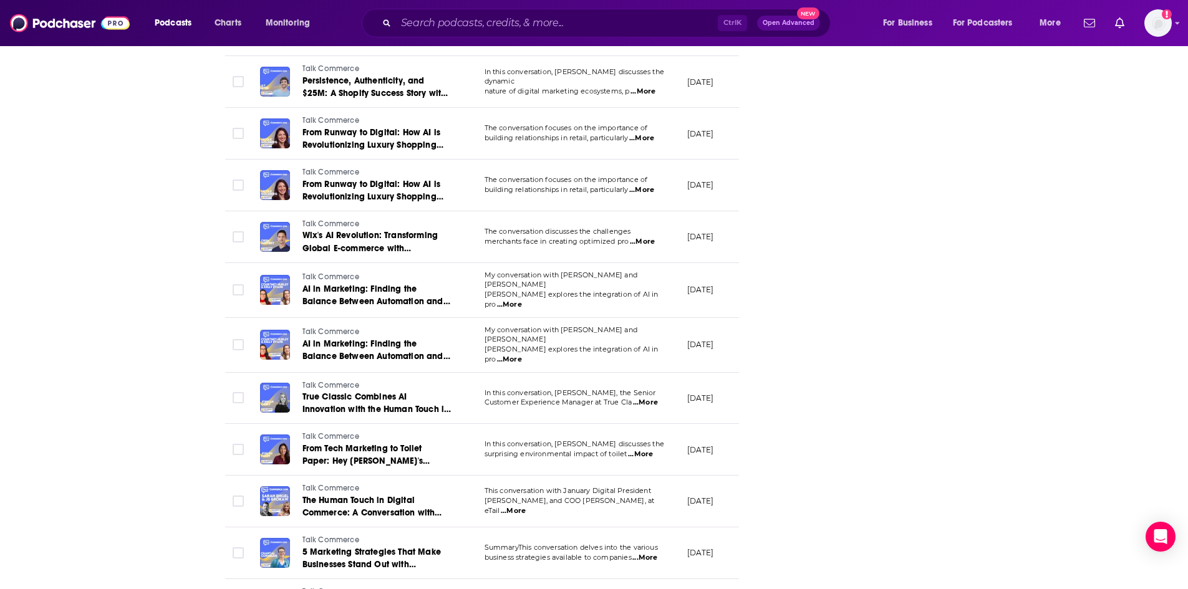
click at [526, 506] on span "...More" at bounding box center [513, 511] width 25 height 10
click at [716, 425] on td "[DATE]" at bounding box center [717, 450] width 81 height 52
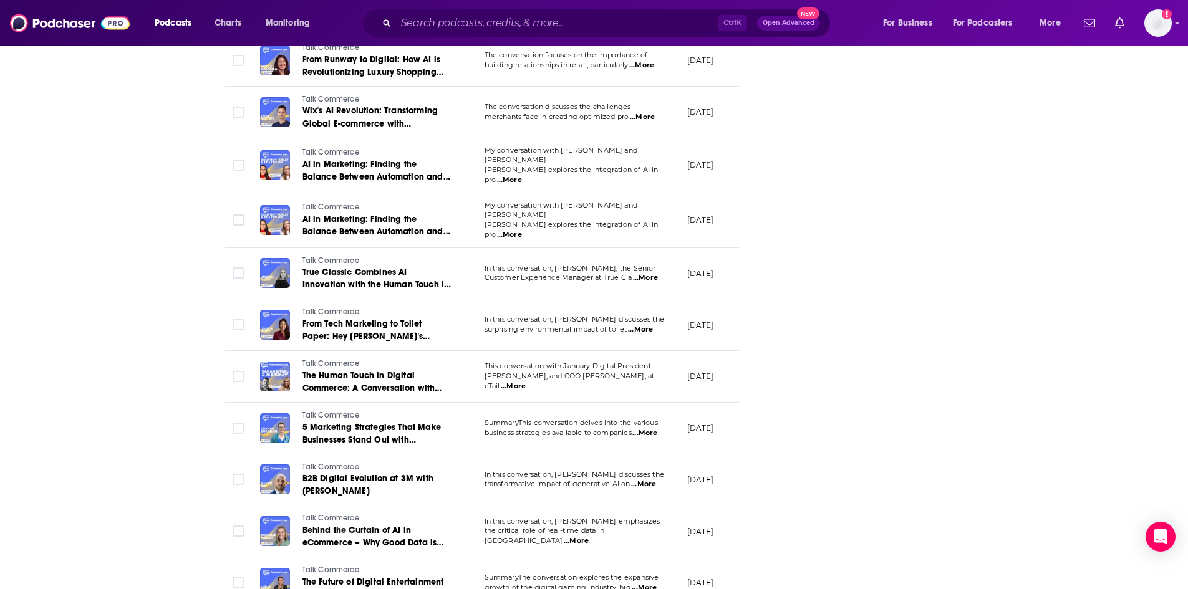
click at [650, 479] on span "...More" at bounding box center [643, 484] width 25 height 10
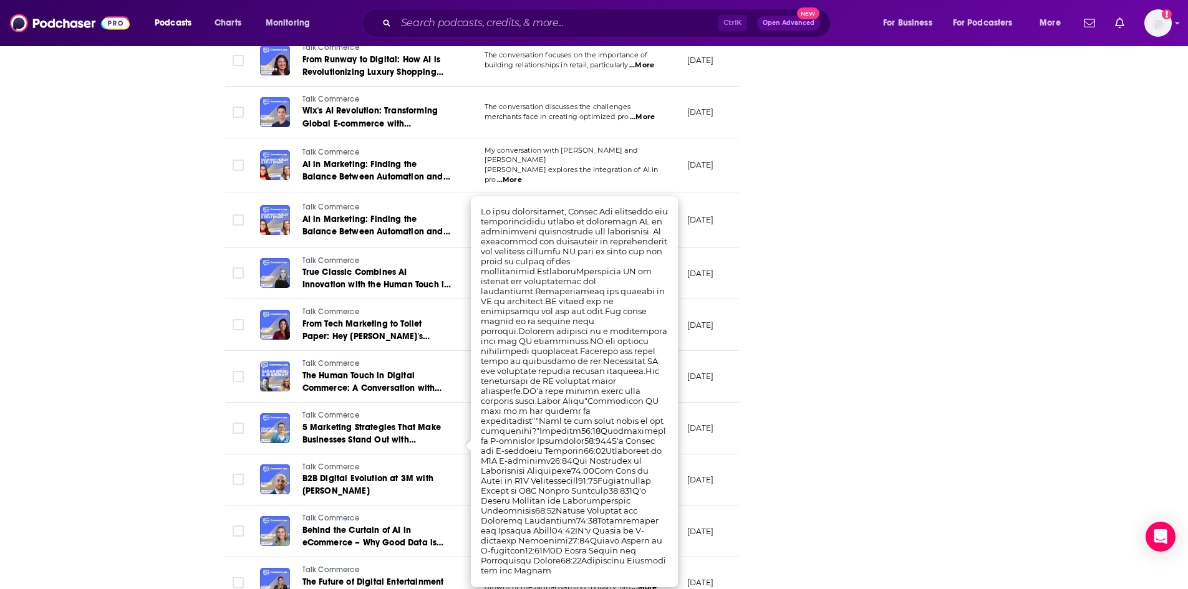
click at [681, 455] on td "[DATE]" at bounding box center [717, 481] width 81 height 52
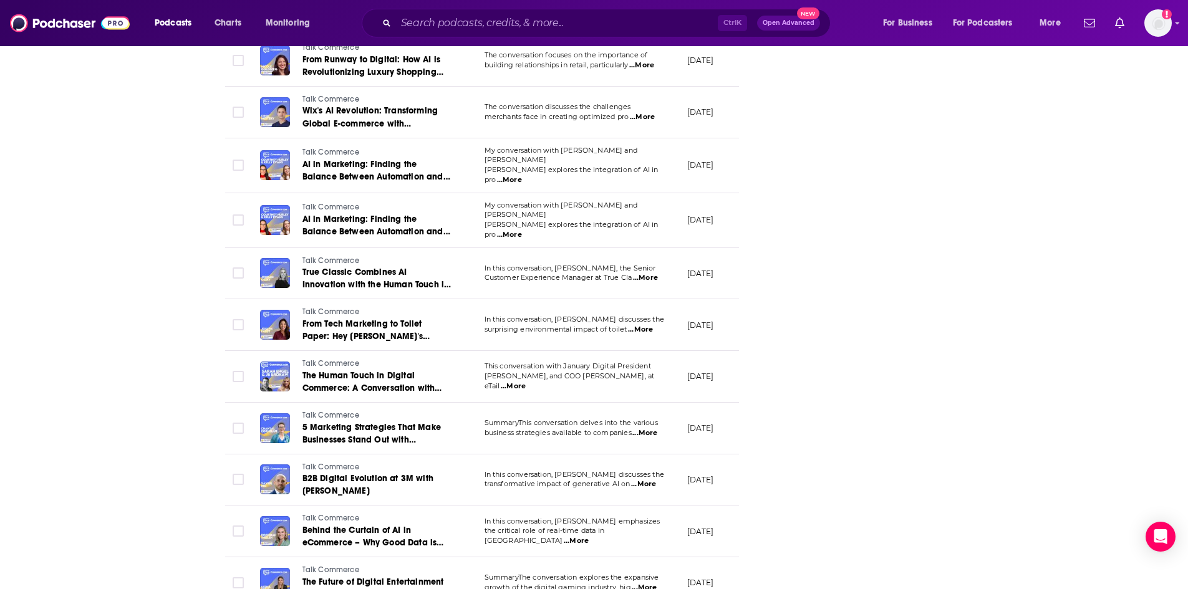
click at [657, 583] on span "...More" at bounding box center [644, 588] width 25 height 10
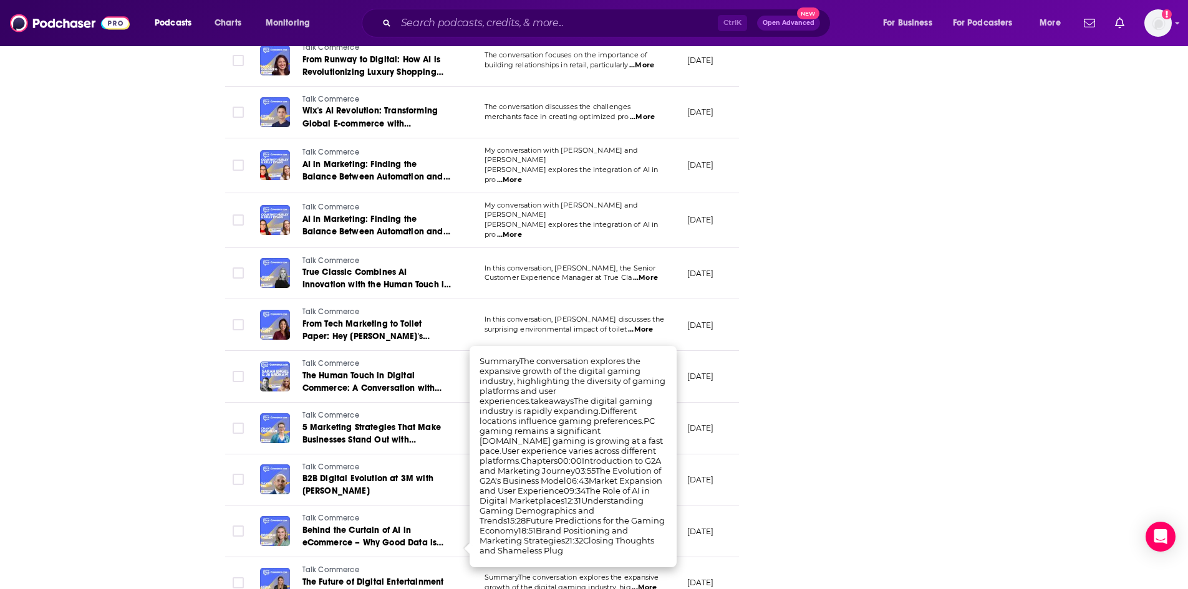
click at [713, 526] on p "[DATE]" at bounding box center [700, 531] width 27 height 11
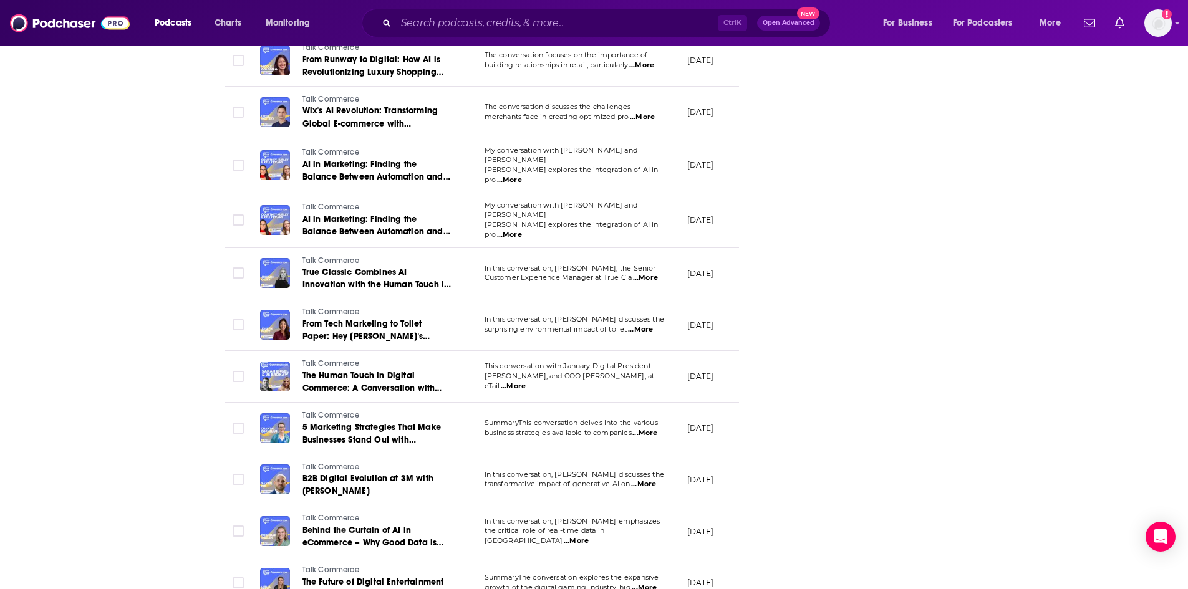
click at [589, 536] on span "...More" at bounding box center [576, 541] width 25 height 10
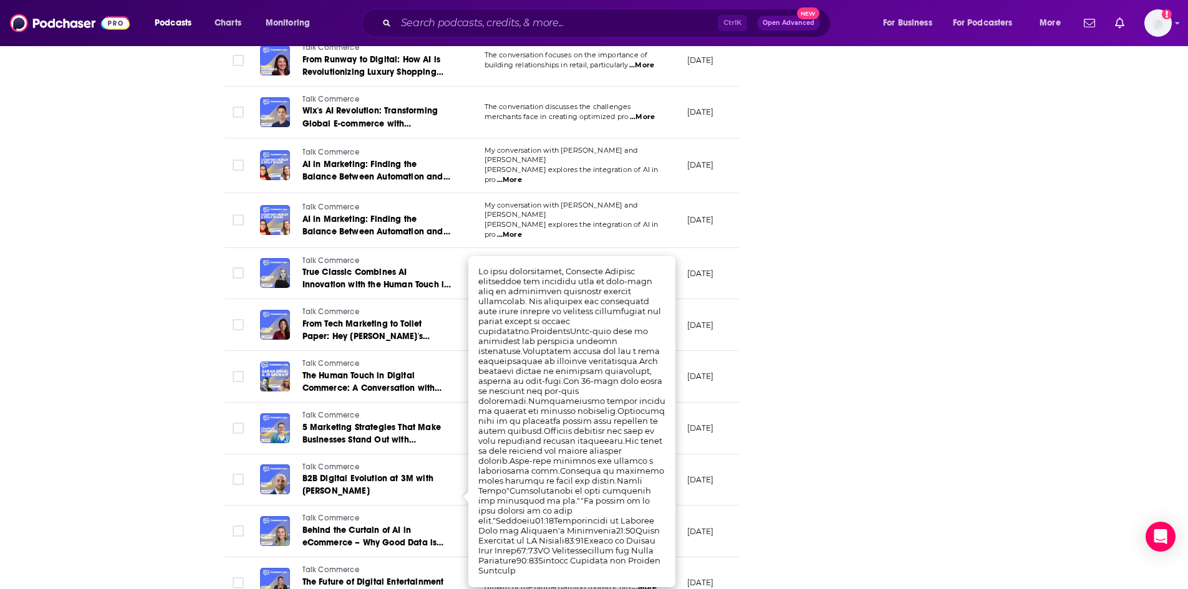
click at [709, 463] on td "[DATE]" at bounding box center [717, 481] width 81 height 52
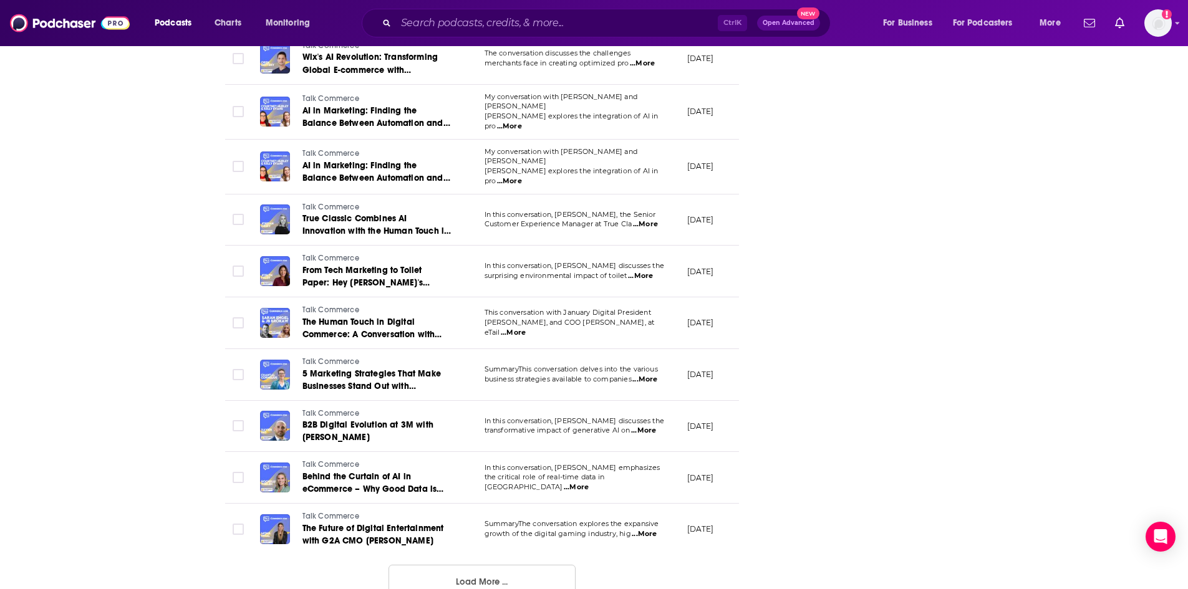
scroll to position [2424, 0]
click at [519, 564] on button "Load More ..." at bounding box center [481, 581] width 187 height 34
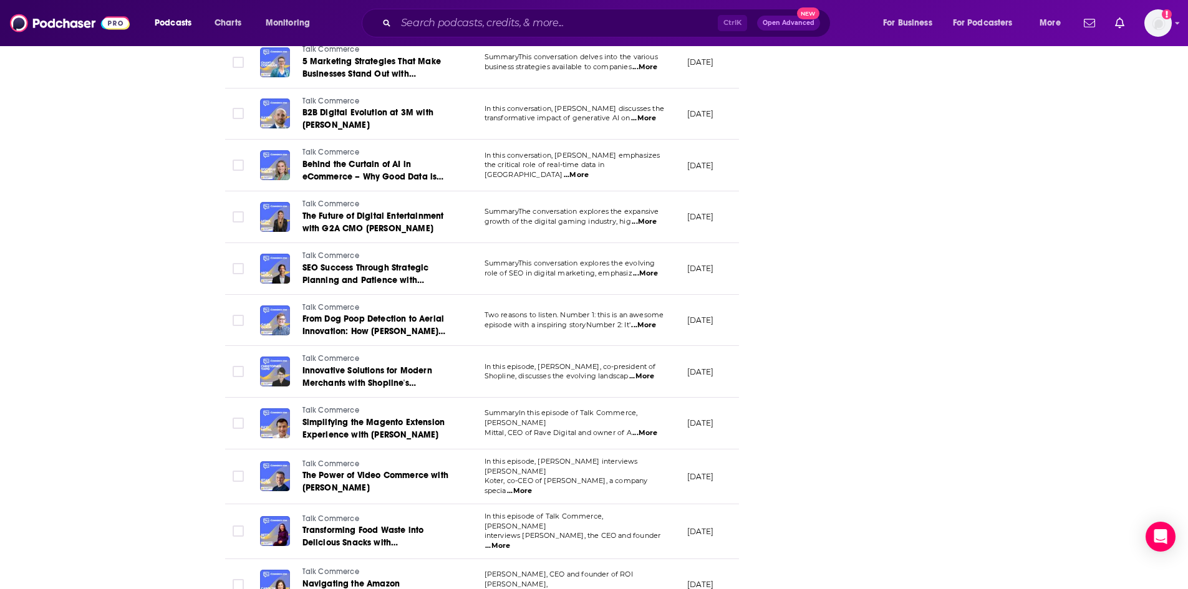
scroll to position [2798, 0]
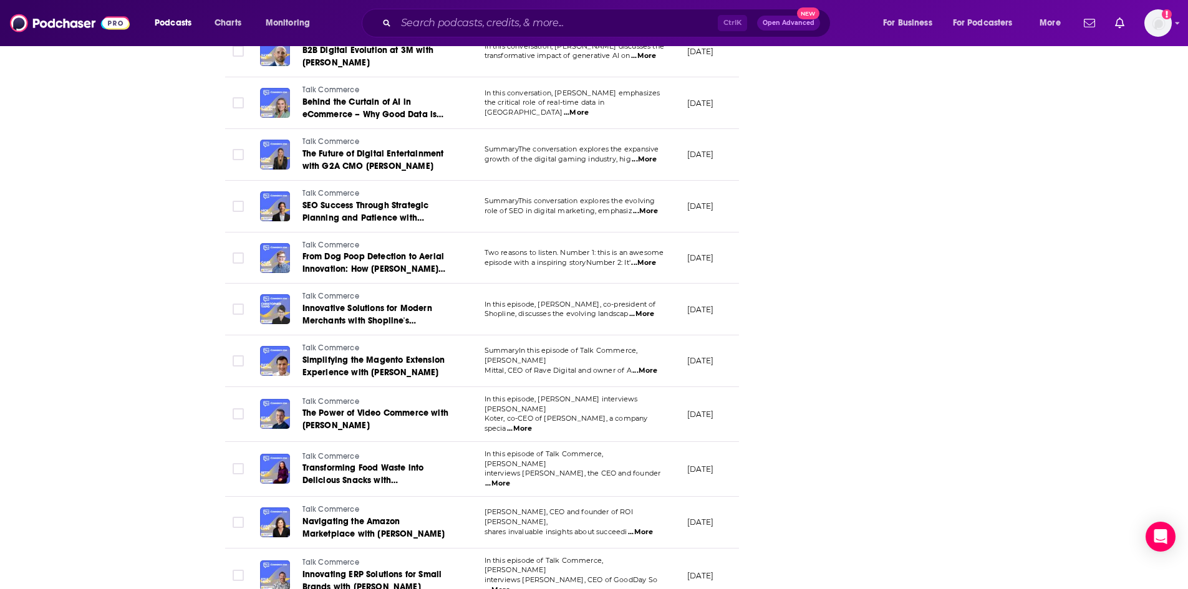
click at [510, 479] on span "...More" at bounding box center [497, 484] width 25 height 10
click at [365, 463] on span "Transforming Food Waste into Delicious Snacks with [PERSON_NAME]" at bounding box center [363, 481] width 122 height 36
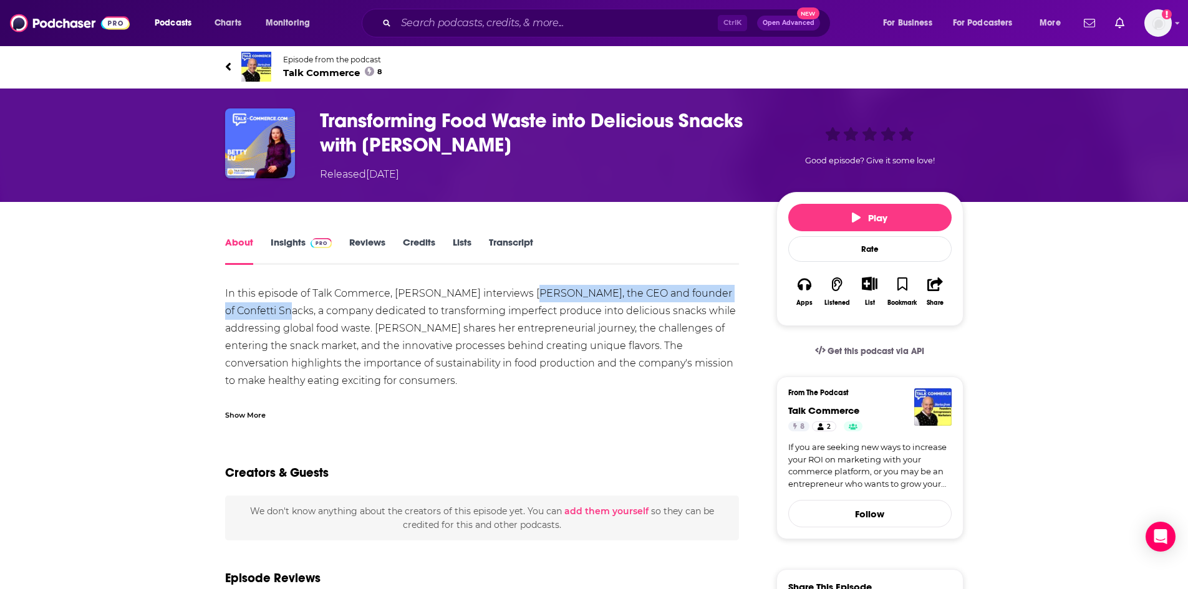
drag, startPoint x: 526, startPoint y: 292, endPoint x: 259, endPoint y: 313, distance: 267.1
copy div "[PERSON_NAME], the CEO and founder of Confetti Snacks"
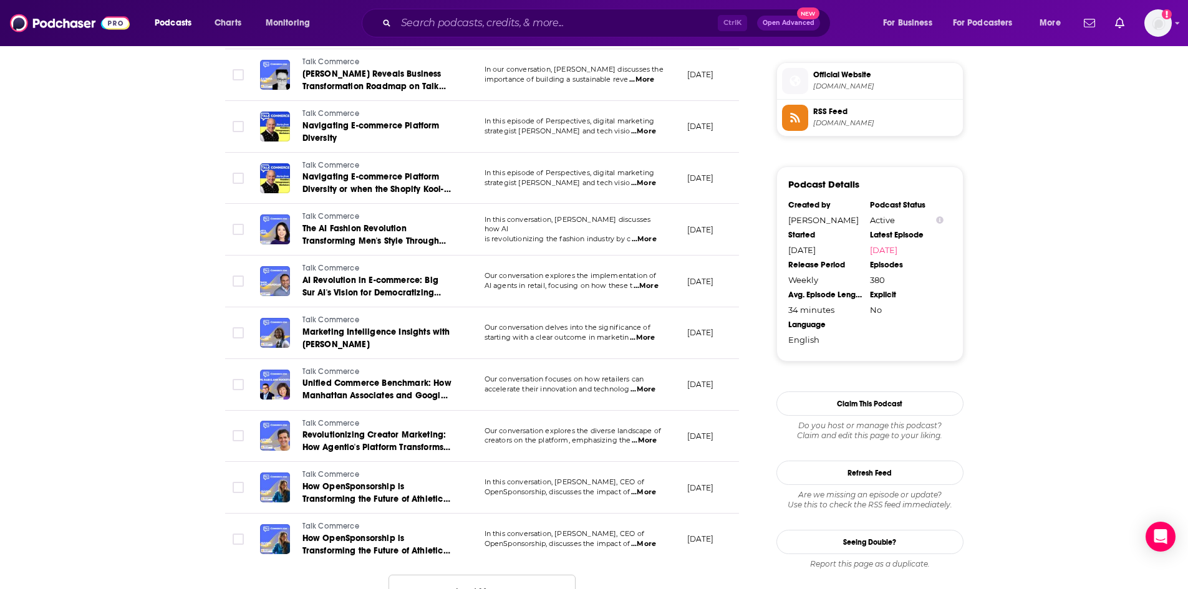
scroll to position [1185, 0]
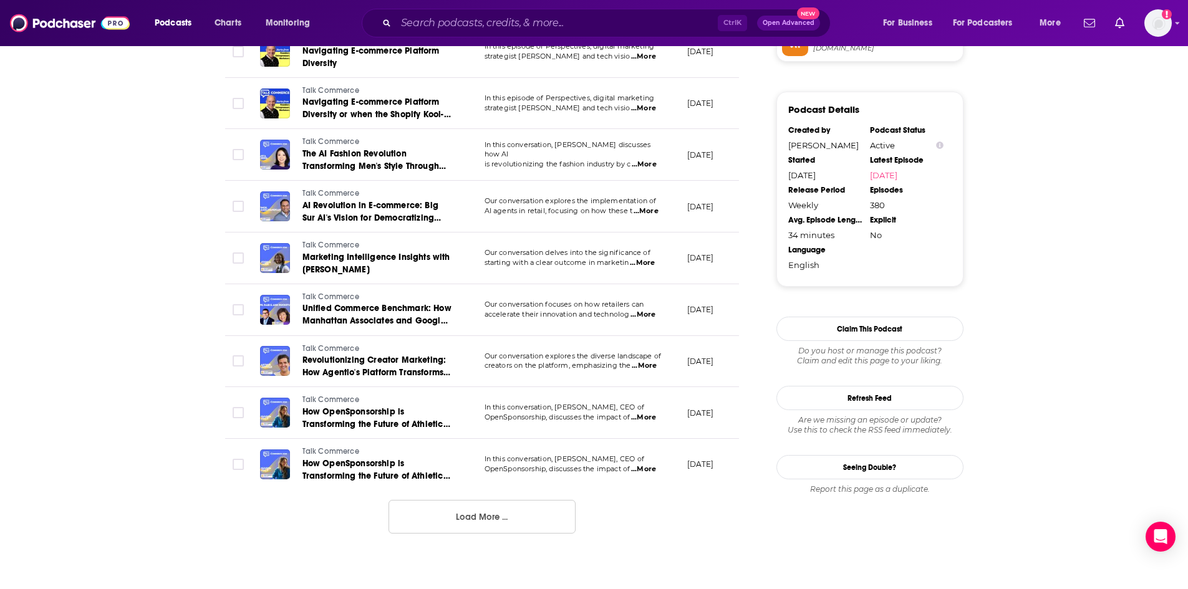
click at [480, 504] on button "Load More ..." at bounding box center [481, 517] width 187 height 34
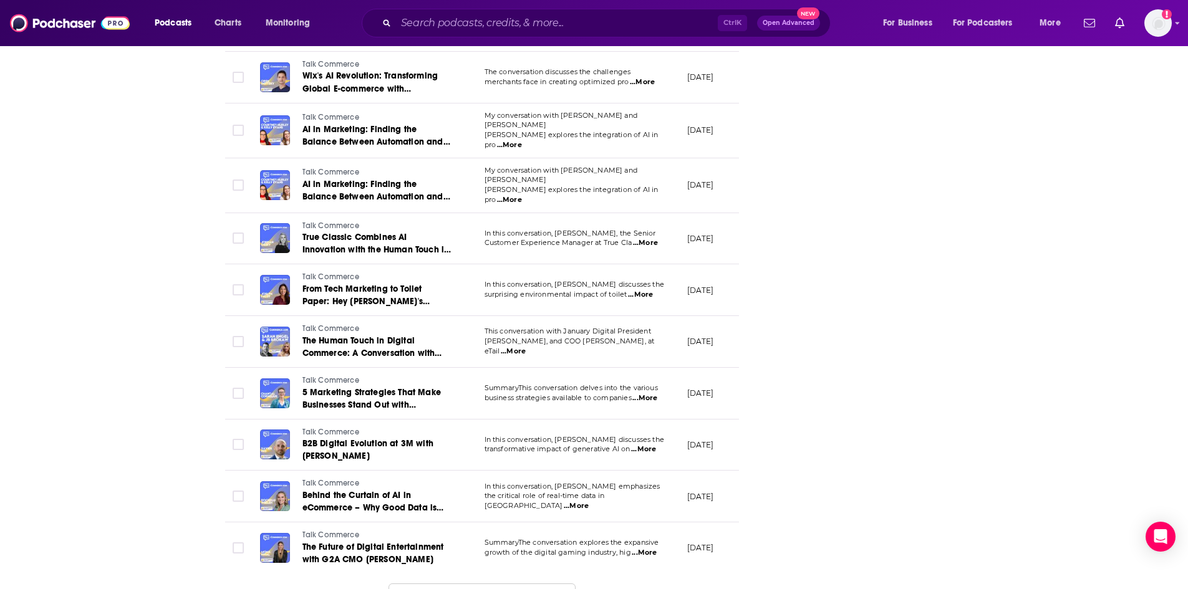
scroll to position [2424, 0]
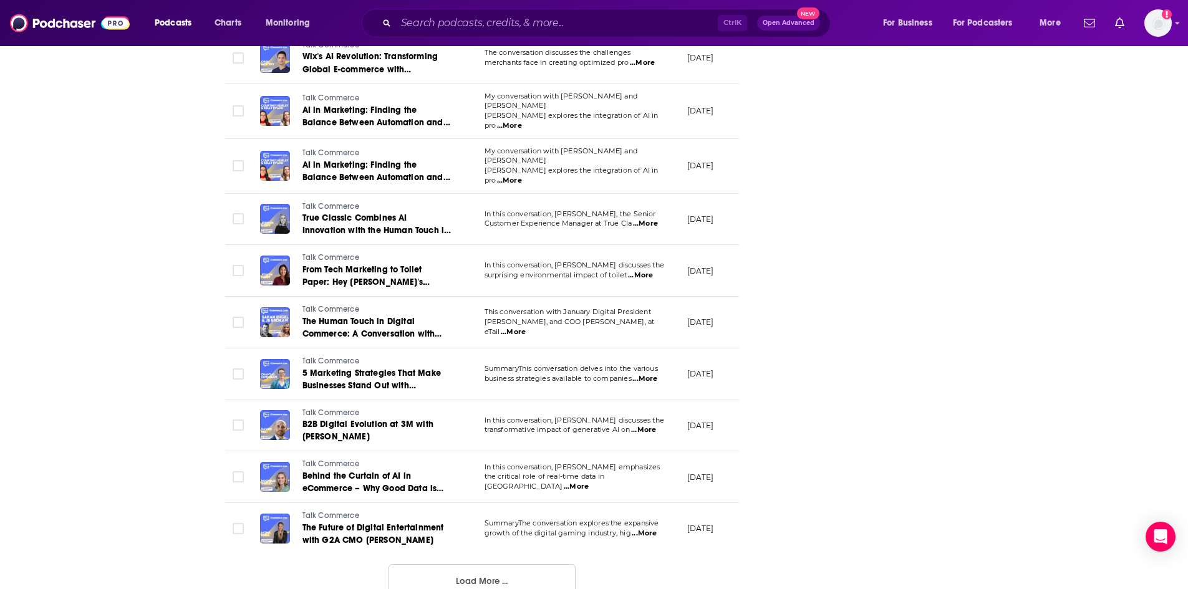
click at [520, 564] on button "Load More ..." at bounding box center [481, 581] width 187 height 34
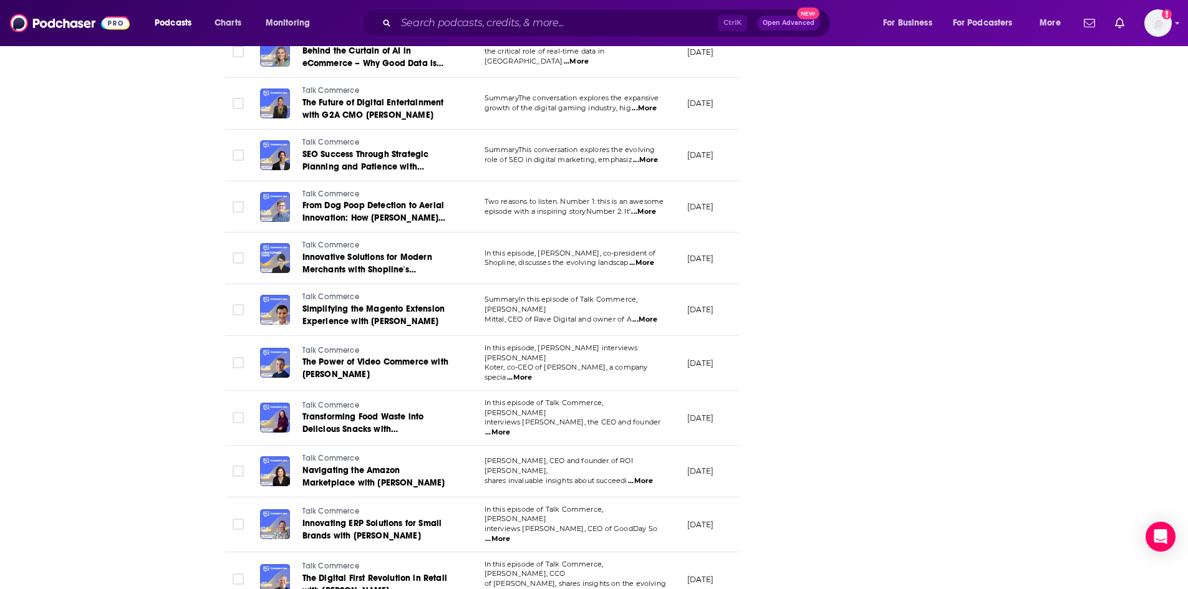
scroll to position [2860, 0]
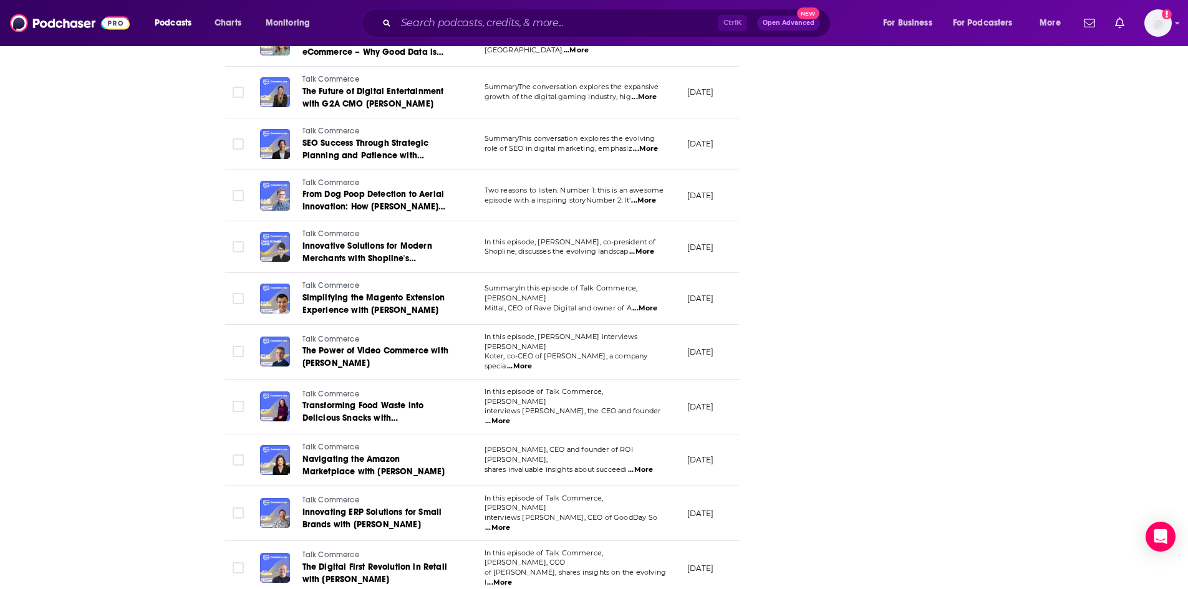
click at [510, 523] on span "...More" at bounding box center [497, 528] width 25 height 10
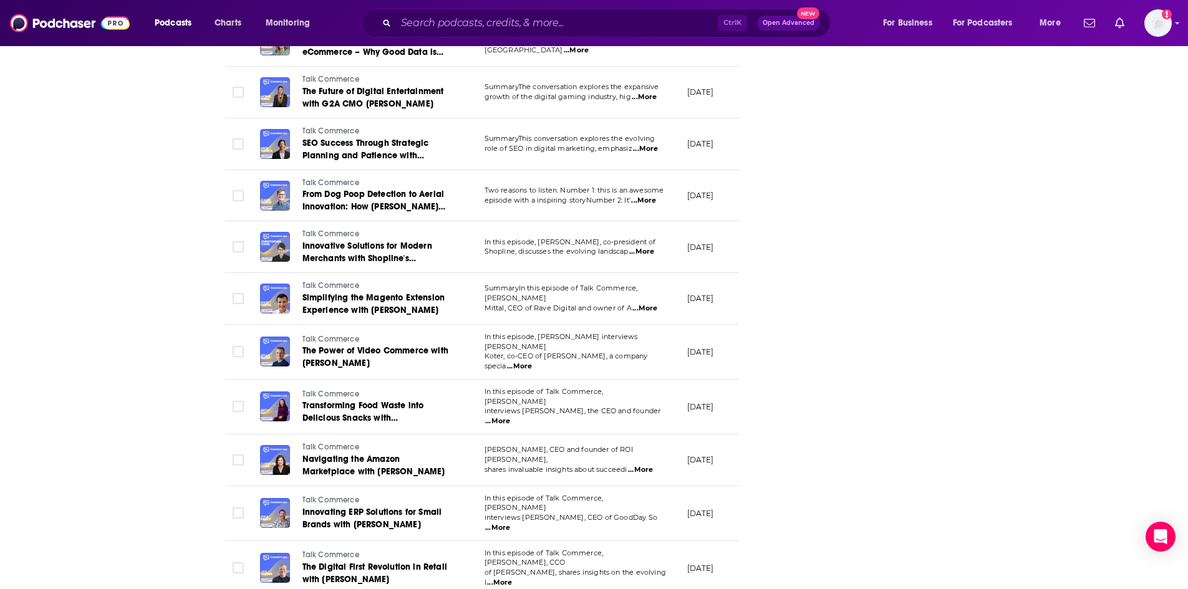
click at [512, 578] on span "...More" at bounding box center [499, 583] width 25 height 10
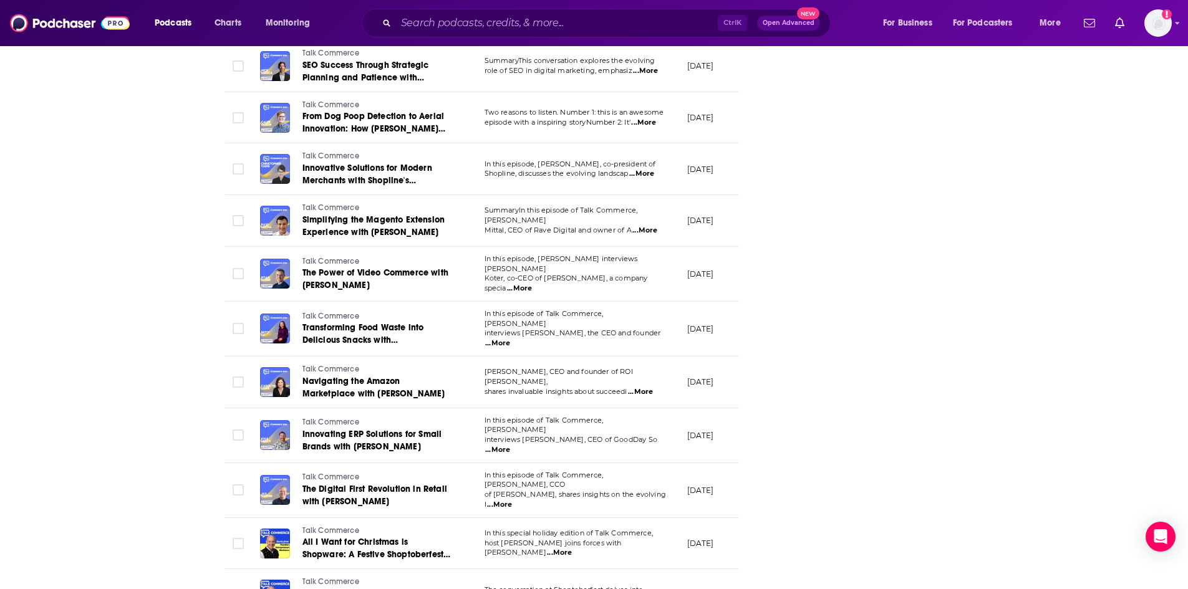
scroll to position [2985, 0]
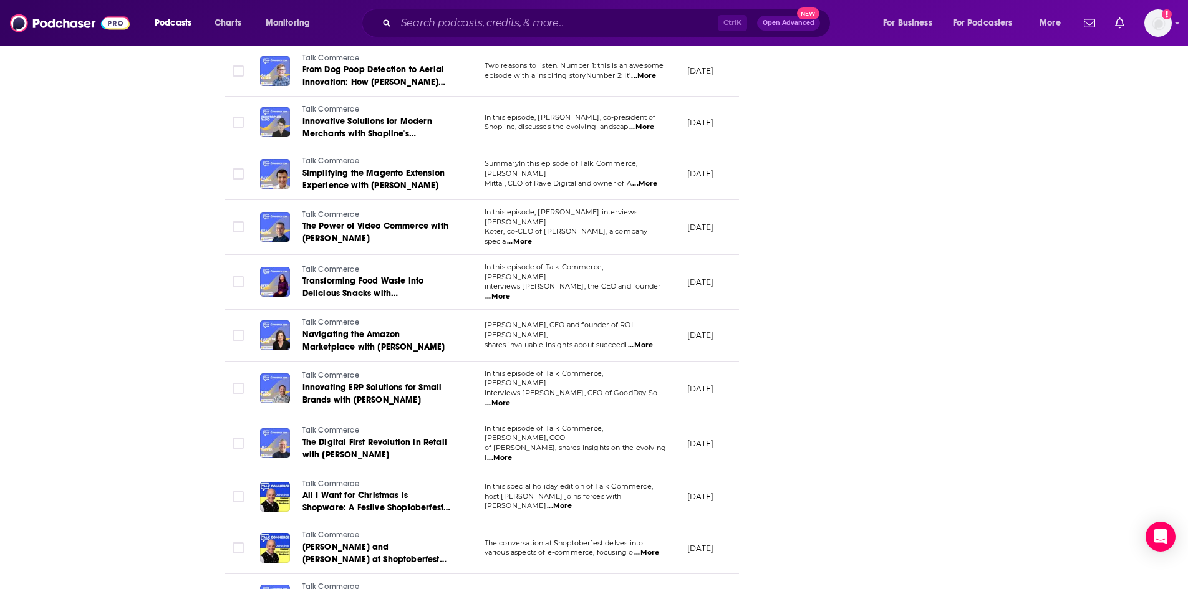
click at [572, 501] on span "...More" at bounding box center [559, 506] width 25 height 10
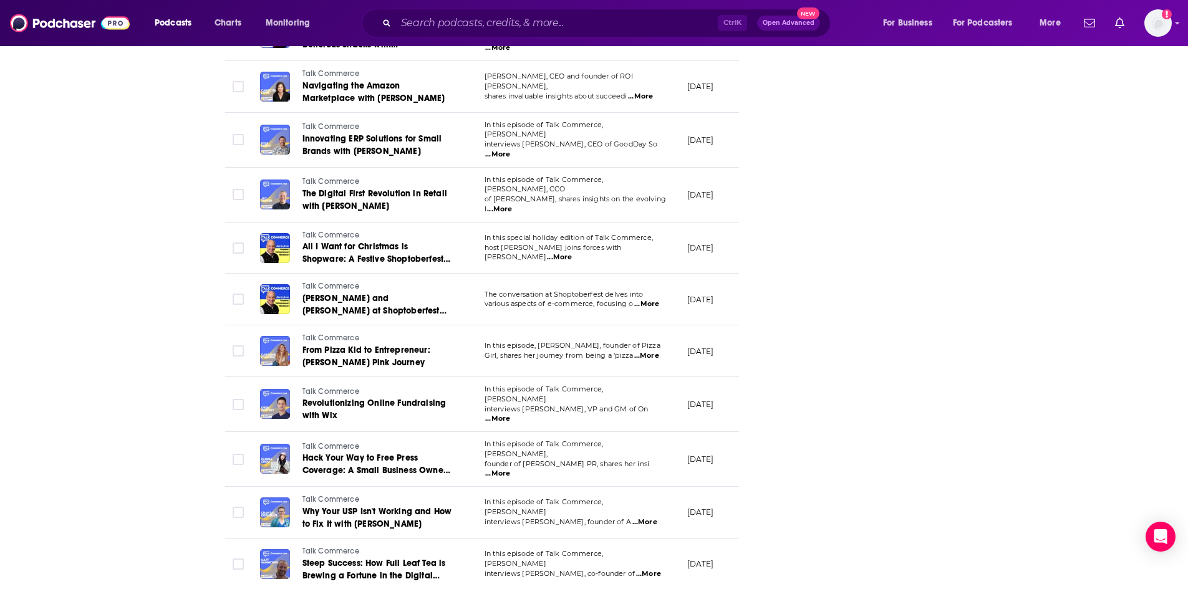
scroll to position [3234, 0]
click at [510, 413] on span "...More" at bounding box center [497, 418] width 25 height 10
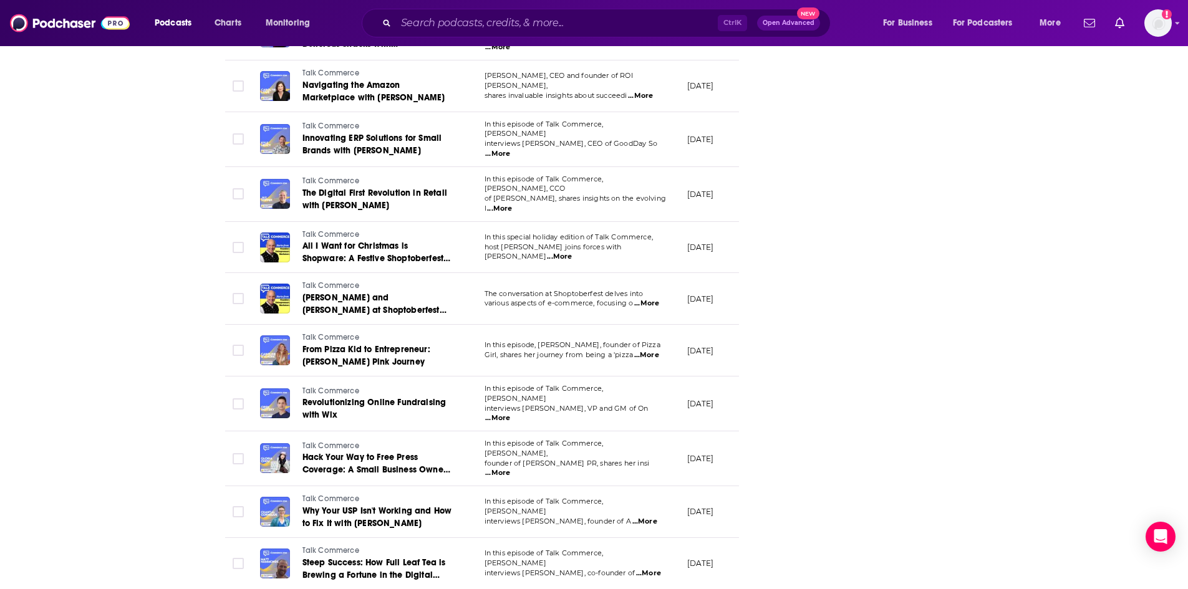
click at [648, 517] on span "...More" at bounding box center [644, 522] width 25 height 10
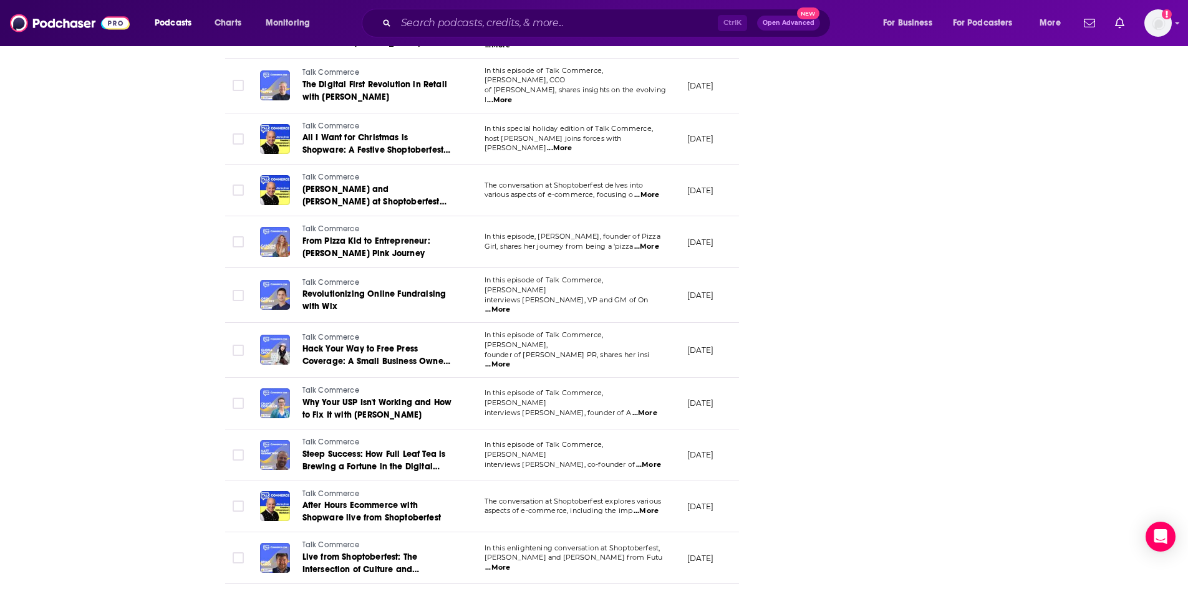
scroll to position [3359, 0]
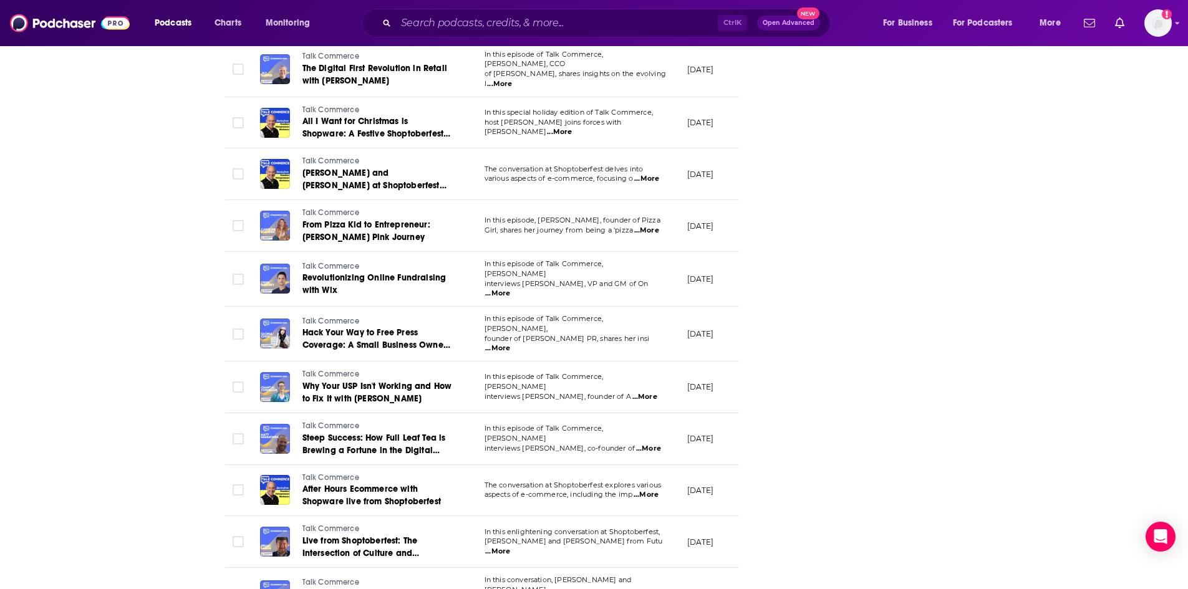
click at [637, 444] on span "...More" at bounding box center [648, 449] width 25 height 10
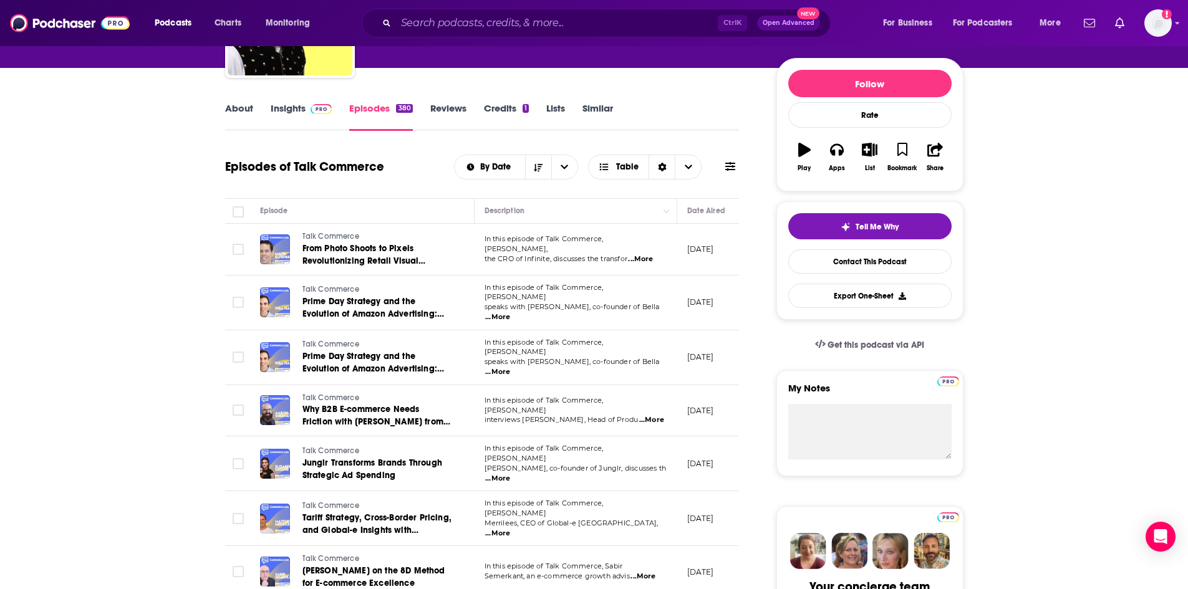
scroll to position [117, 0]
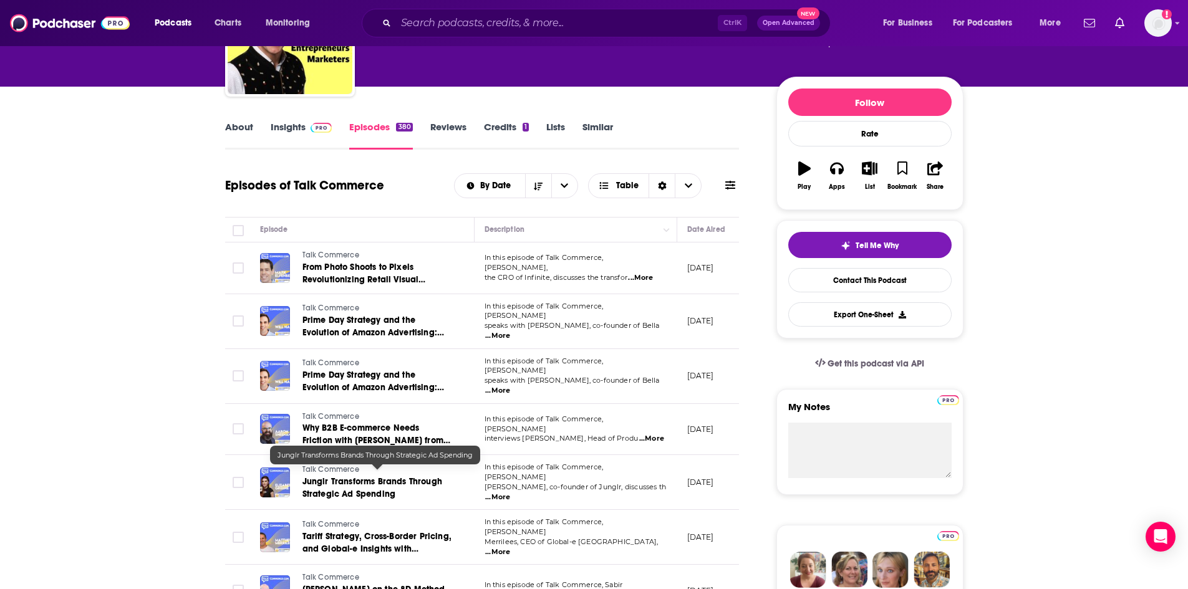
click at [355, 476] on span "Junglr Transforms Brands Through Strategic Ad Spending" at bounding box center [372, 487] width 140 height 23
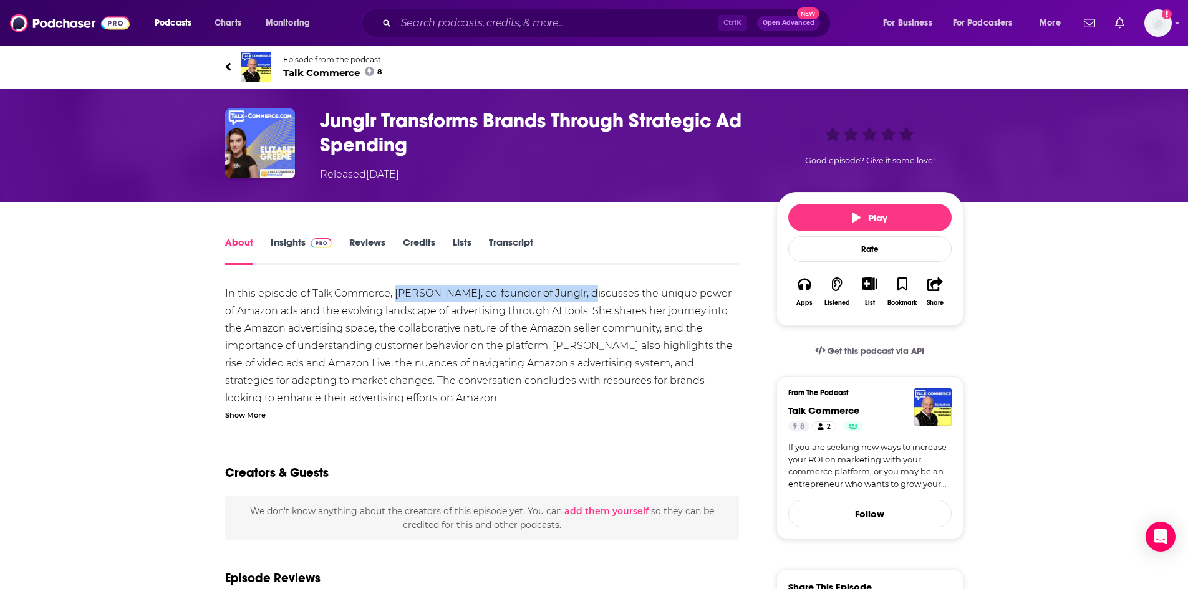
drag, startPoint x: 397, startPoint y: 291, endPoint x: 582, endPoint y: 289, distance: 185.8
copy div "[PERSON_NAME], co-founder of Junglr"
click at [292, 70] on span "Talk Commerce 8" at bounding box center [332, 73] width 99 height 12
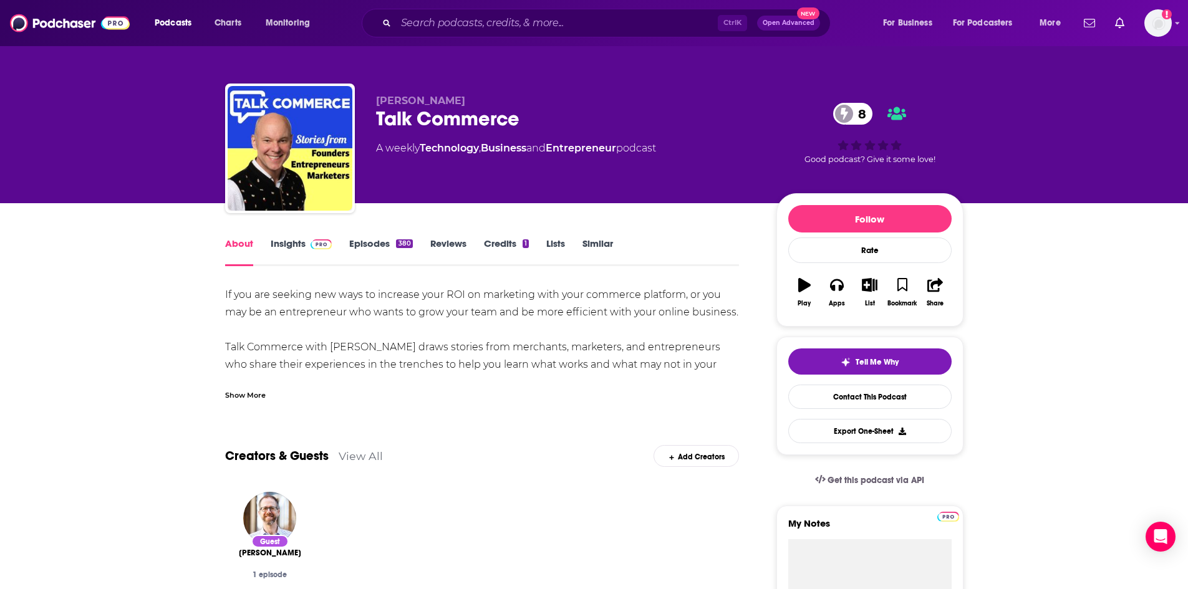
click at [306, 248] on span at bounding box center [319, 244] width 27 height 12
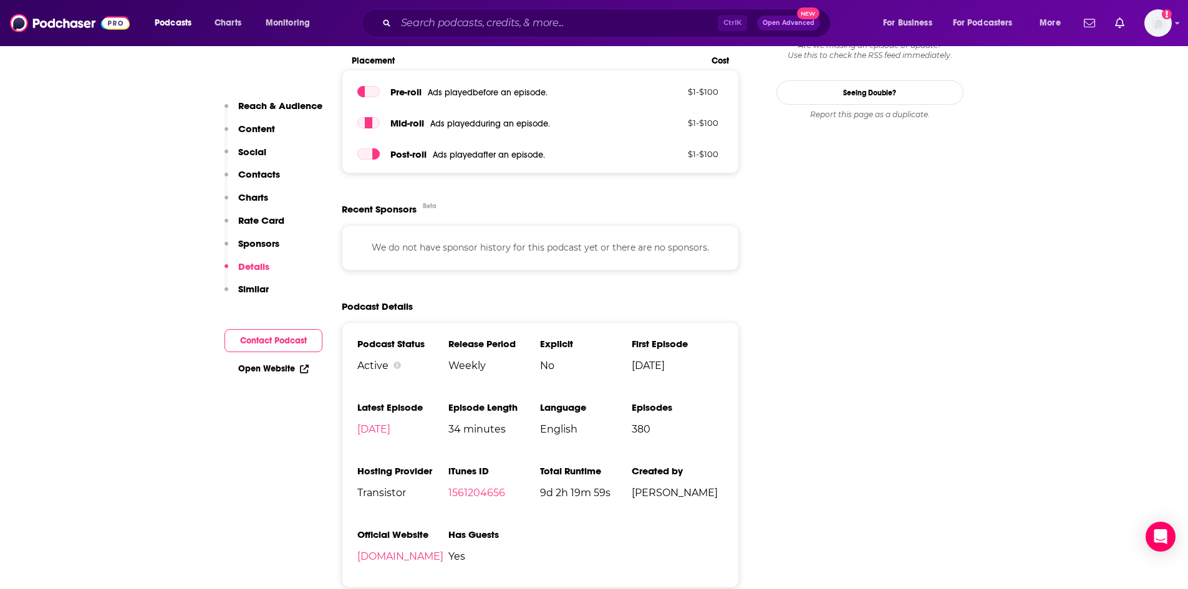
scroll to position [1434, 0]
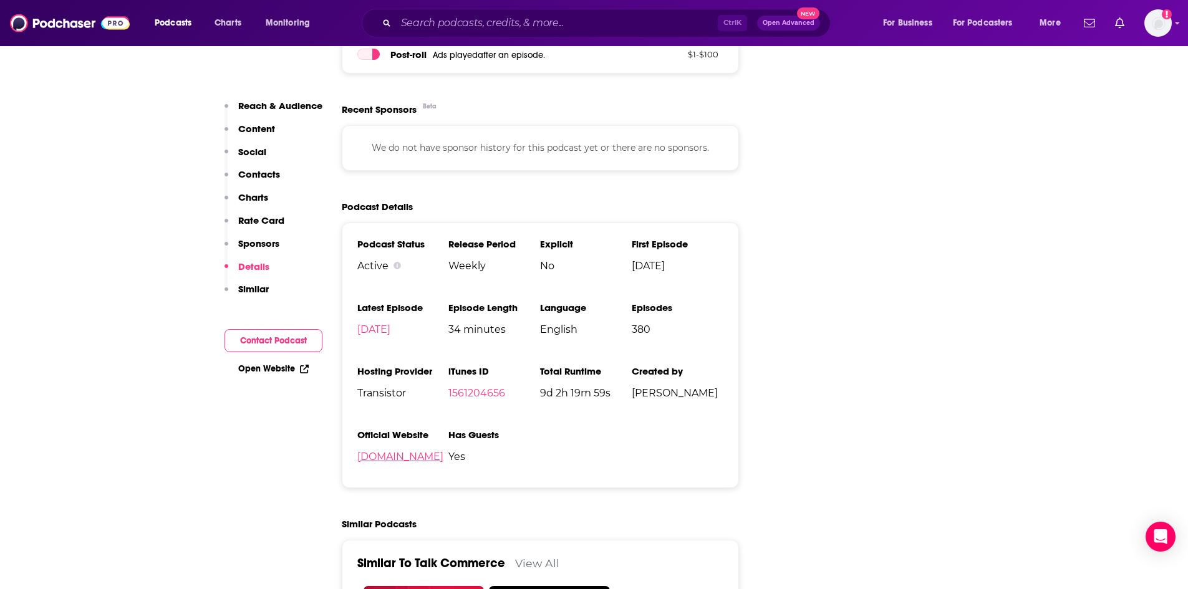
click at [393, 463] on link "[DOMAIN_NAME]" at bounding box center [400, 457] width 86 height 12
